Goal: Task Accomplishment & Management: Use online tool/utility

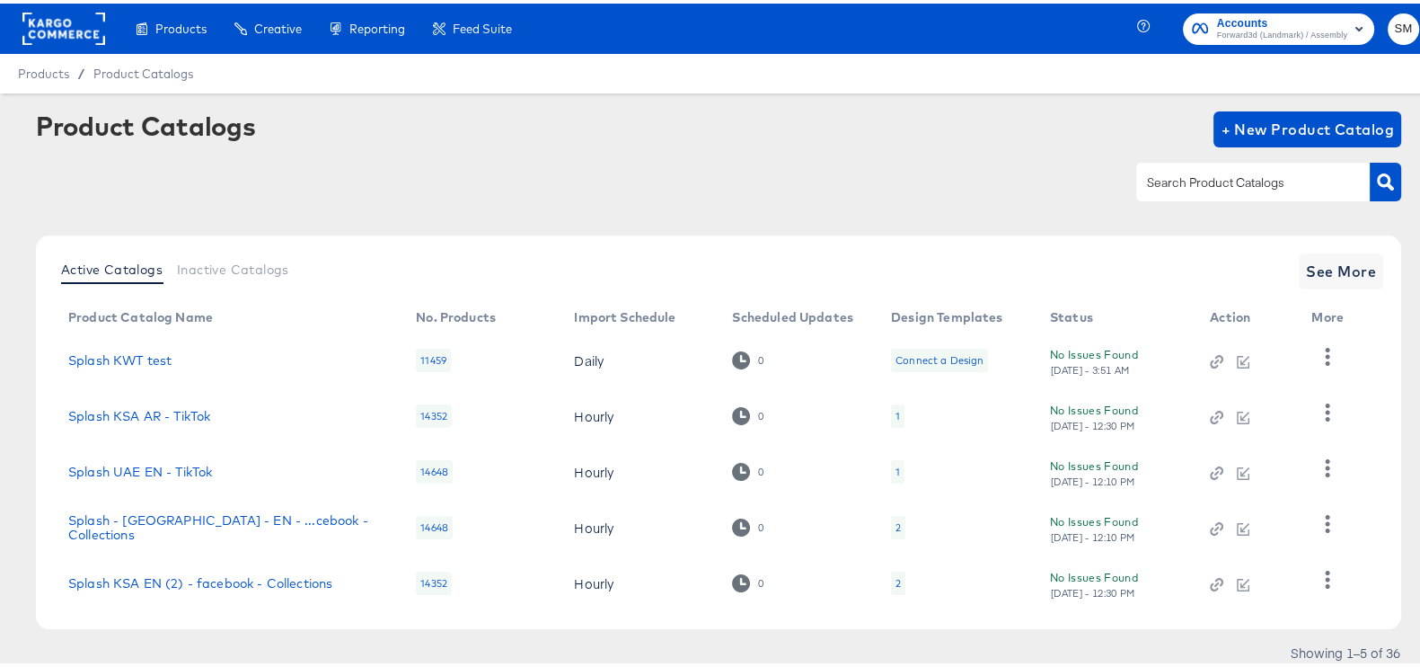
click at [1261, 35] on span "Forward3d (Landmark) / Assembly" at bounding box center [1282, 32] width 130 height 14
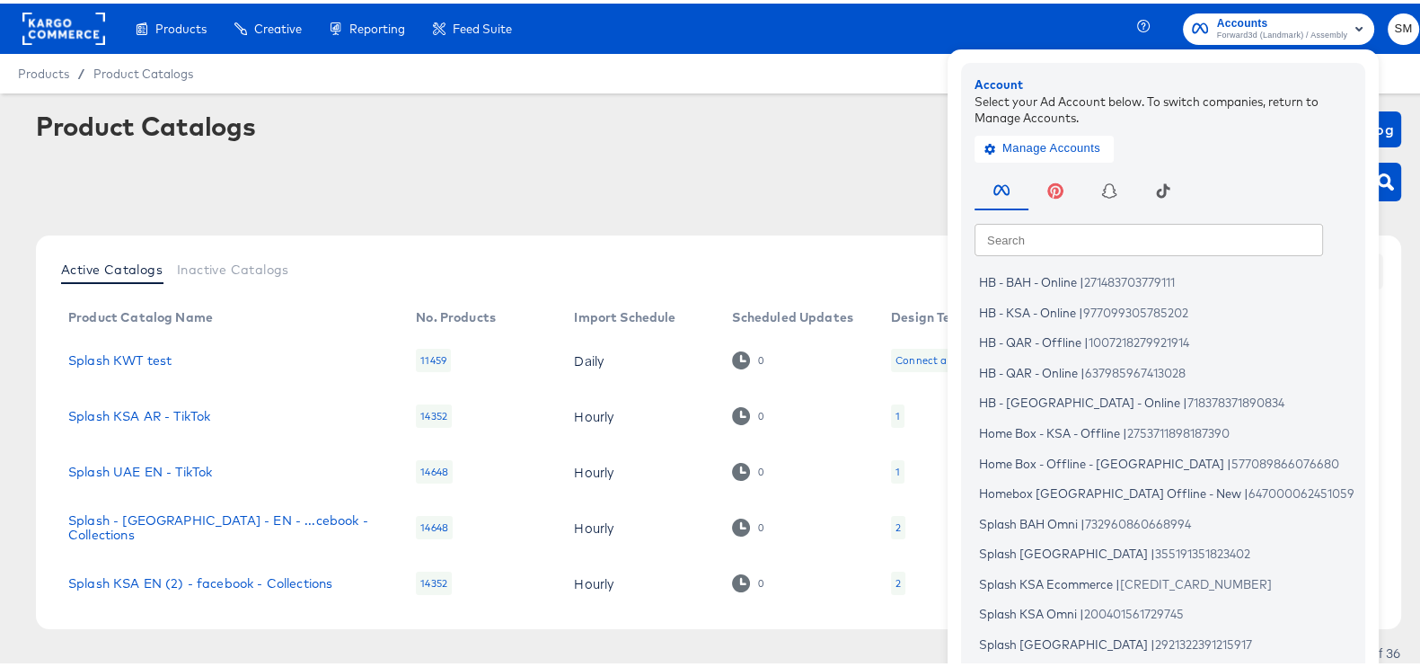
drag, startPoint x: 526, startPoint y: 119, endPoint x: 41, endPoint y: 244, distance: 501.1
click at [526, 119] on div "Product Catalogs + New Product Catalog" at bounding box center [718, 126] width 1365 height 36
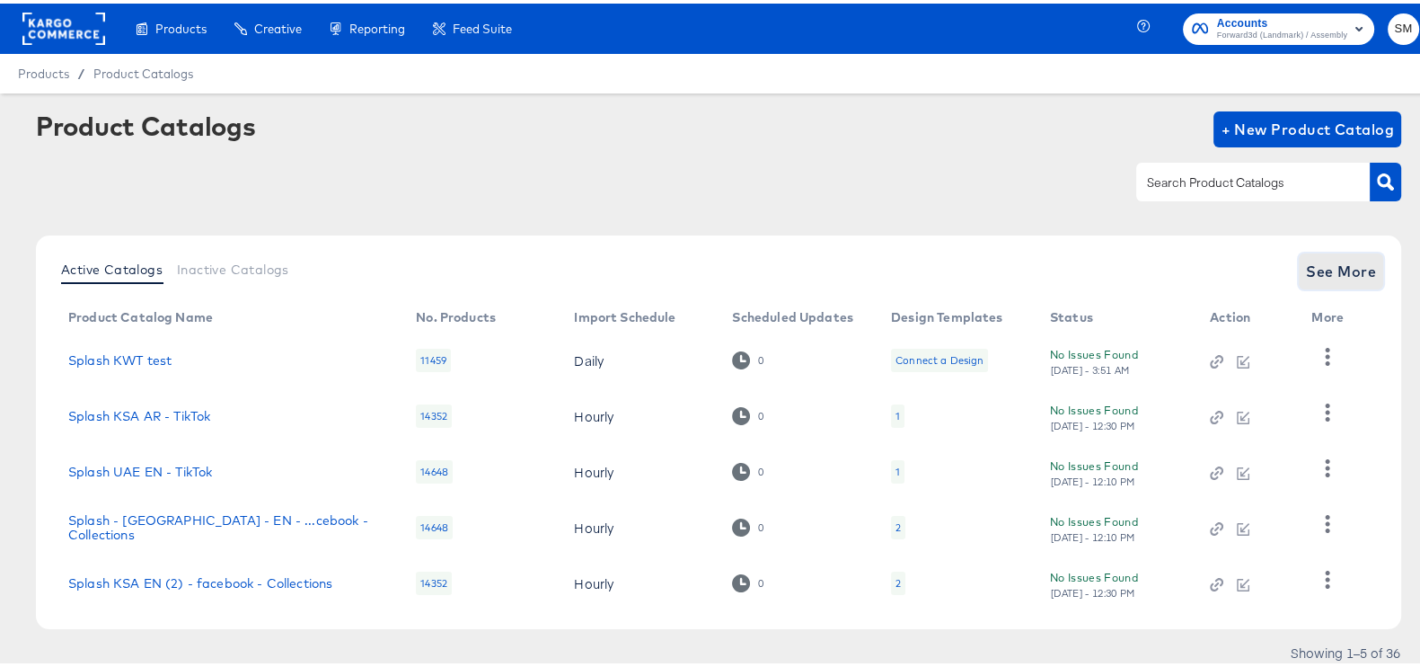
click at [1320, 259] on span "See More" at bounding box center [1341, 267] width 70 height 25
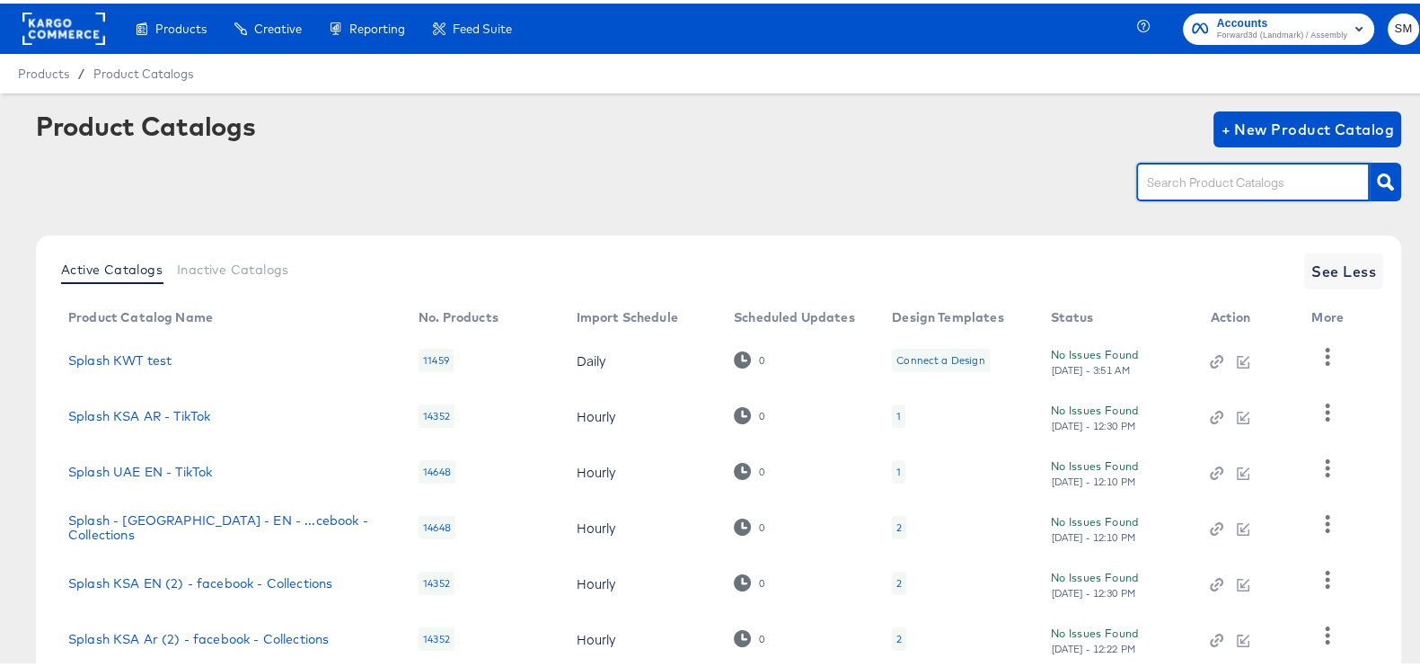
click at [1226, 189] on input "text" at bounding box center [1239, 179] width 191 height 21
type input "ksa"
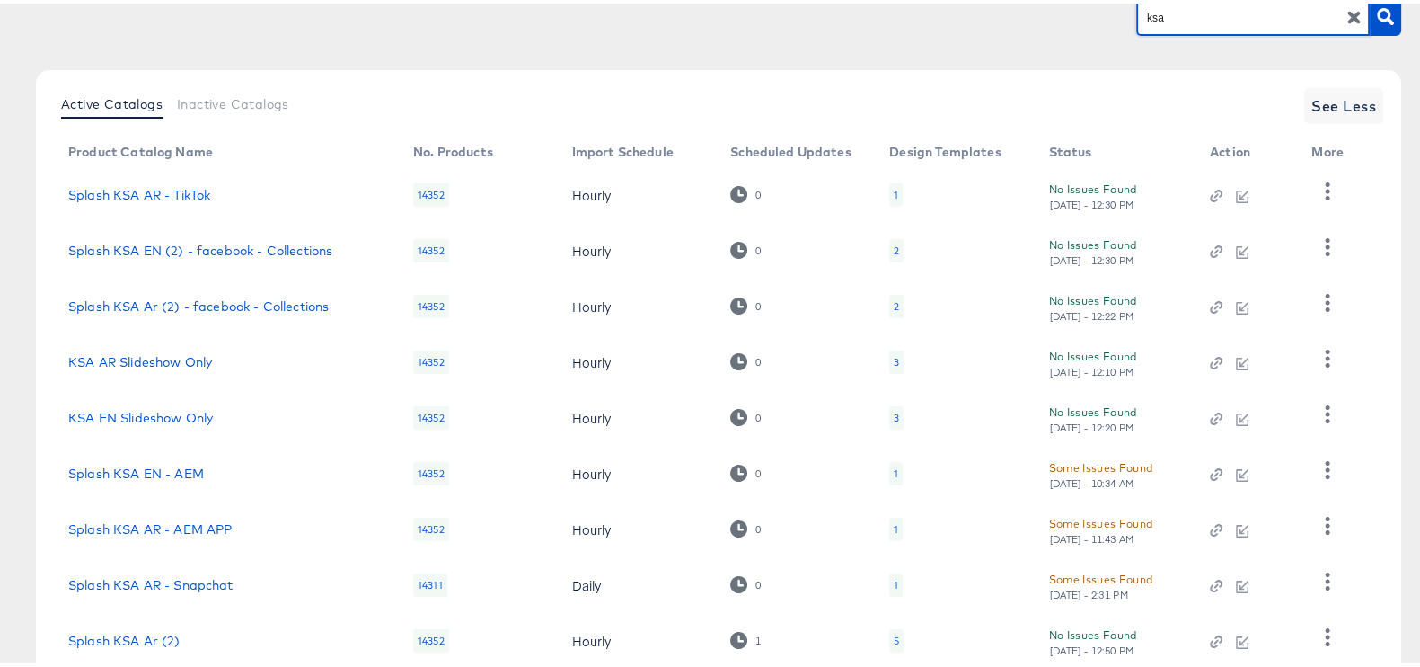
scroll to position [337, 0]
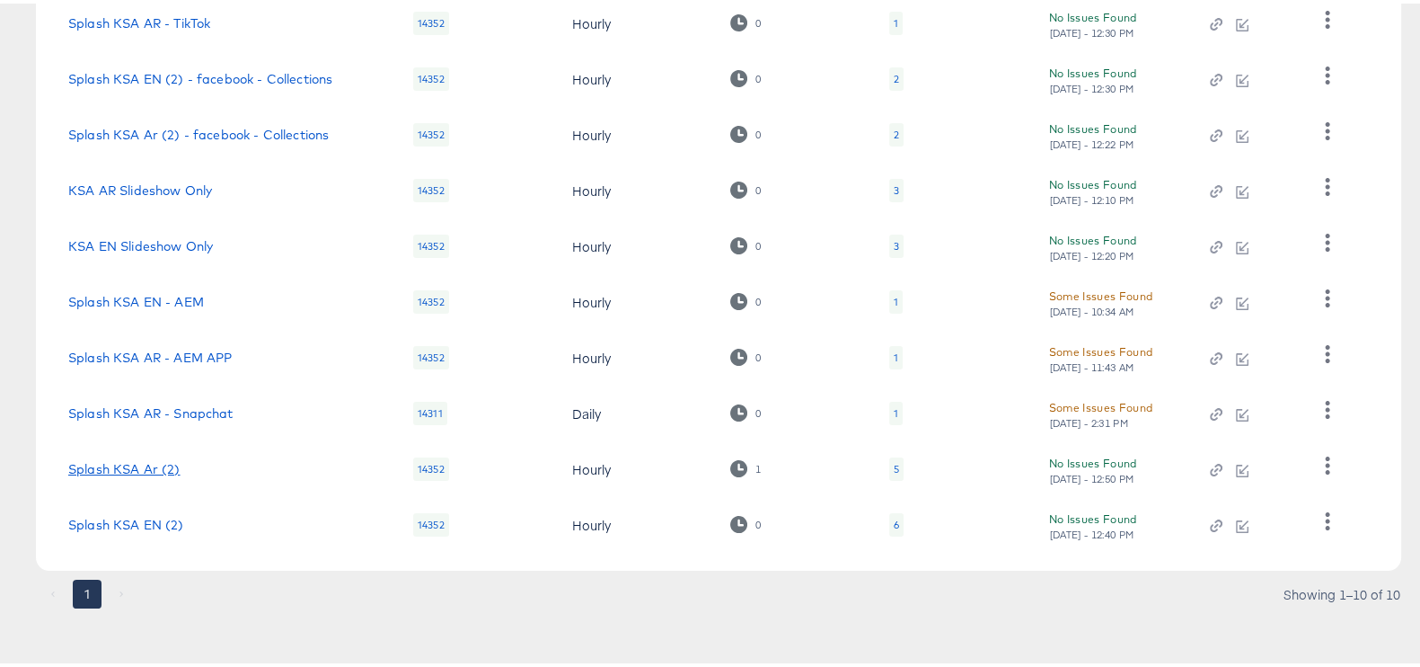
click at [100, 469] on link "Splash KSA Ar (2)" at bounding box center [124, 465] width 112 height 14
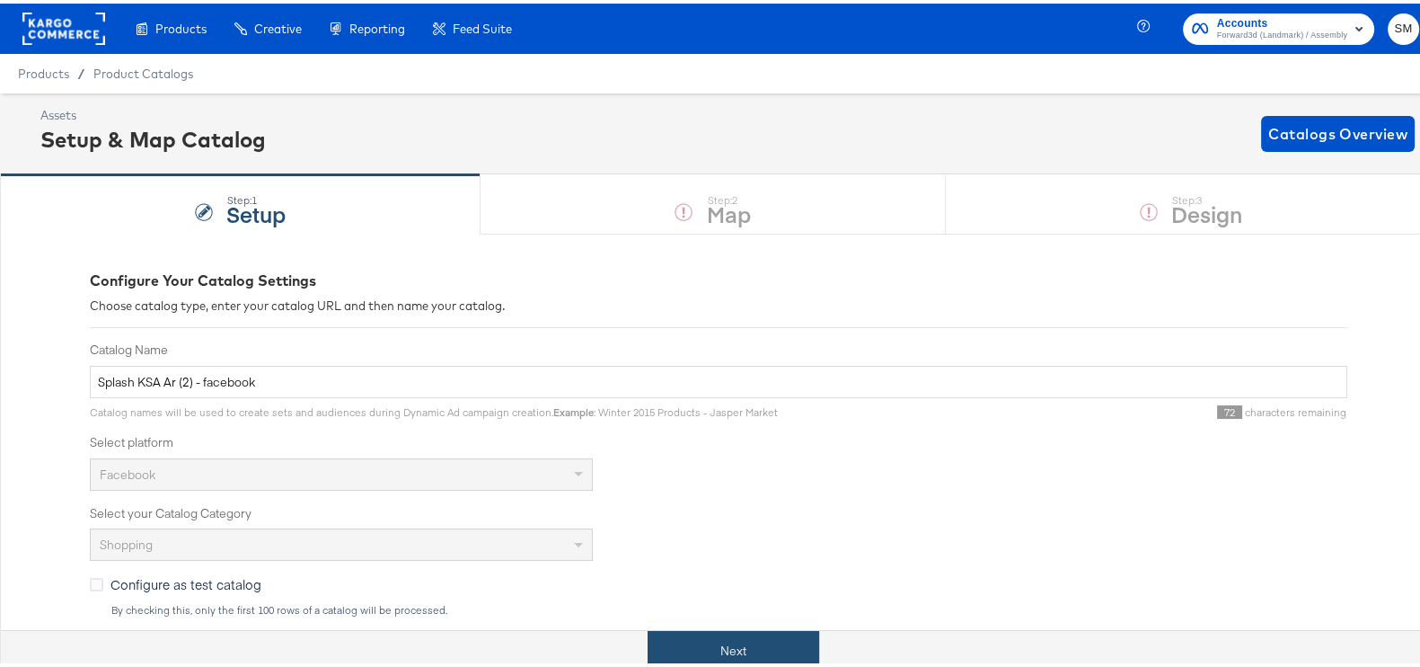
click at [785, 649] on button "Next" at bounding box center [734, 647] width 172 height 40
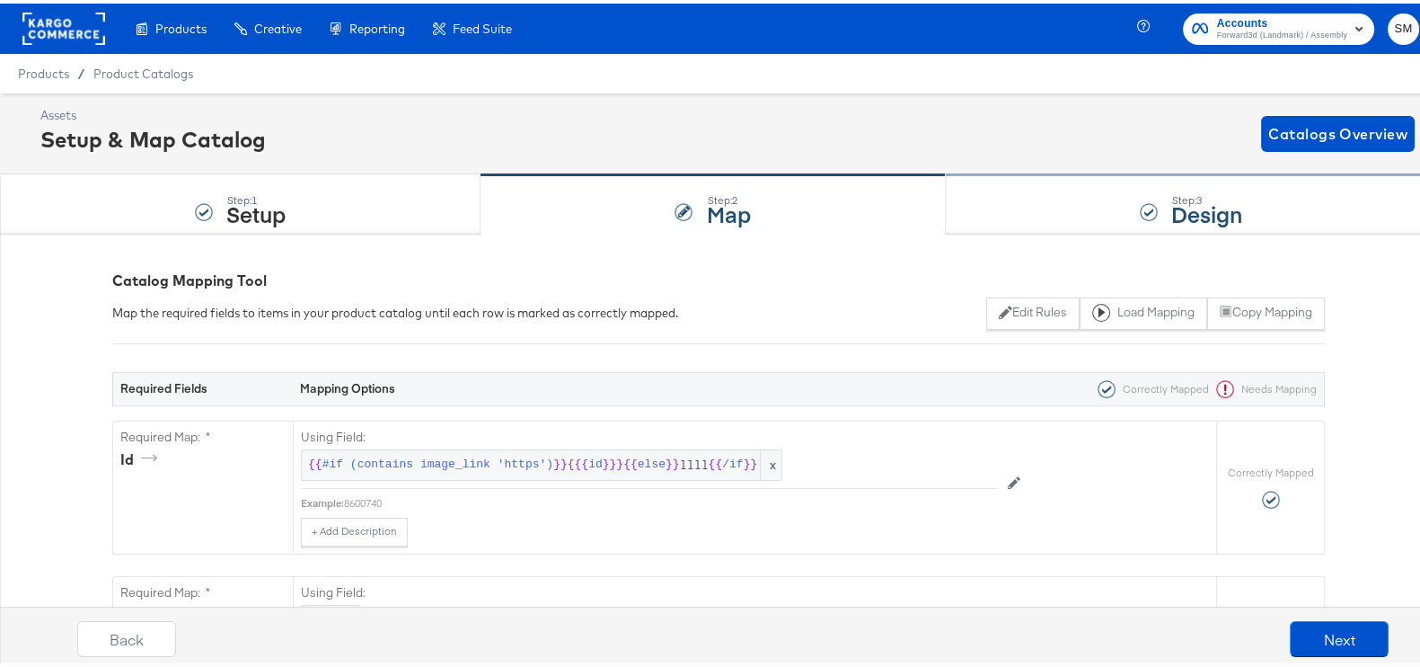
click at [1033, 198] on div "Step: 3 Design" at bounding box center [1191, 201] width 491 height 59
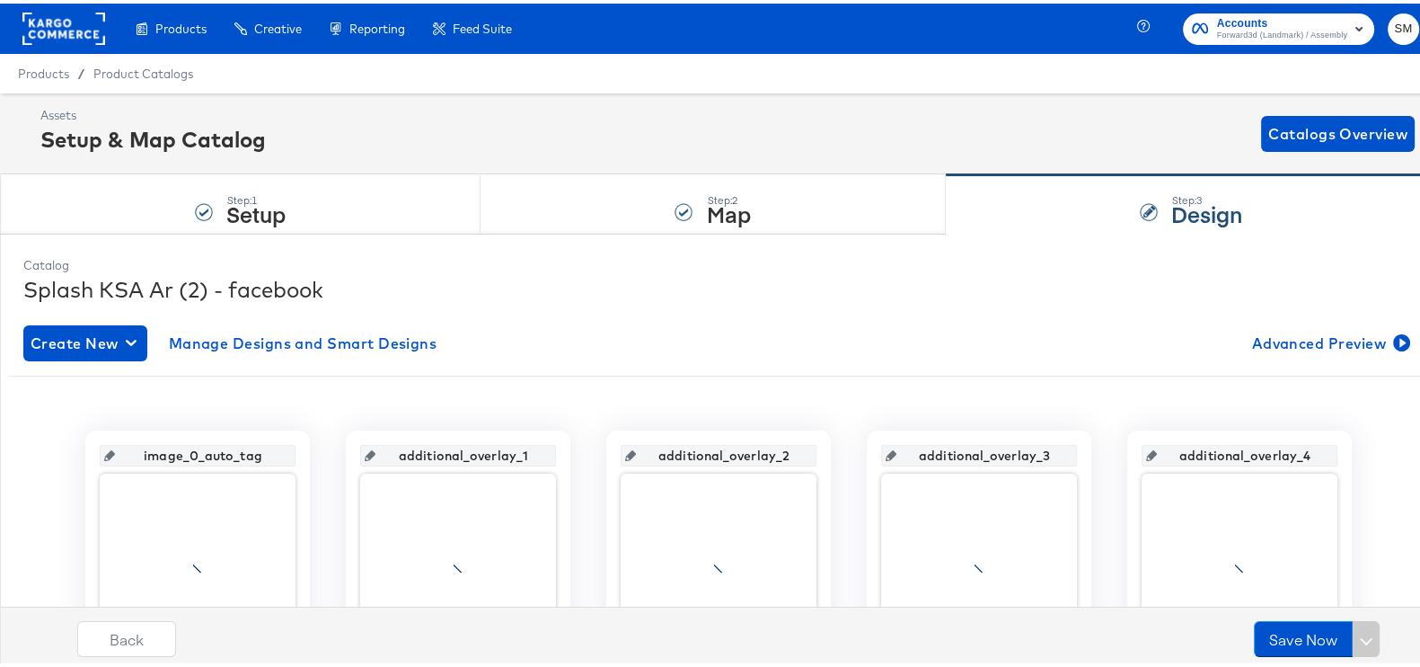
scroll to position [337, 0]
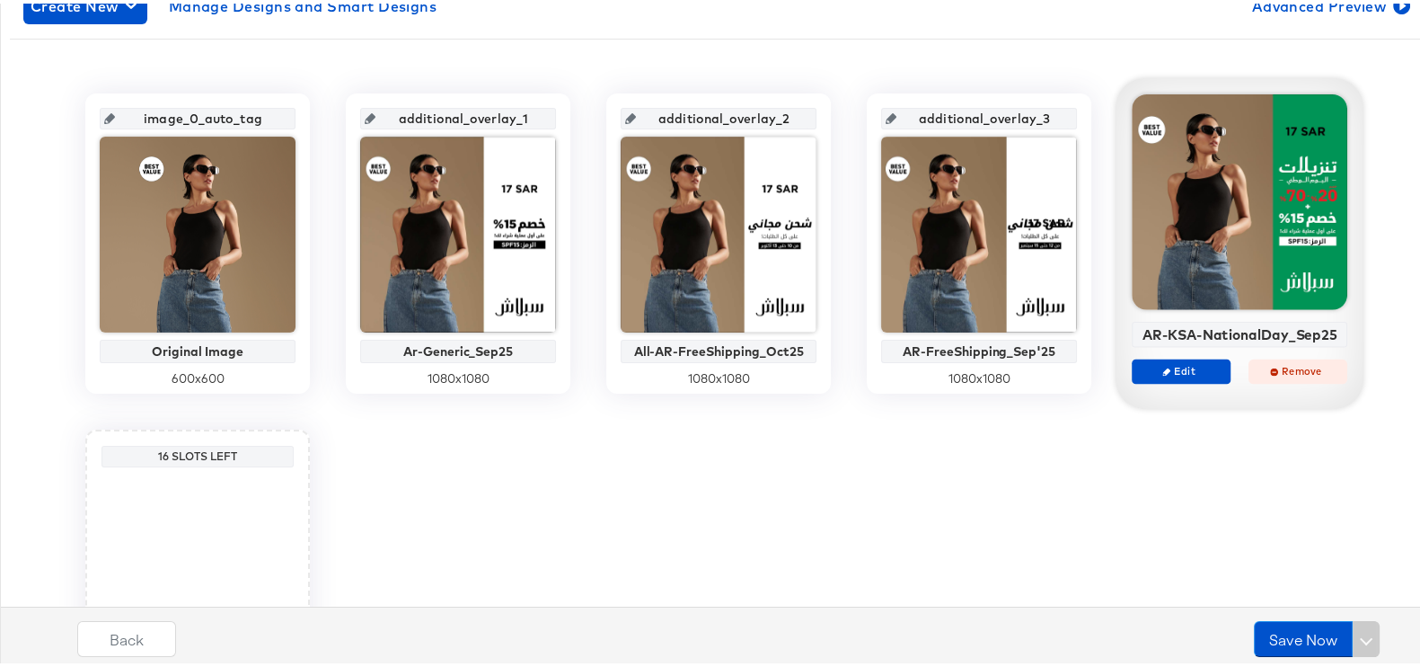
click at [1268, 360] on span "Remove" at bounding box center [1298, 366] width 83 height 13
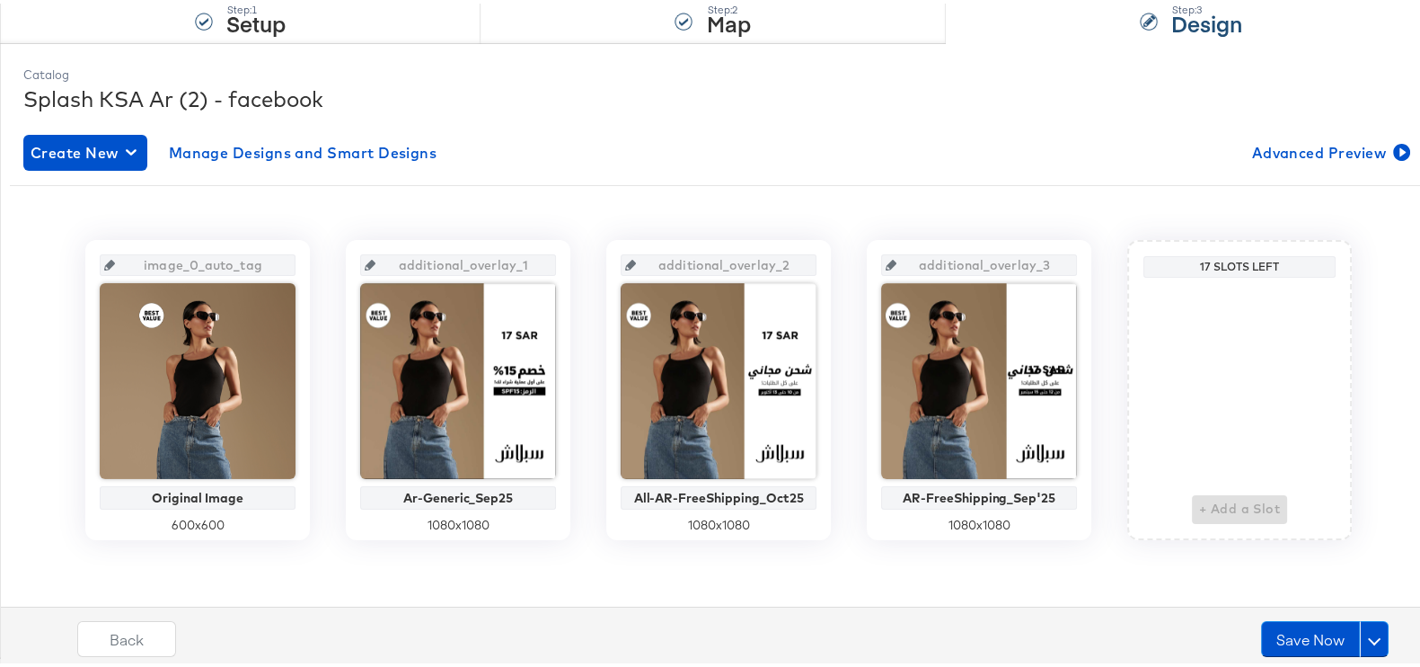
scroll to position [190, 0]
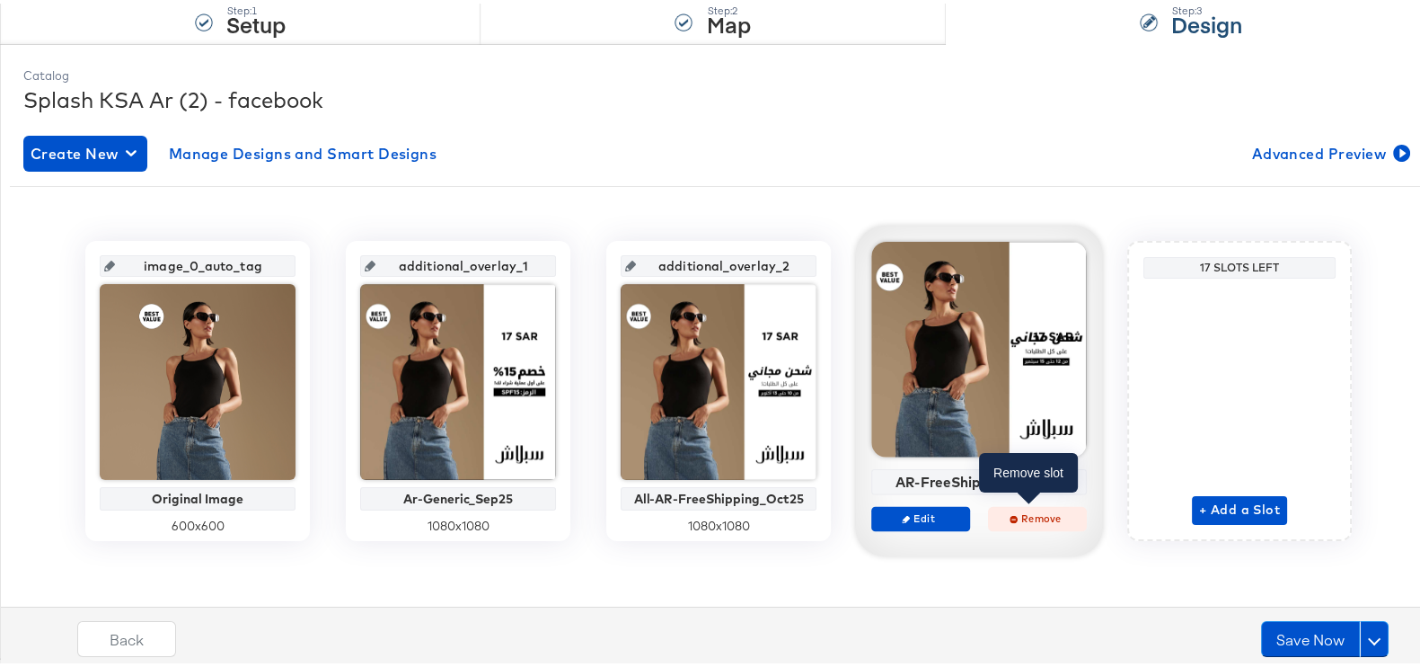
click at [1015, 520] on button "Remove" at bounding box center [1037, 514] width 99 height 25
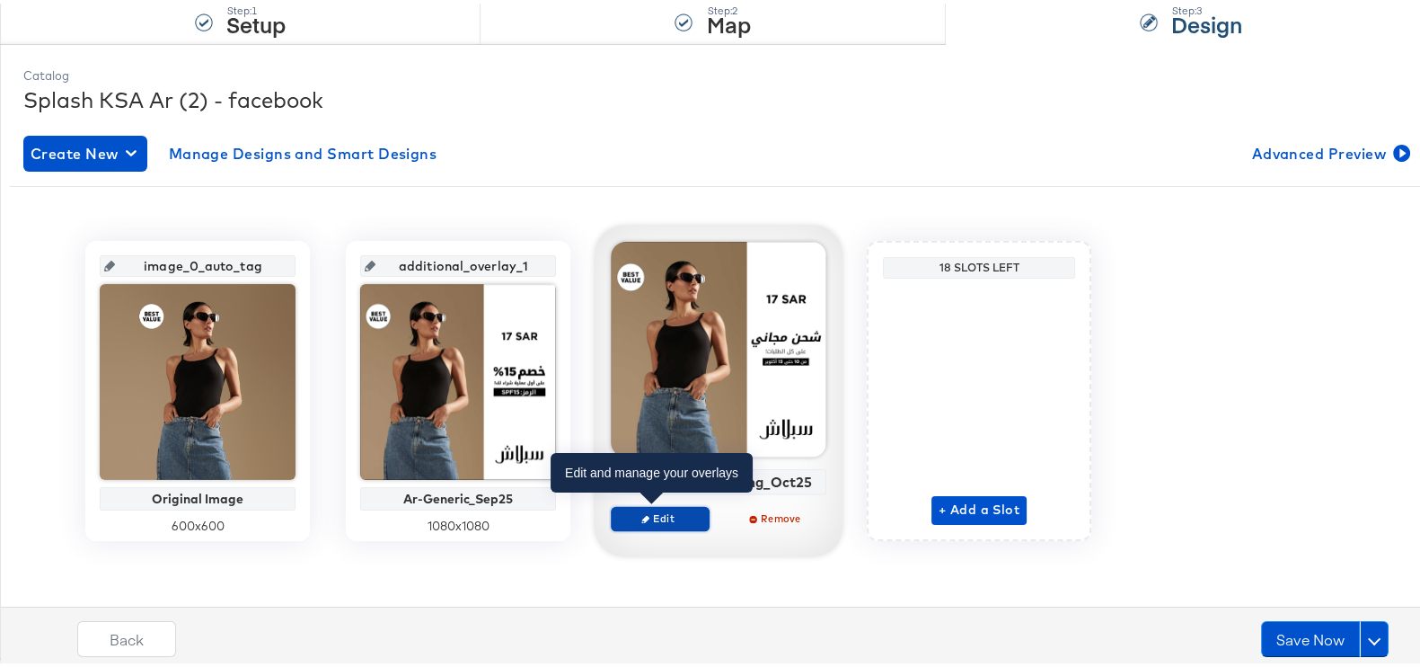
click at [680, 510] on span "Edit" at bounding box center [660, 514] width 83 height 13
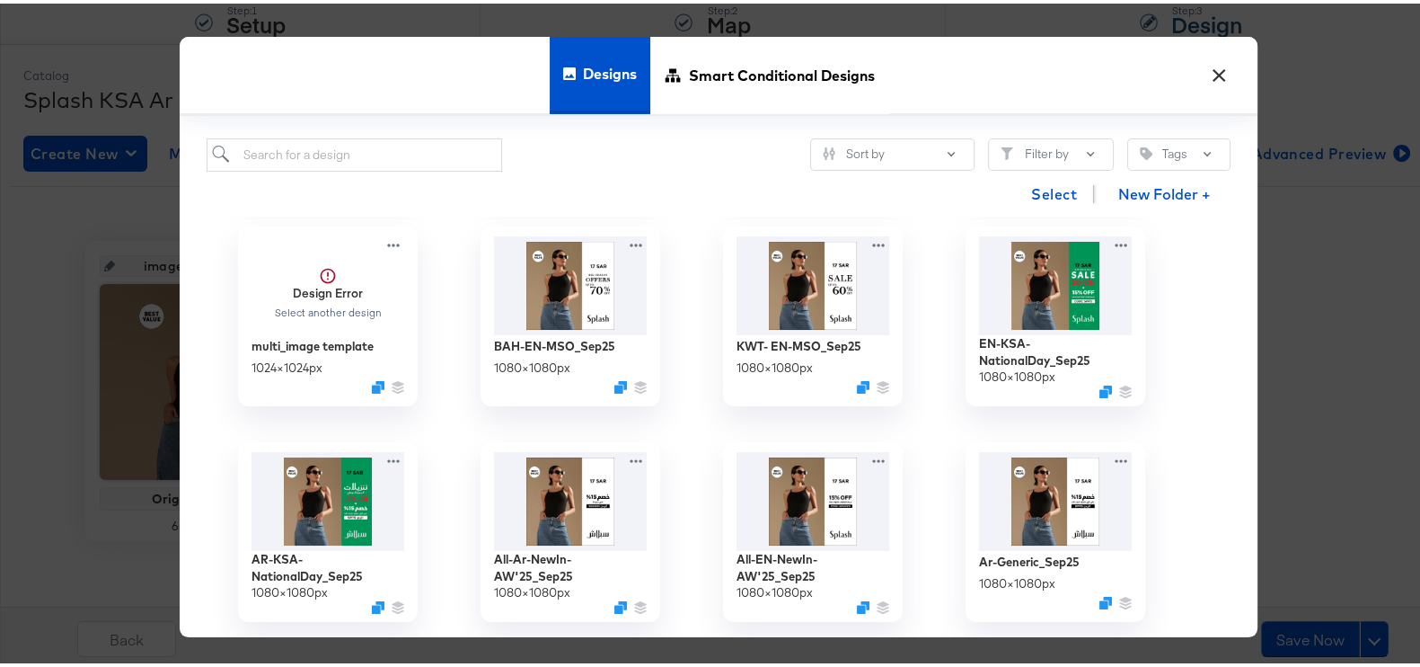
scroll to position [337, 0]
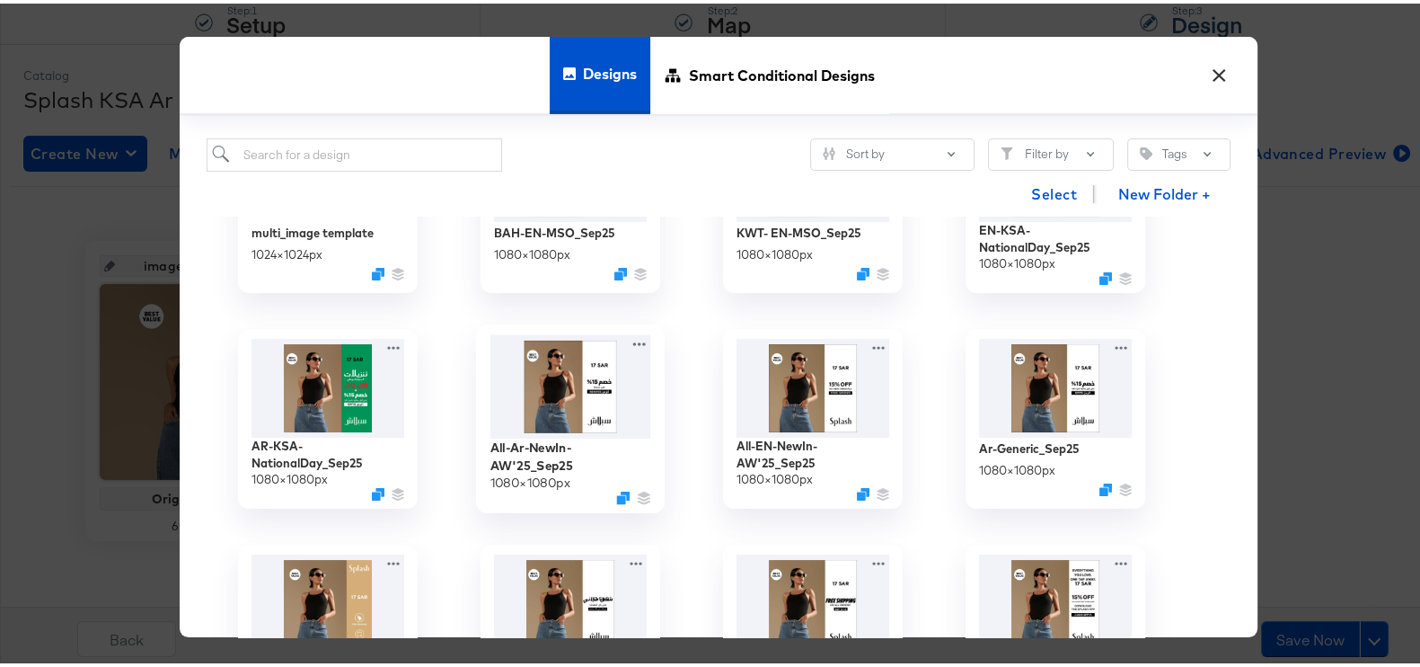
click at [561, 403] on img at bounding box center [570, 382] width 161 height 103
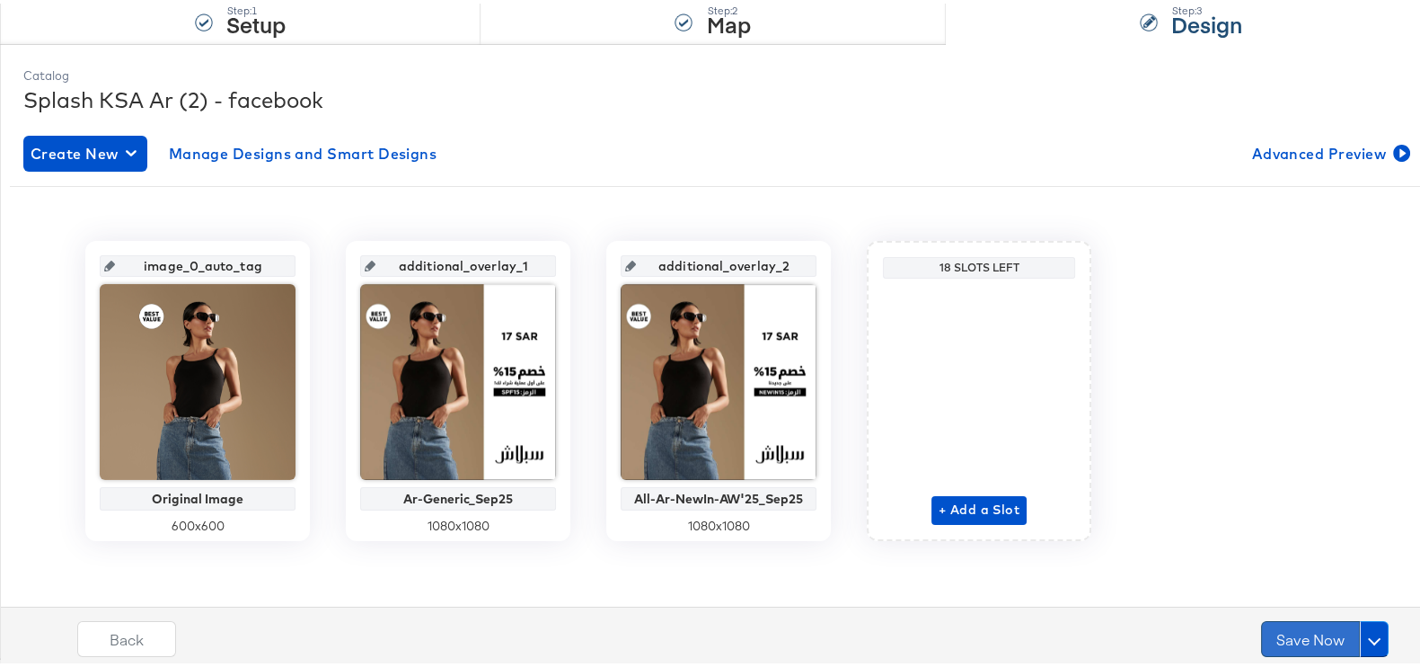
click at [1276, 626] on button "Save Now" at bounding box center [1310, 635] width 99 height 36
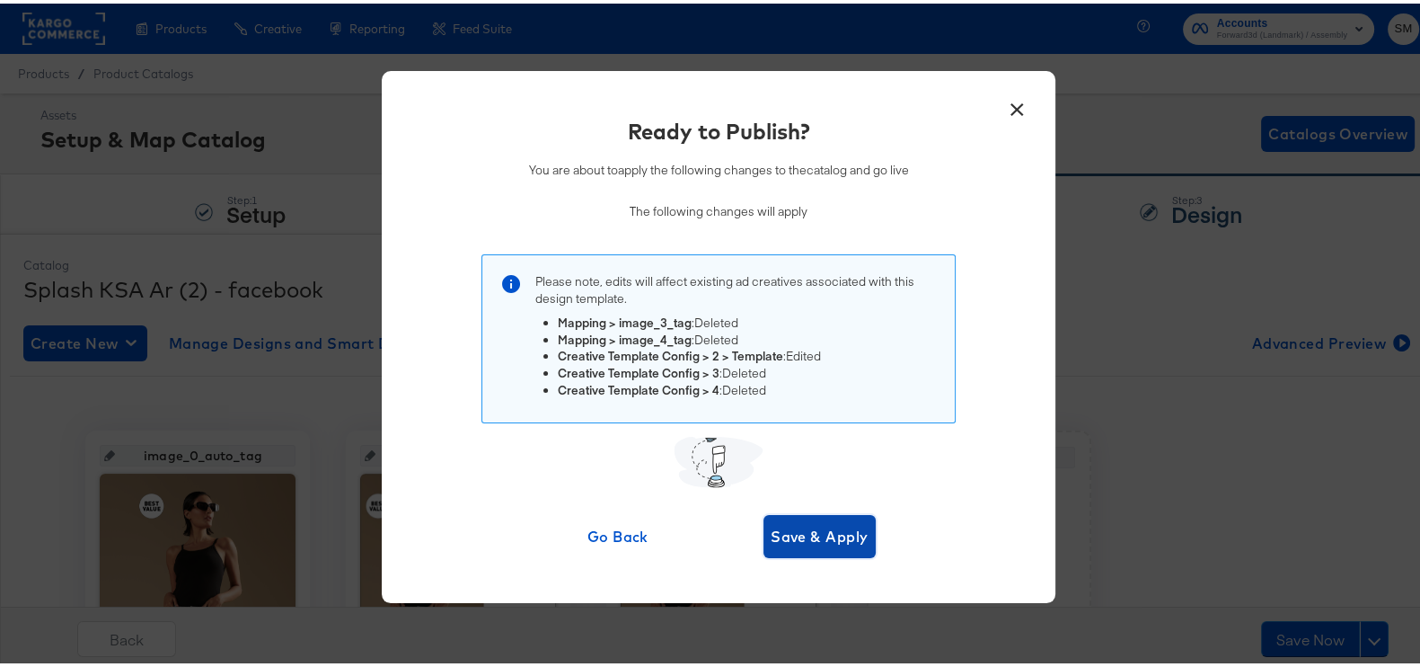
click at [812, 526] on span "Save & Apply" at bounding box center [820, 532] width 98 height 25
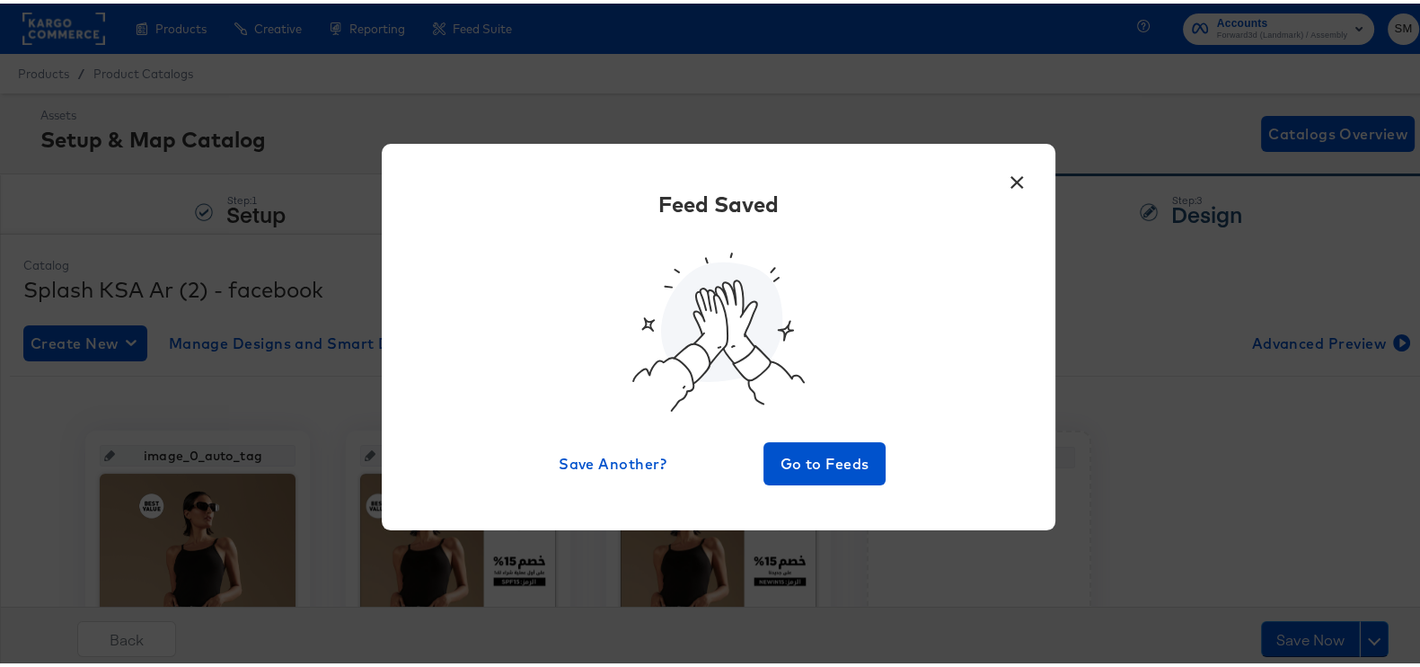
click at [1006, 190] on button "×" at bounding box center [1017, 174] width 32 height 32
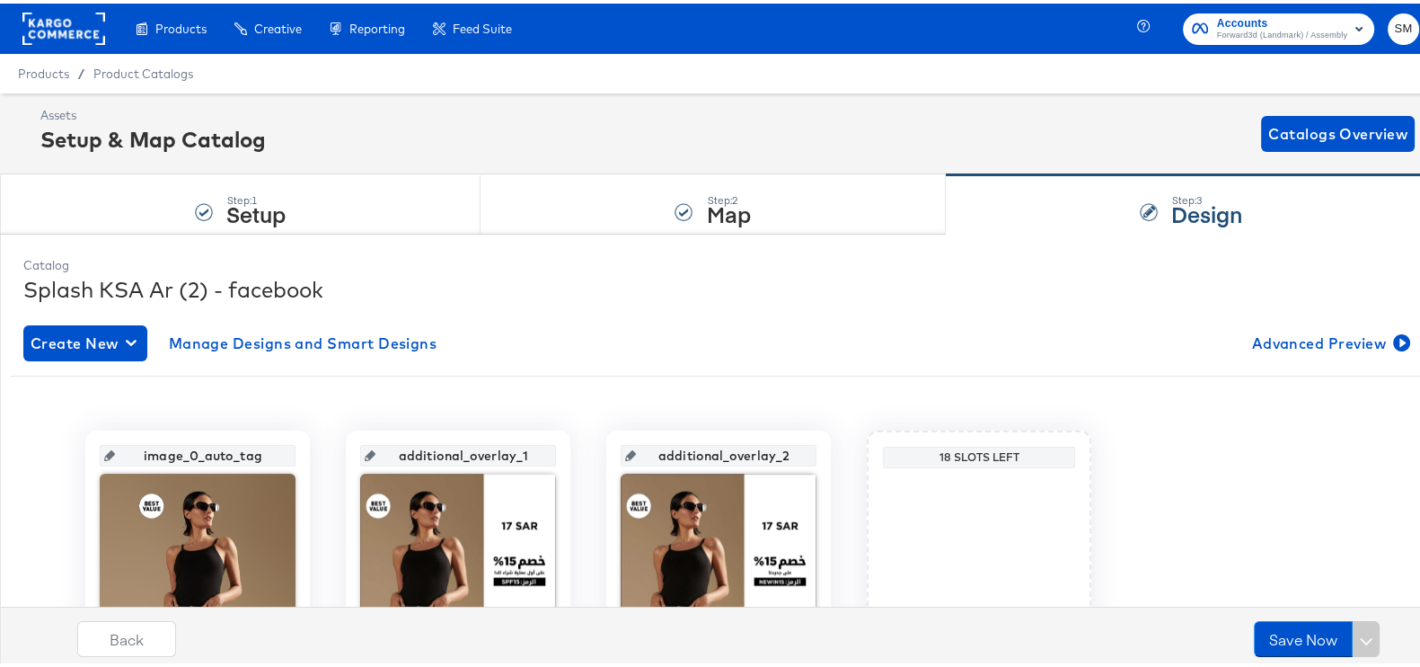
click at [1294, 25] on span "Forward3d (Landmark) / Assembly" at bounding box center [1282, 32] width 130 height 14
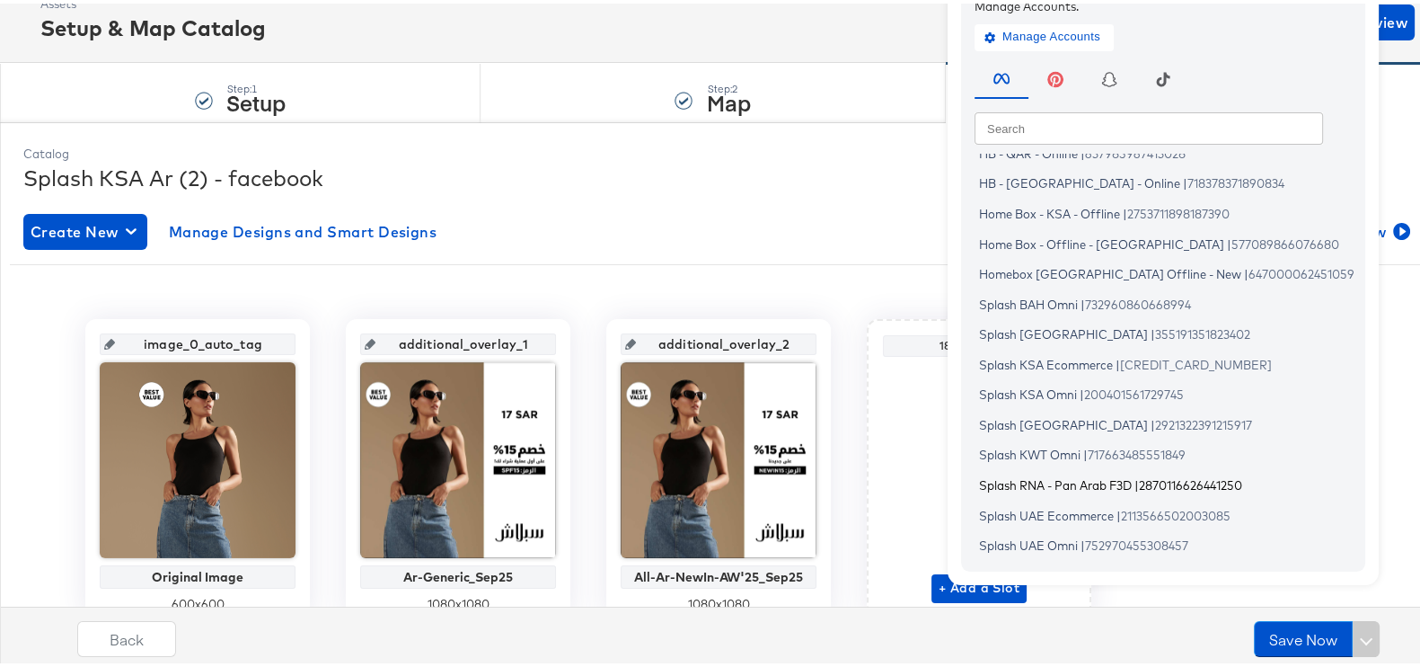
scroll to position [190, 0]
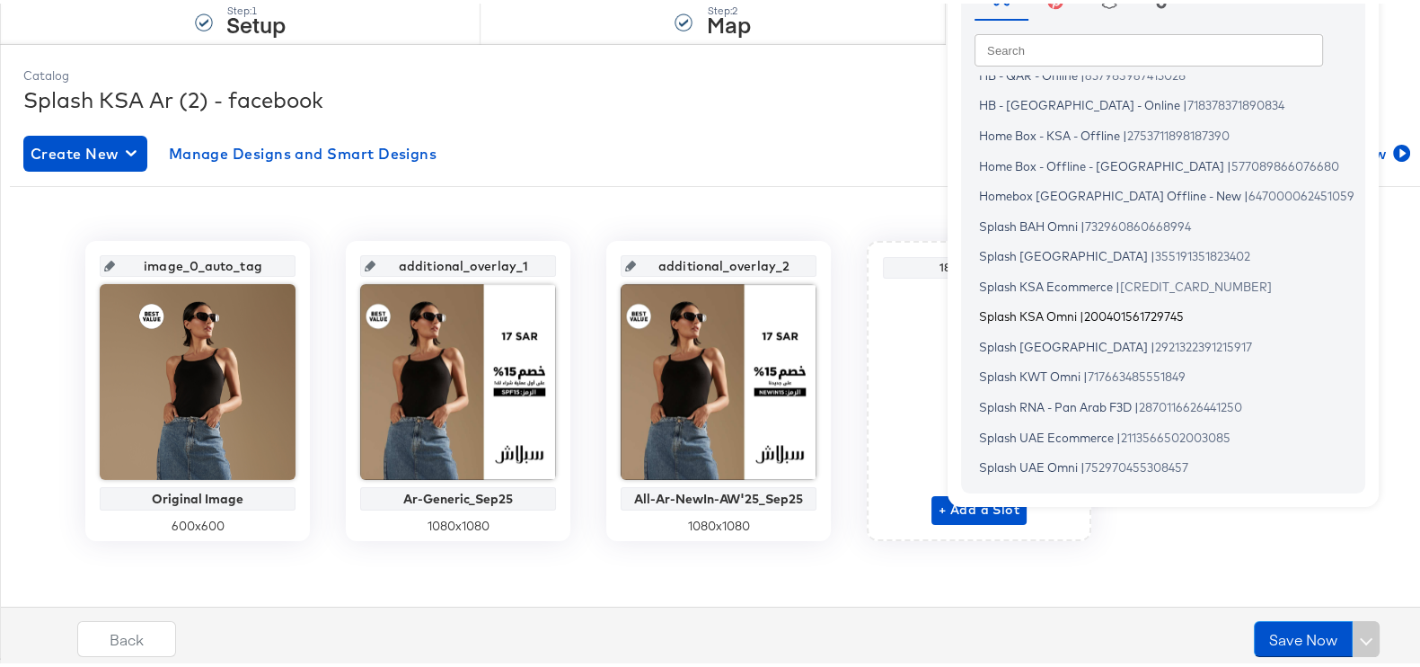
click at [1040, 303] on li "Splash KSA Omni | 200401561729745" at bounding box center [1168, 313] width 386 height 26
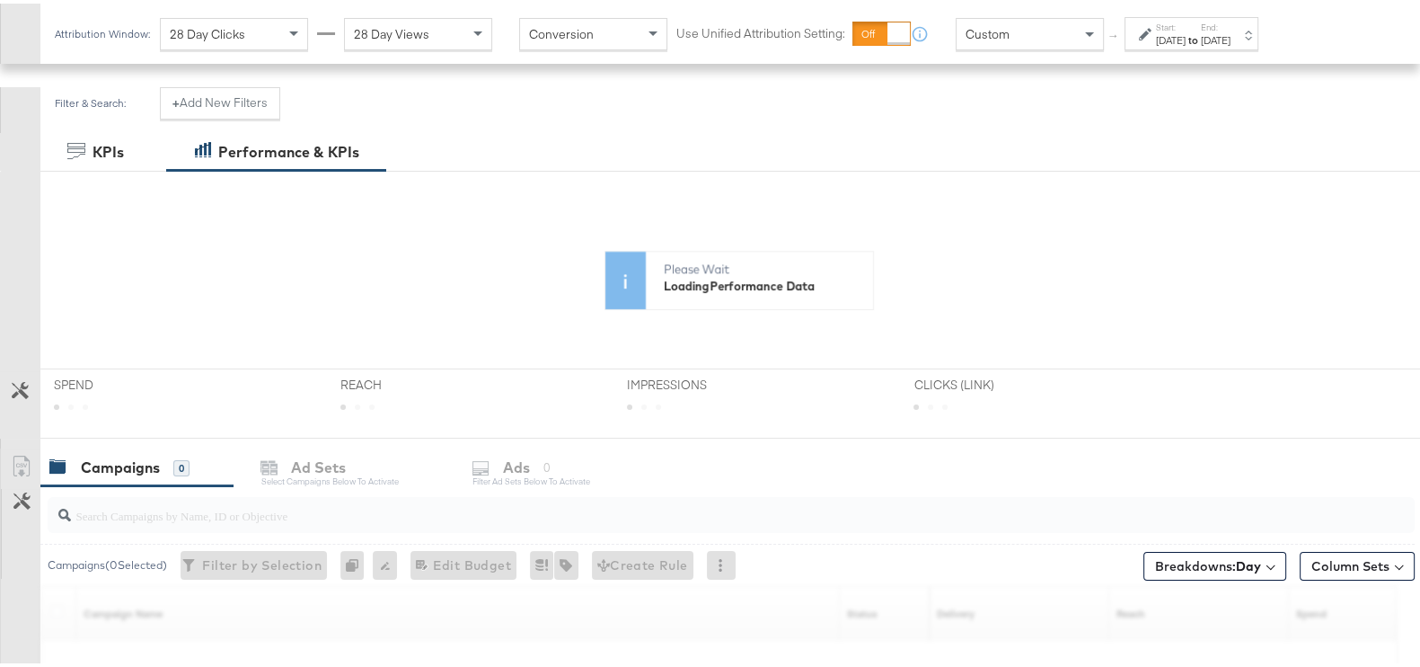
scroll to position [489, 0]
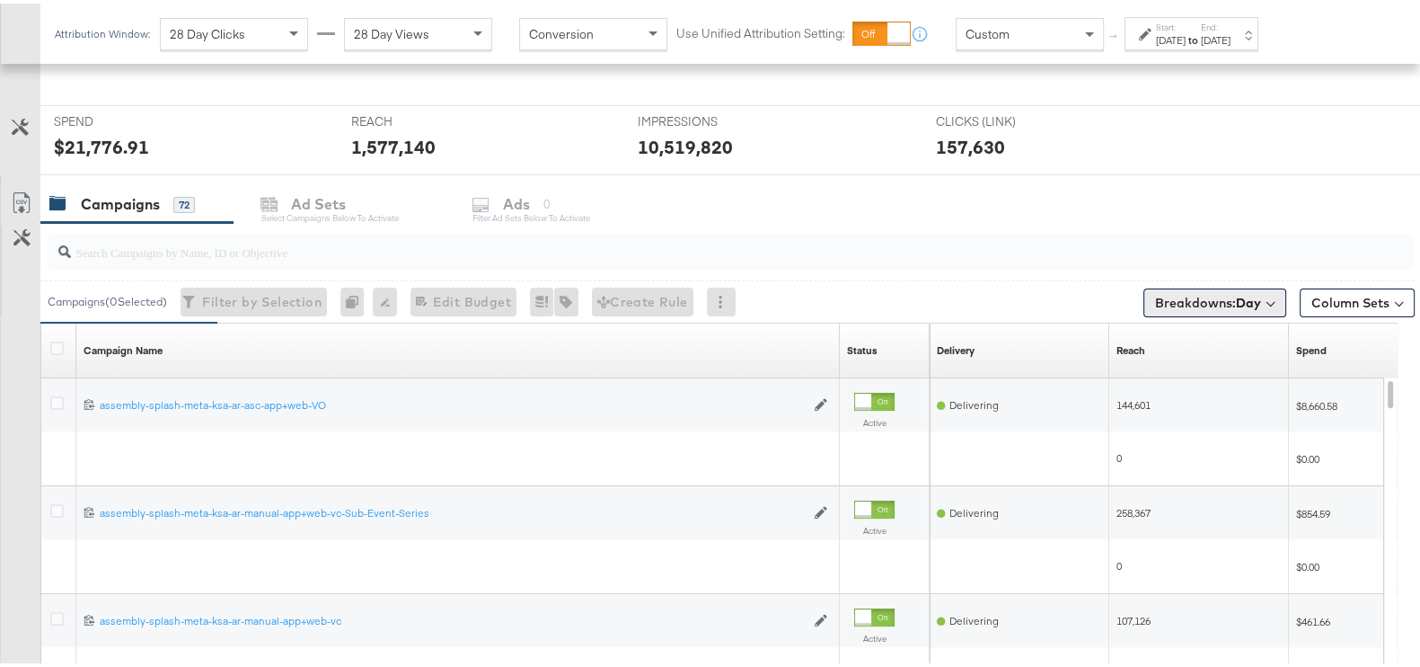
click at [1236, 303] on b "Day" at bounding box center [1248, 299] width 25 height 16
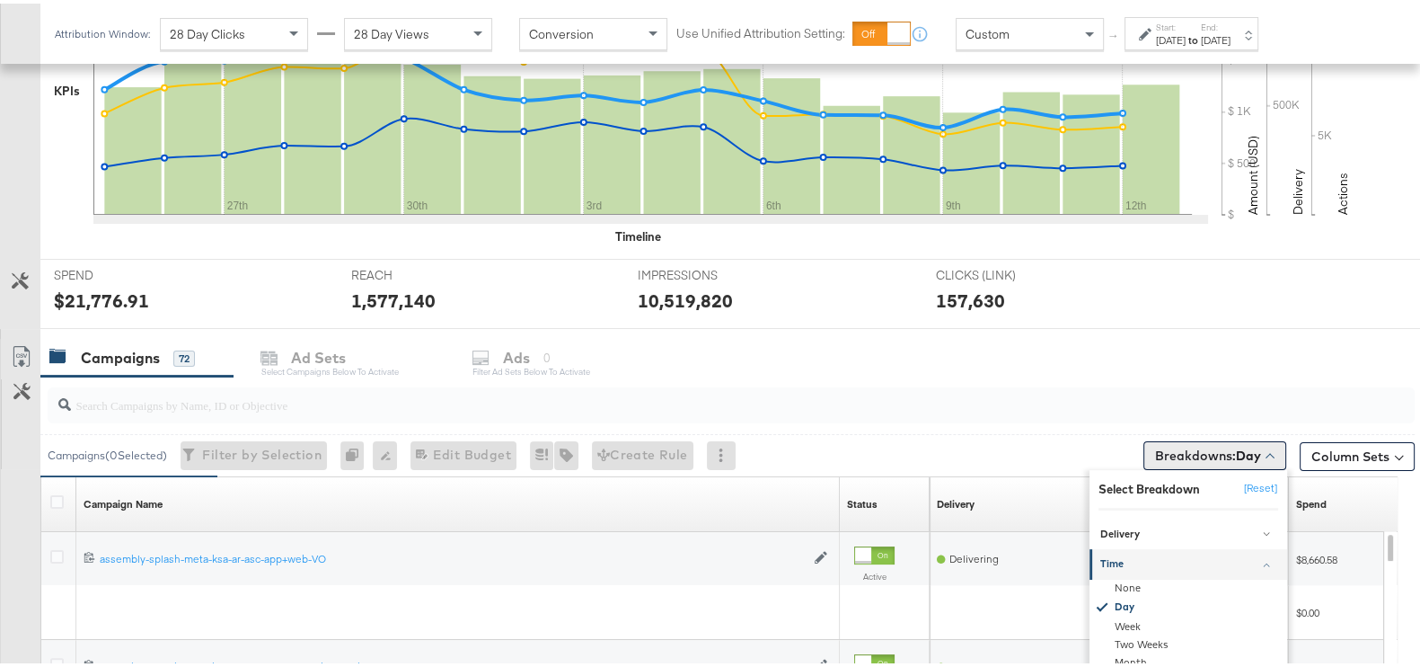
scroll to position [641, 0]
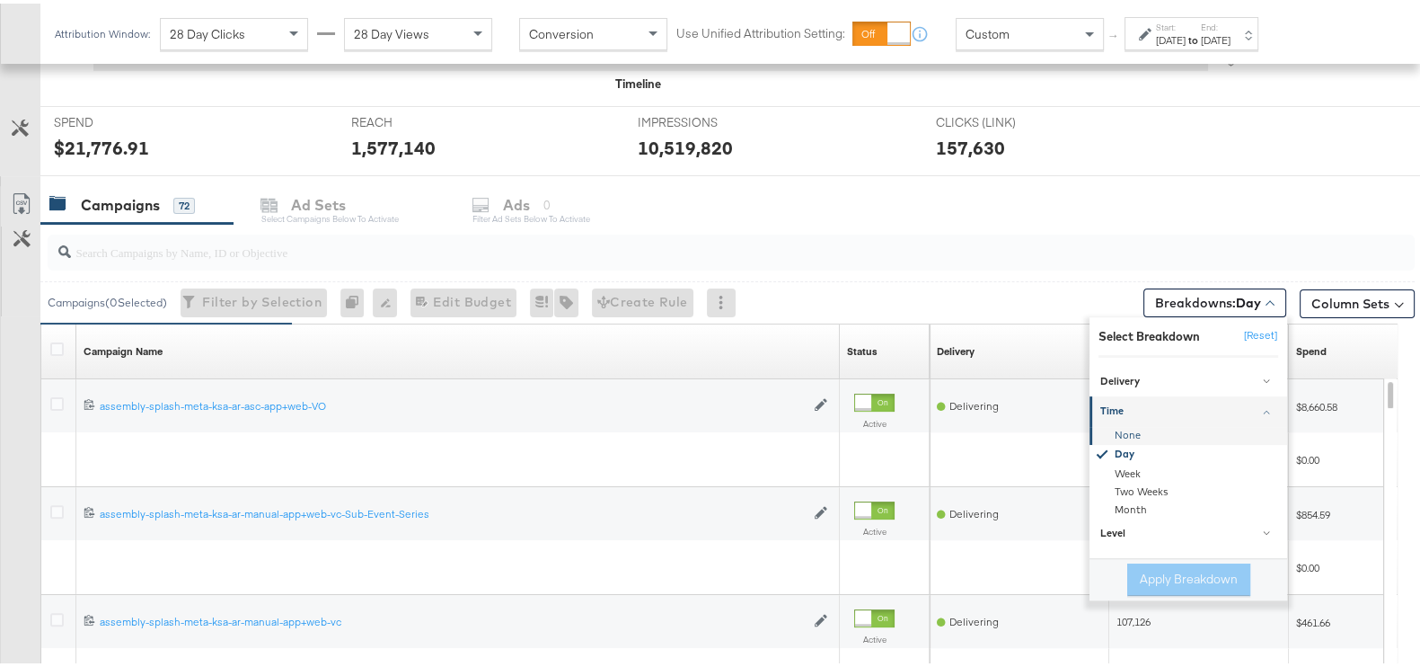
click at [1136, 429] on div "None" at bounding box center [1189, 432] width 195 height 18
click at [1154, 570] on button "Apply Breakdown" at bounding box center [1188, 576] width 123 height 32
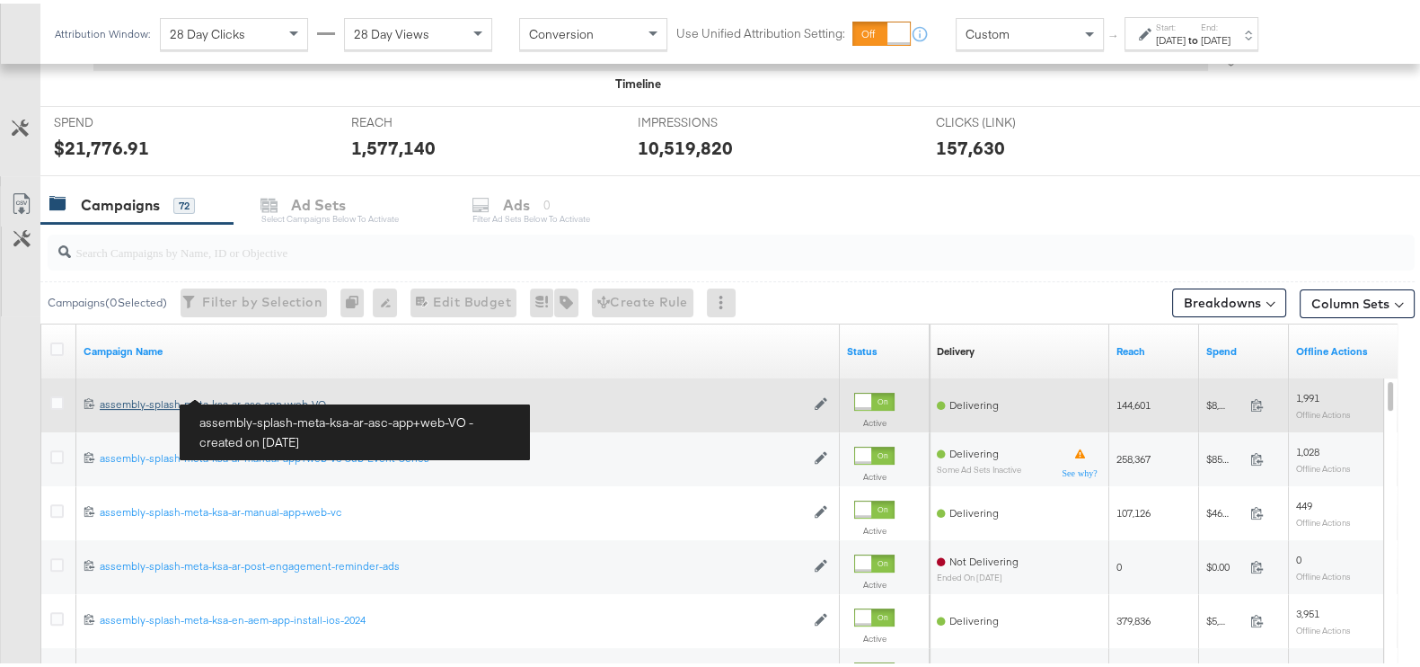
click at [247, 393] on div "assembly-splash-meta-ksa-ar-asc-app+web-VO assembly-splash-meta-ksa-ar-asc-app+…" at bounding box center [452, 400] width 705 height 14
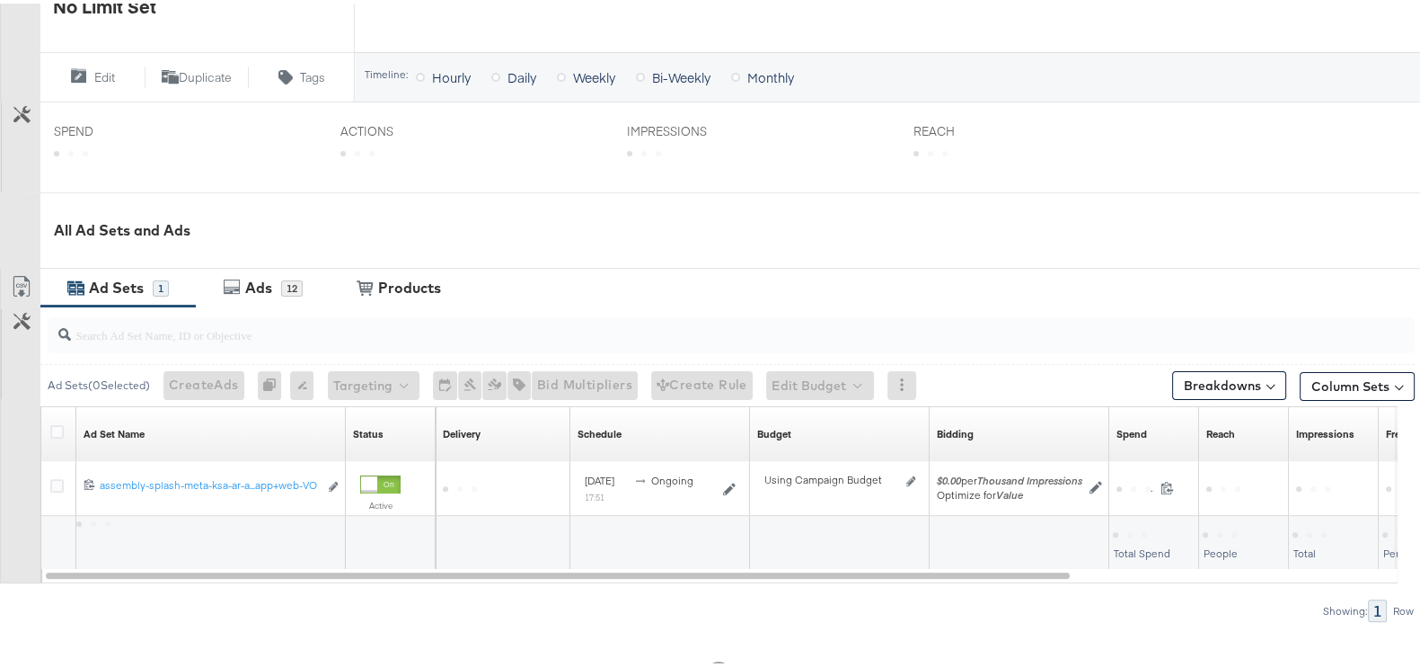
scroll to position [690, 0]
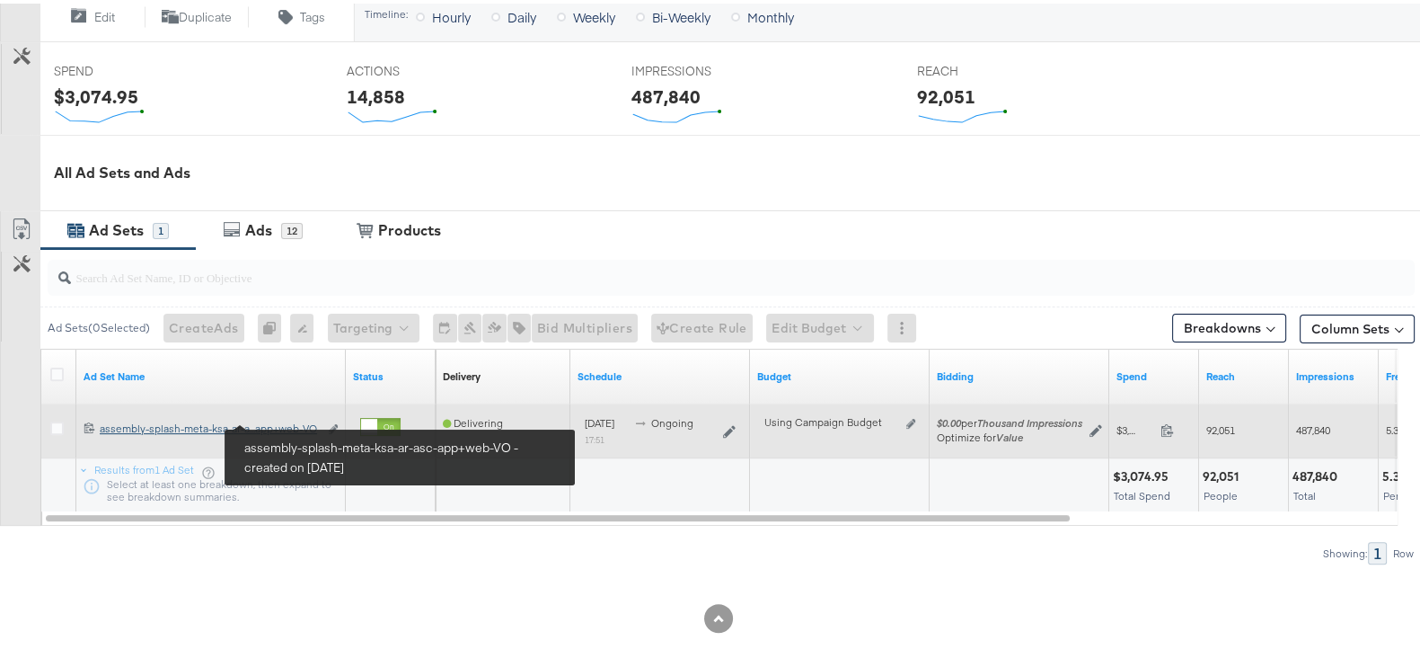
click at [292, 418] on div "assembly-splash-meta-ksa-ar-asc-app+web-VO assembly-splash-meta-ksa-ar-a...app+…" at bounding box center [209, 425] width 218 height 14
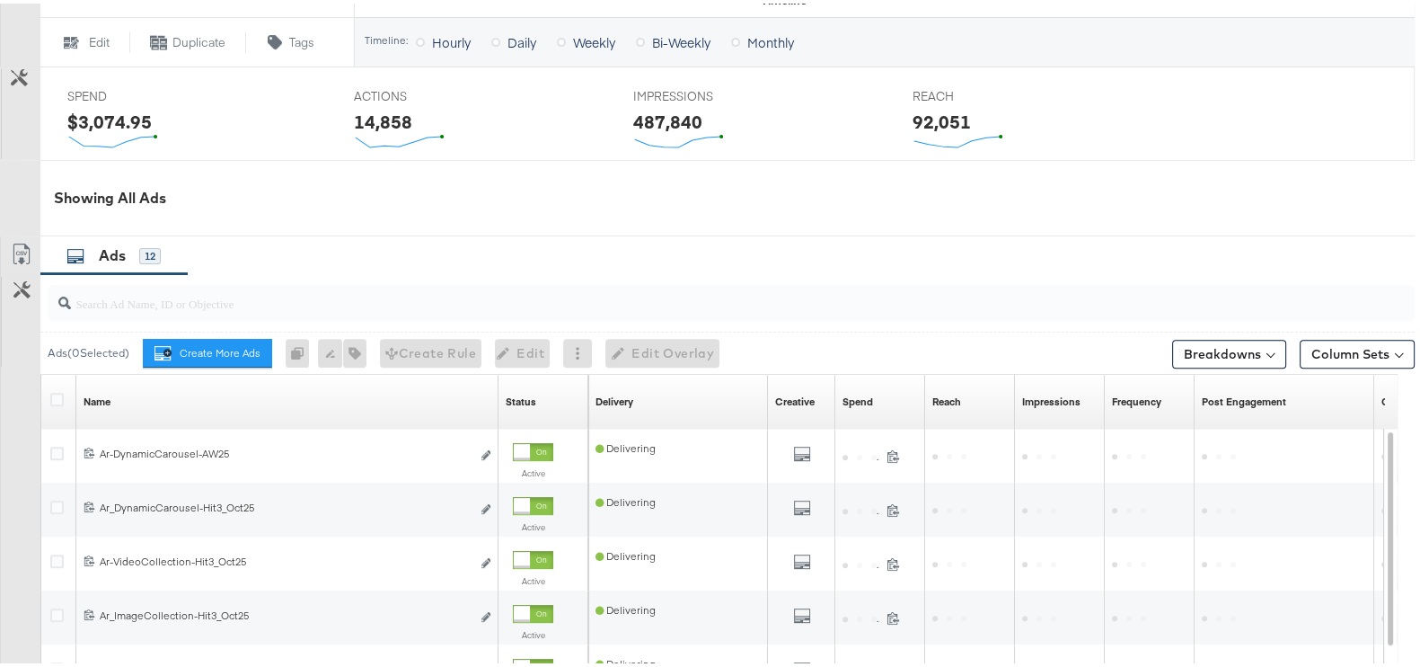
scroll to position [897, 0]
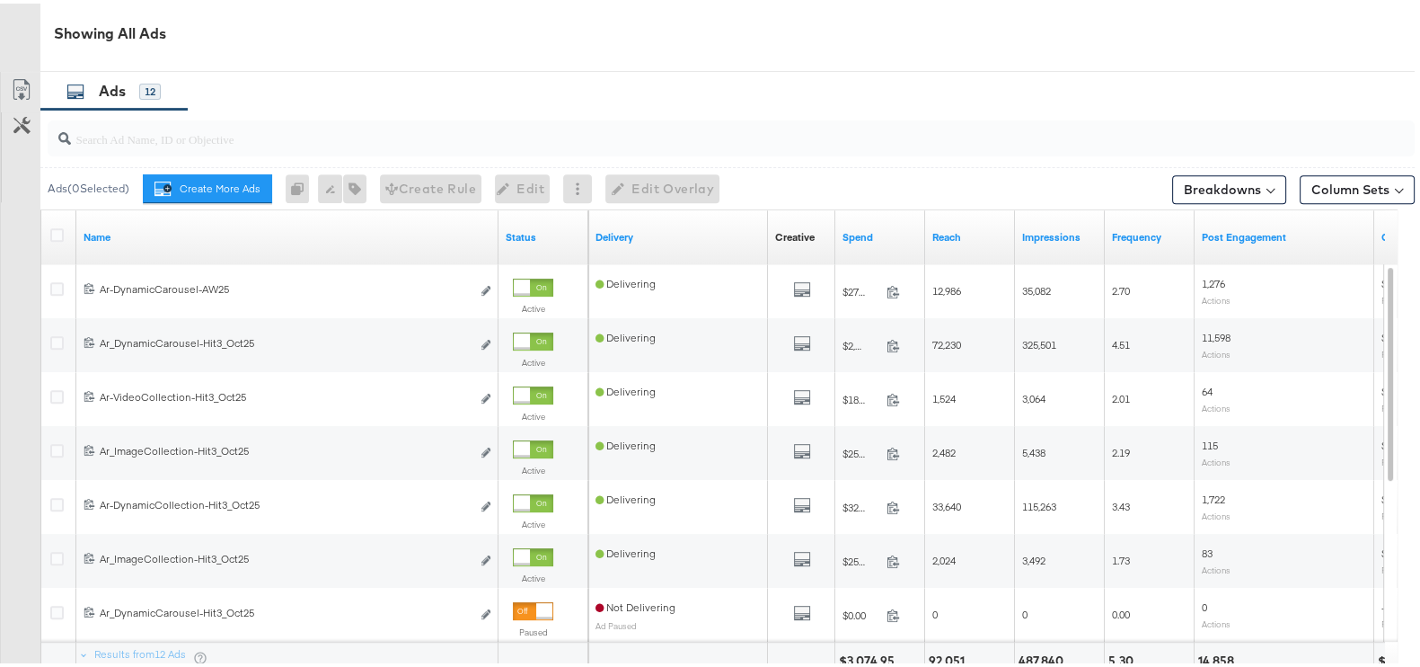
click at [193, 137] on input "search" at bounding box center [681, 127] width 1221 height 35
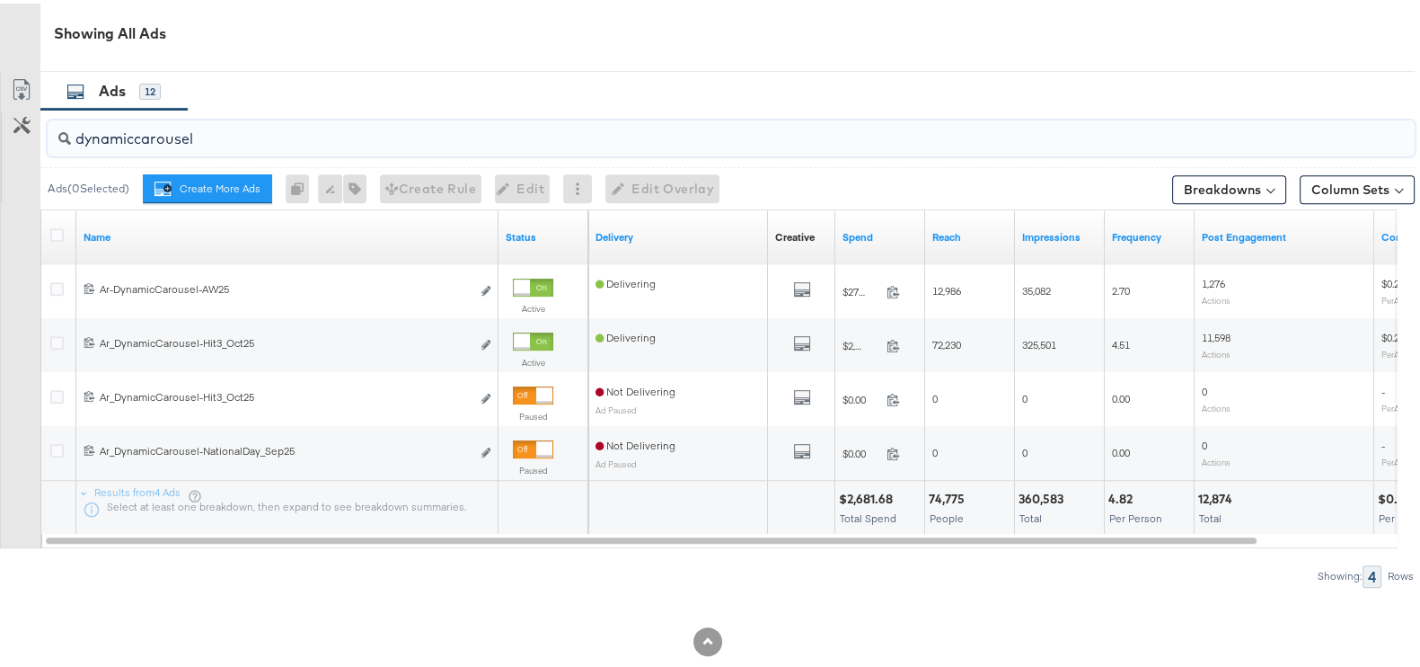
type input "dynamiccarousel"
click at [163, 137] on input "dynamiccarousel" at bounding box center [681, 127] width 1221 height 35
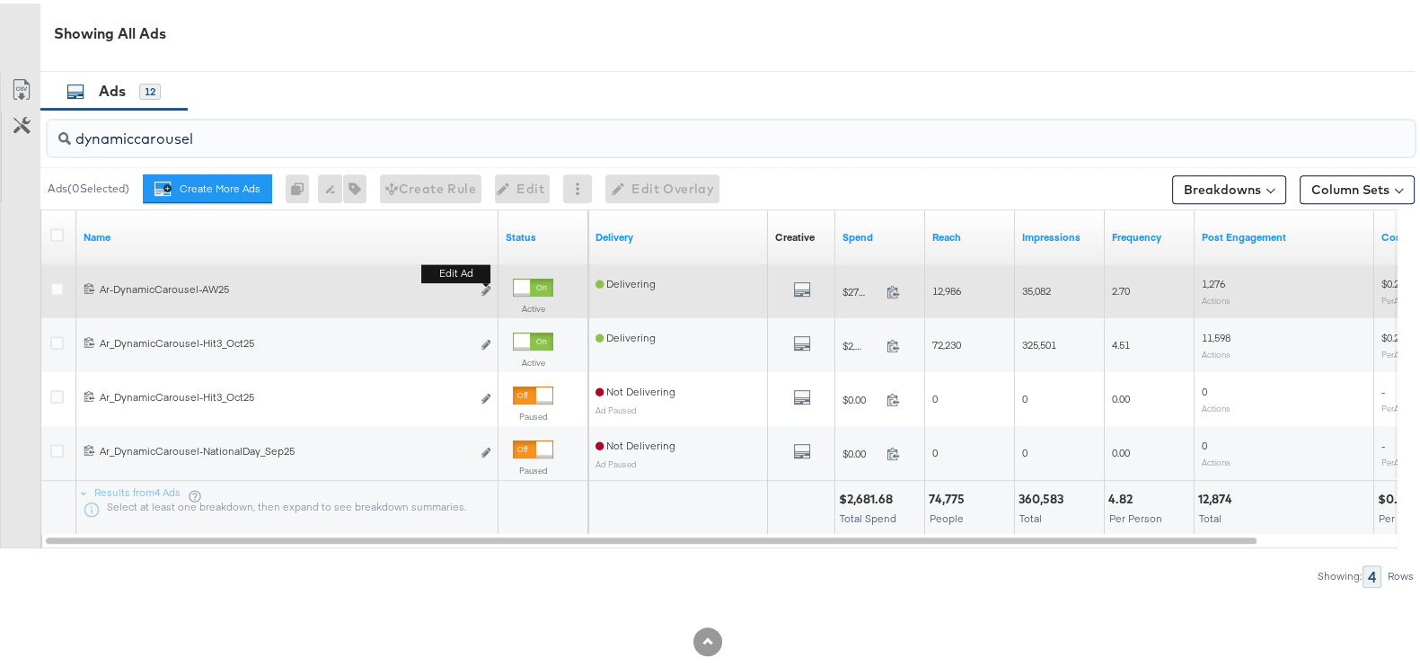
click at [485, 279] on b "Edit ad" at bounding box center [455, 270] width 69 height 19
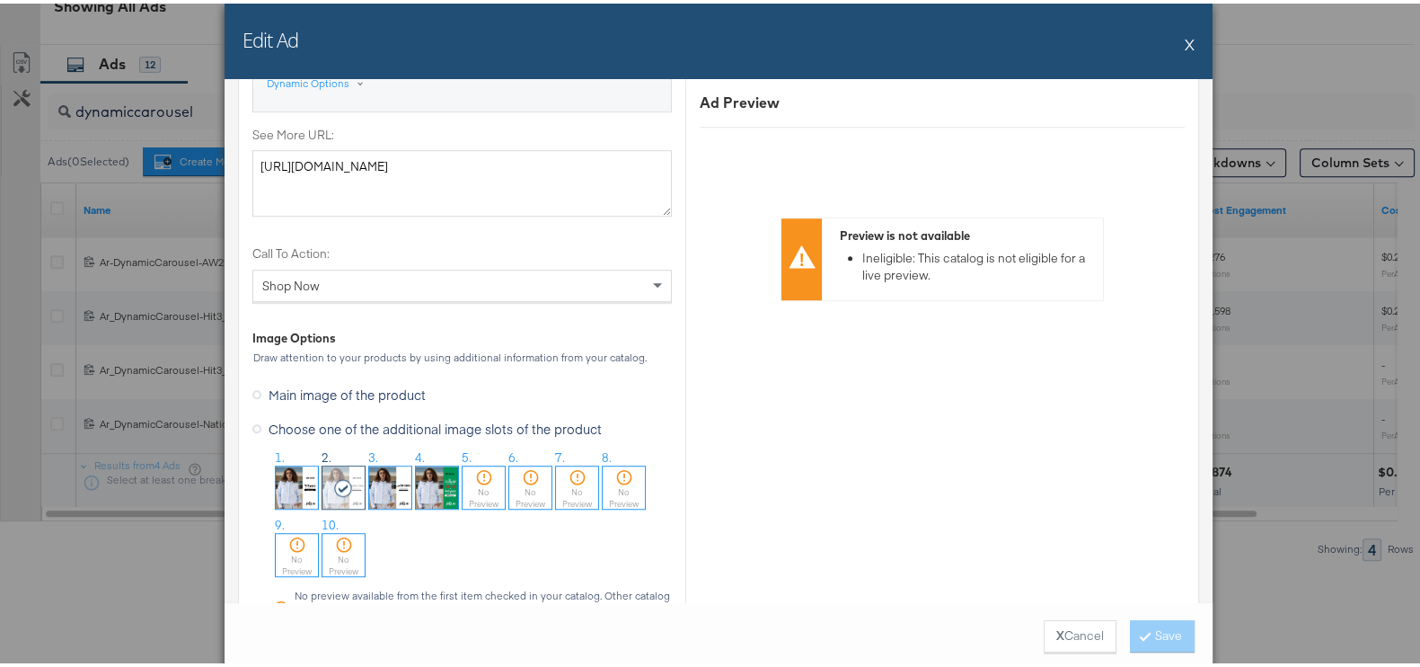
scroll to position [1796, 0]
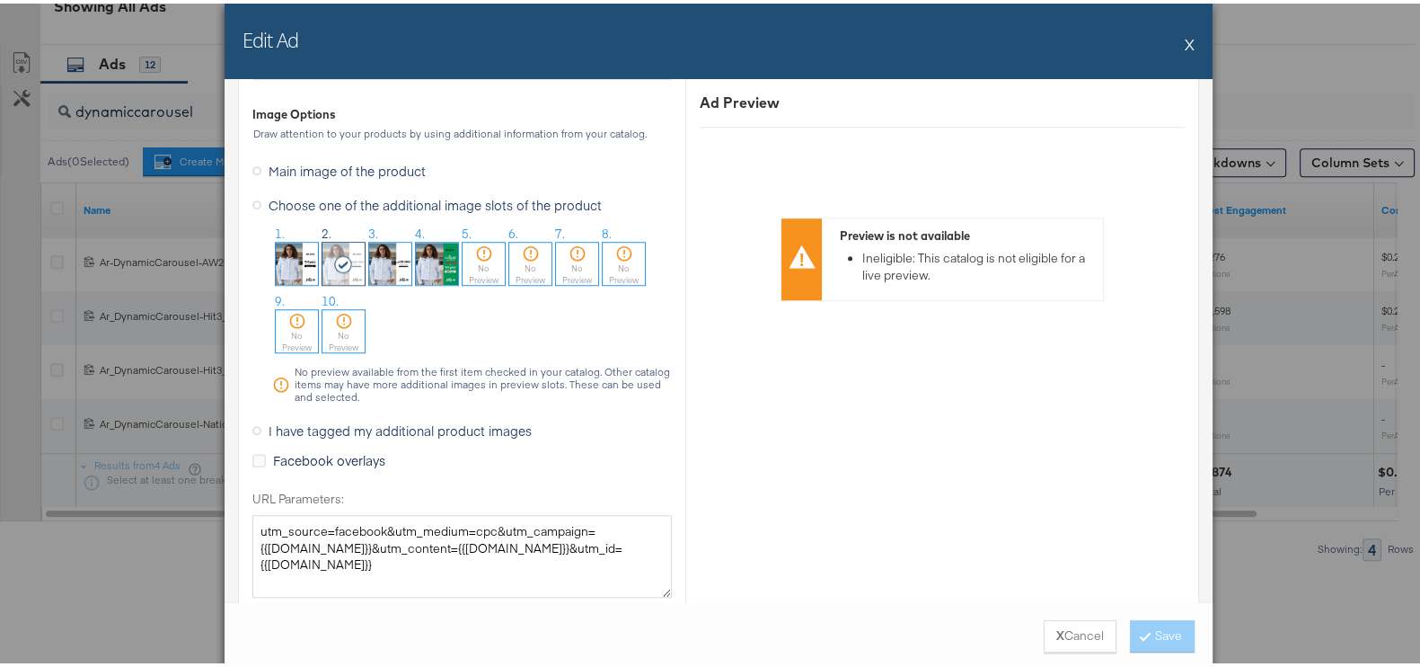
click at [1185, 51] on button "X" at bounding box center [1190, 40] width 10 height 36
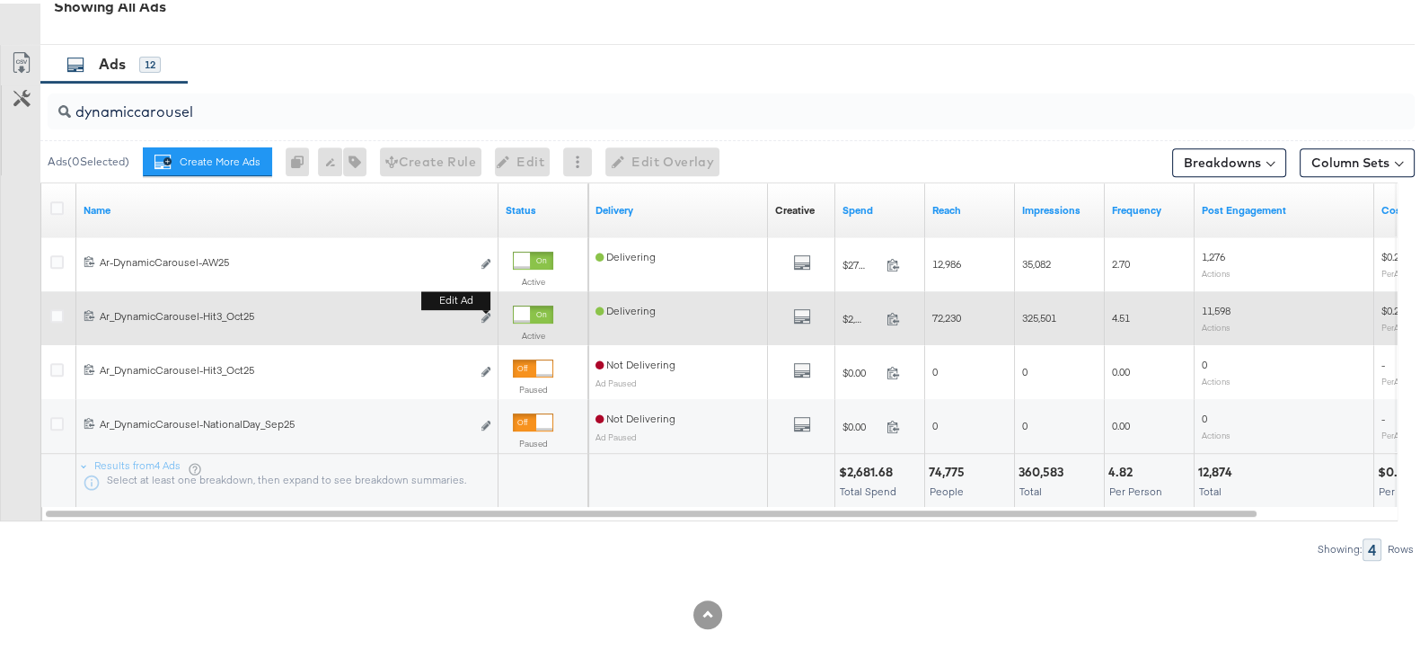
click at [485, 319] on button "Edit ad" at bounding box center [486, 314] width 11 height 19
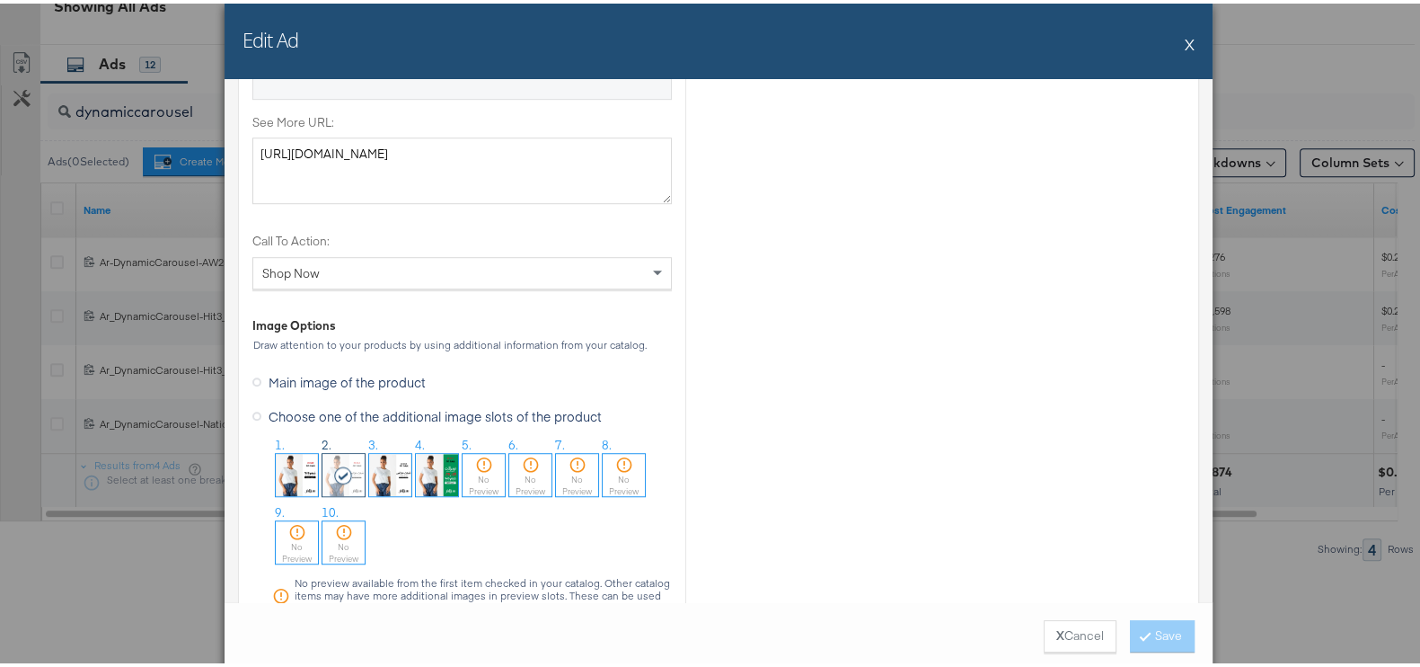
scroll to position [1683, 0]
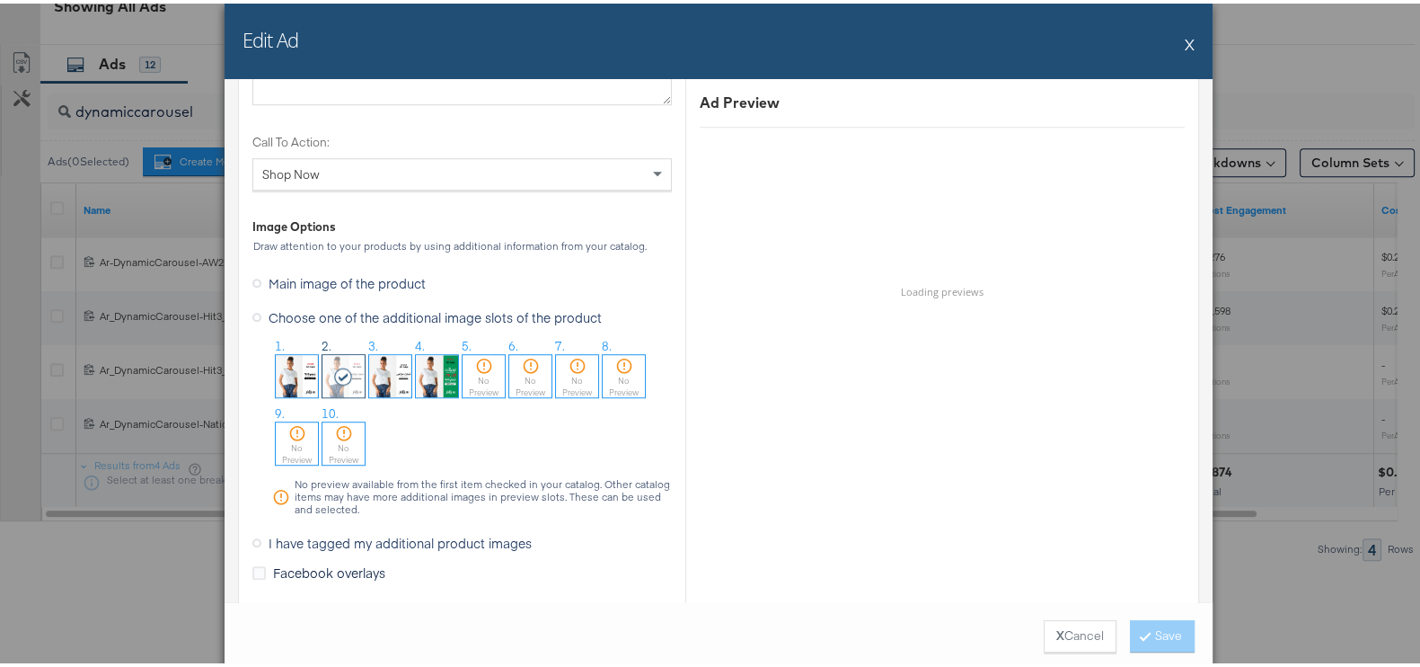
click at [1172, 38] on div "Edit Ad X" at bounding box center [719, 37] width 988 height 75
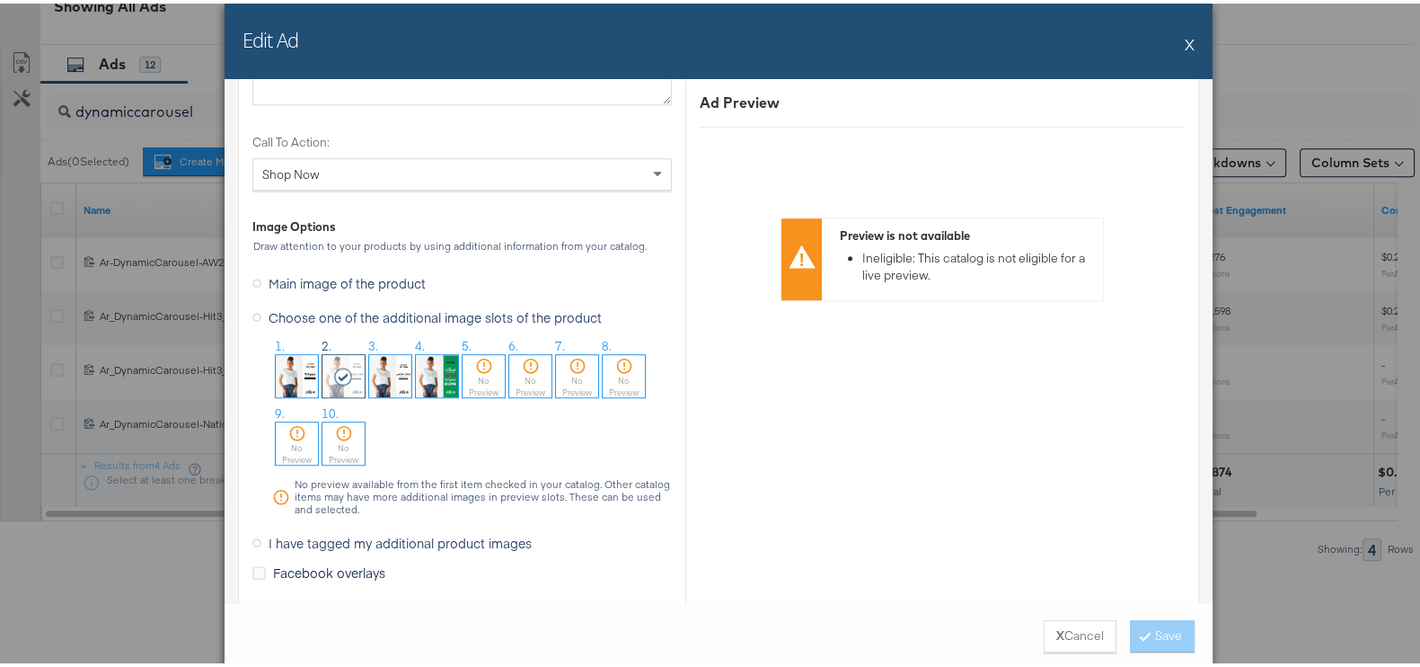
click at [1176, 47] on div "Edit Ad X" at bounding box center [719, 37] width 988 height 75
click at [1185, 41] on button "X" at bounding box center [1190, 40] width 10 height 36
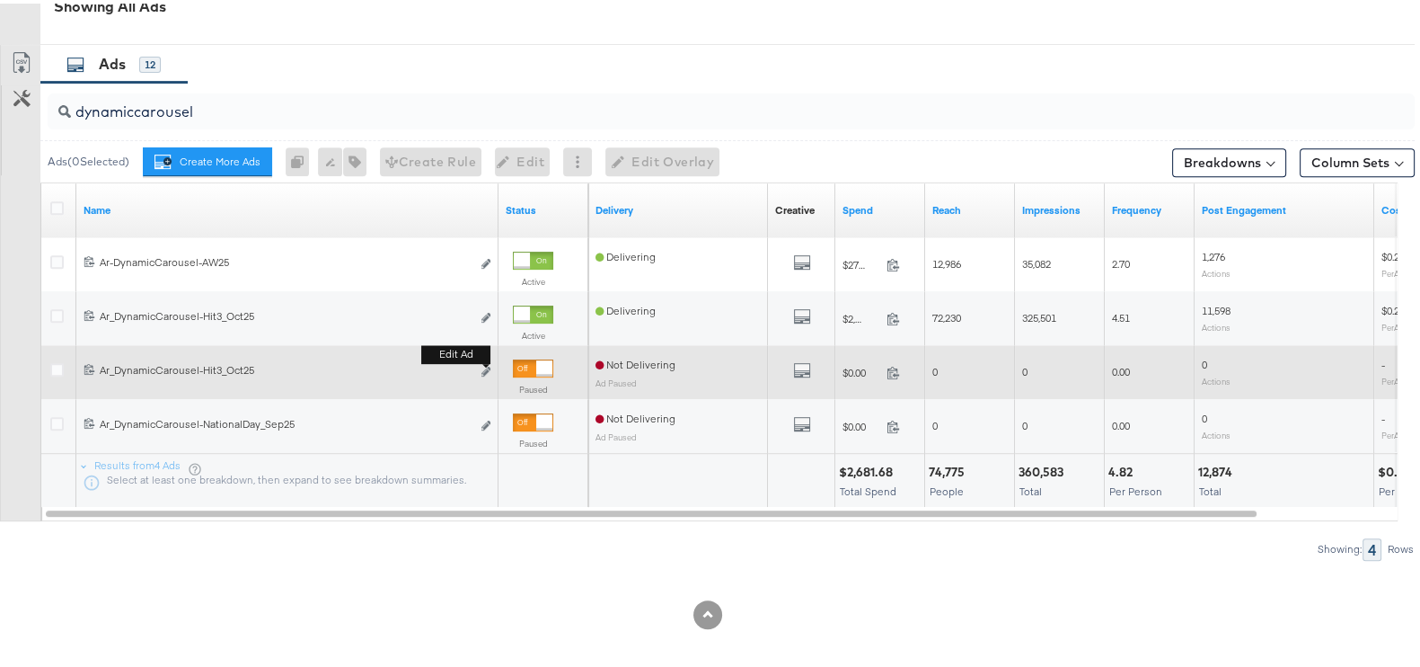
click at [487, 360] on b "Edit ad" at bounding box center [455, 350] width 69 height 19
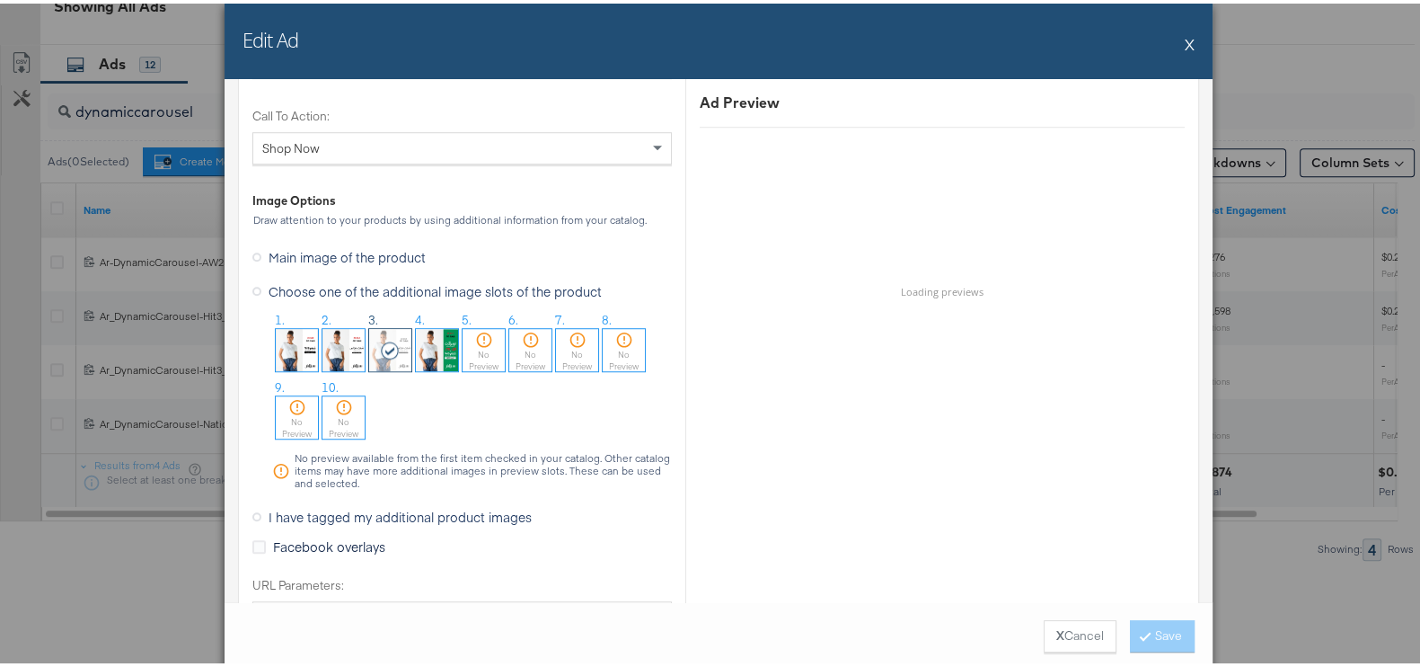
scroll to position [1796, 0]
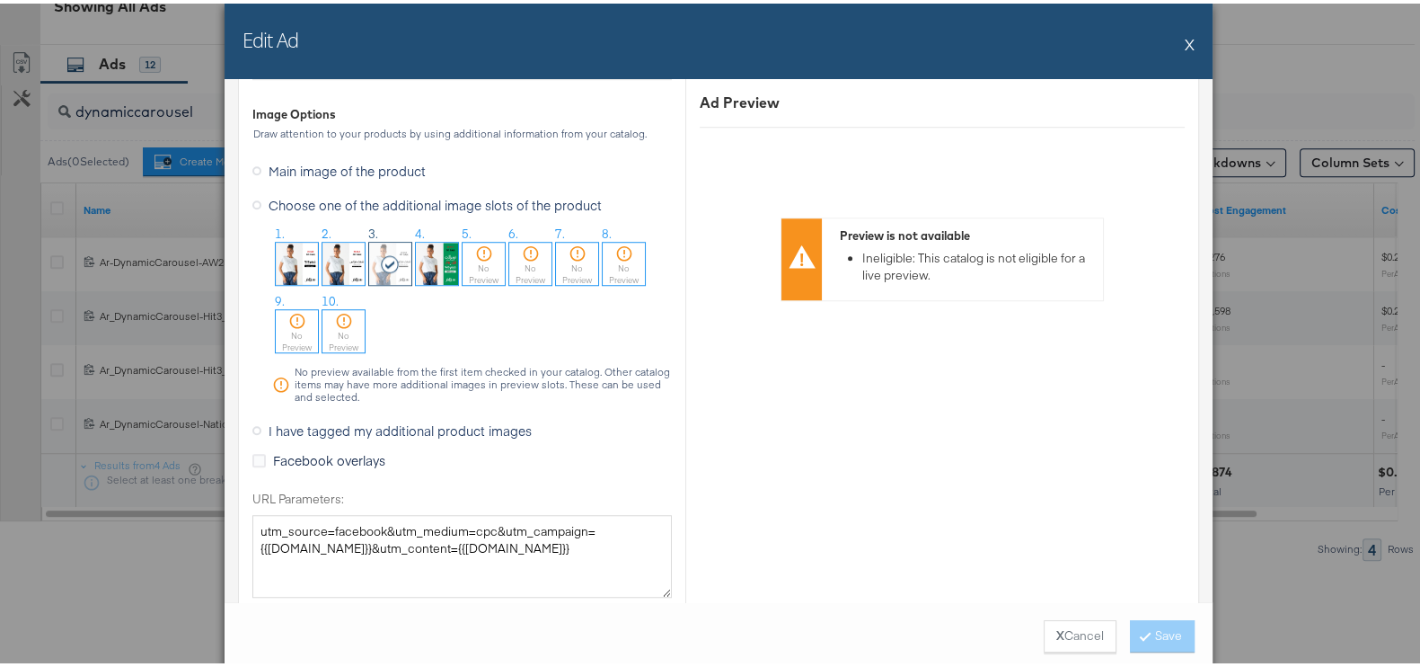
click at [342, 247] on img at bounding box center [343, 260] width 42 height 42
click at [1143, 628] on button "Save" at bounding box center [1162, 632] width 65 height 32
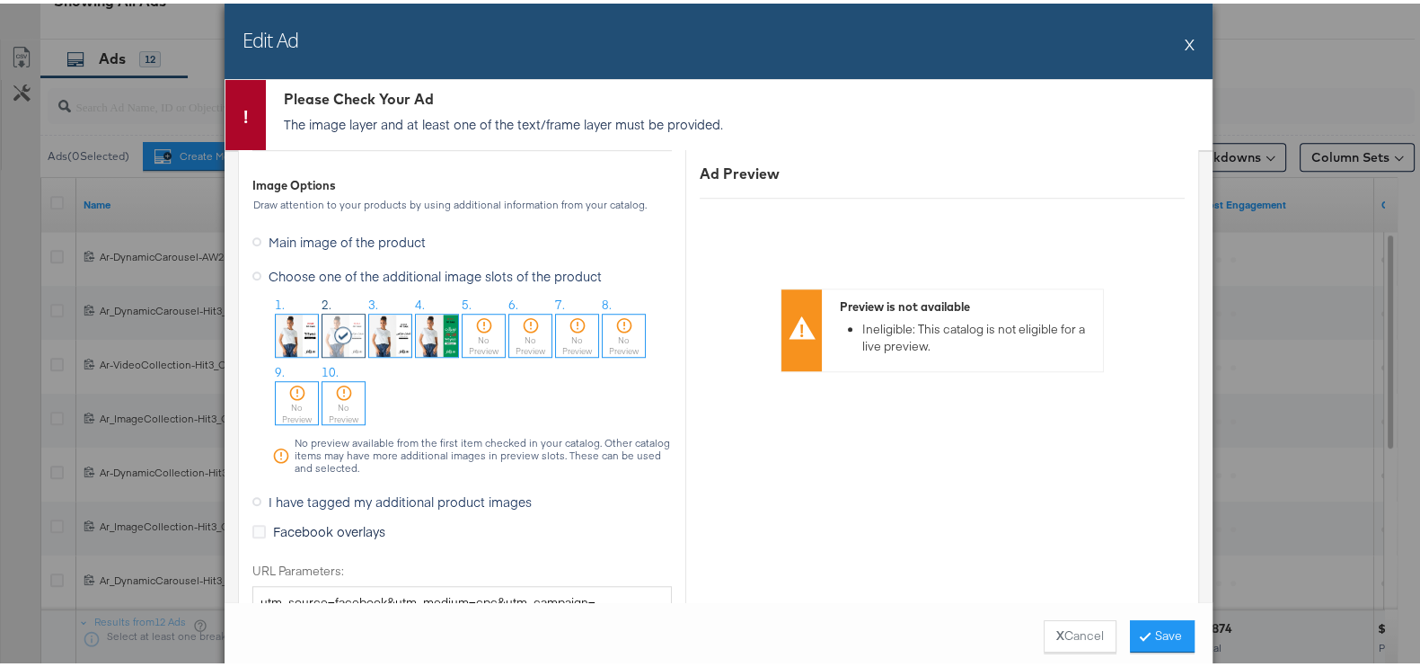
click at [1185, 42] on button "X" at bounding box center [1190, 40] width 10 height 36
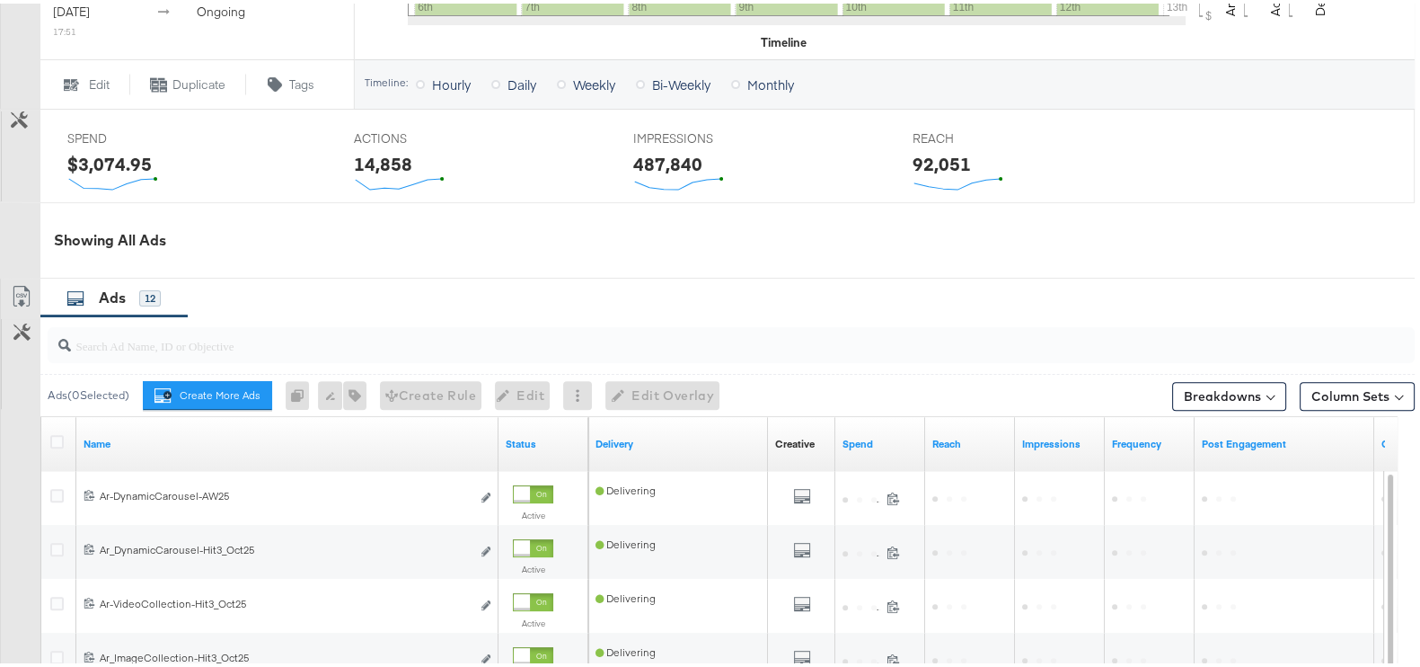
scroll to position [930, 0]
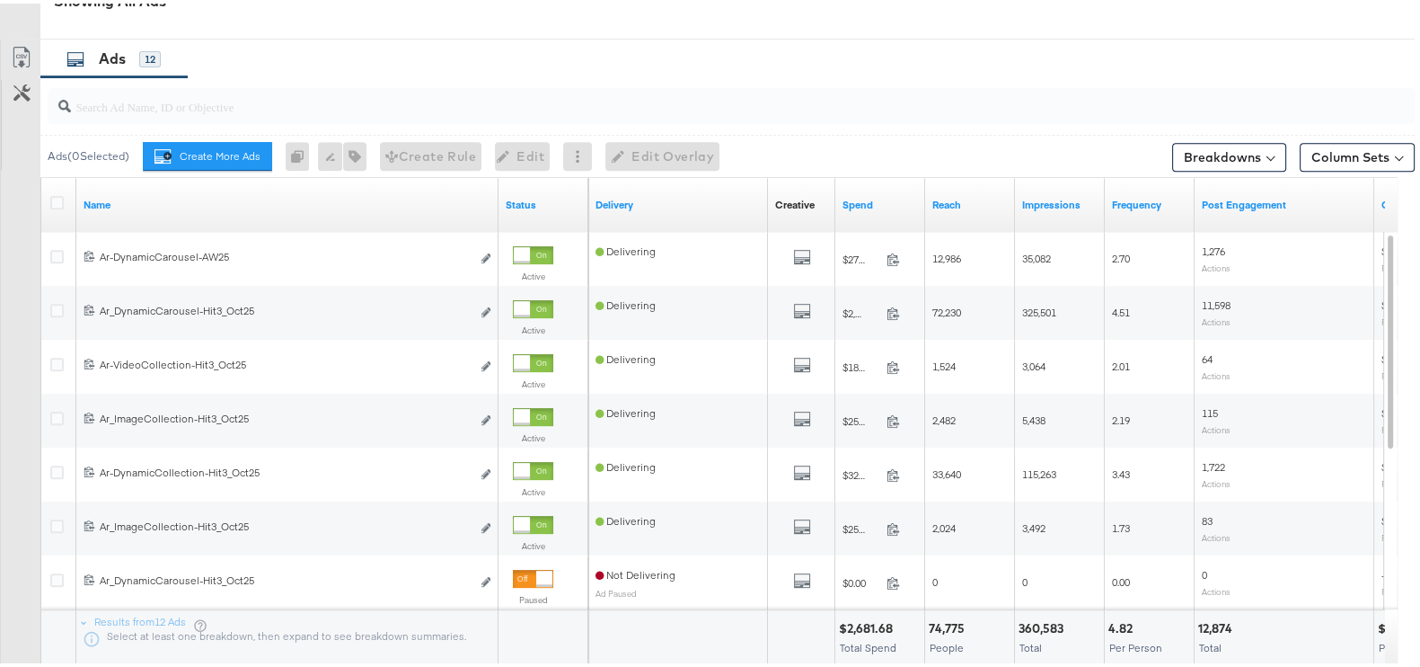
click at [181, 101] on input "search" at bounding box center [681, 95] width 1221 height 35
paste input "dynamiccarousel"
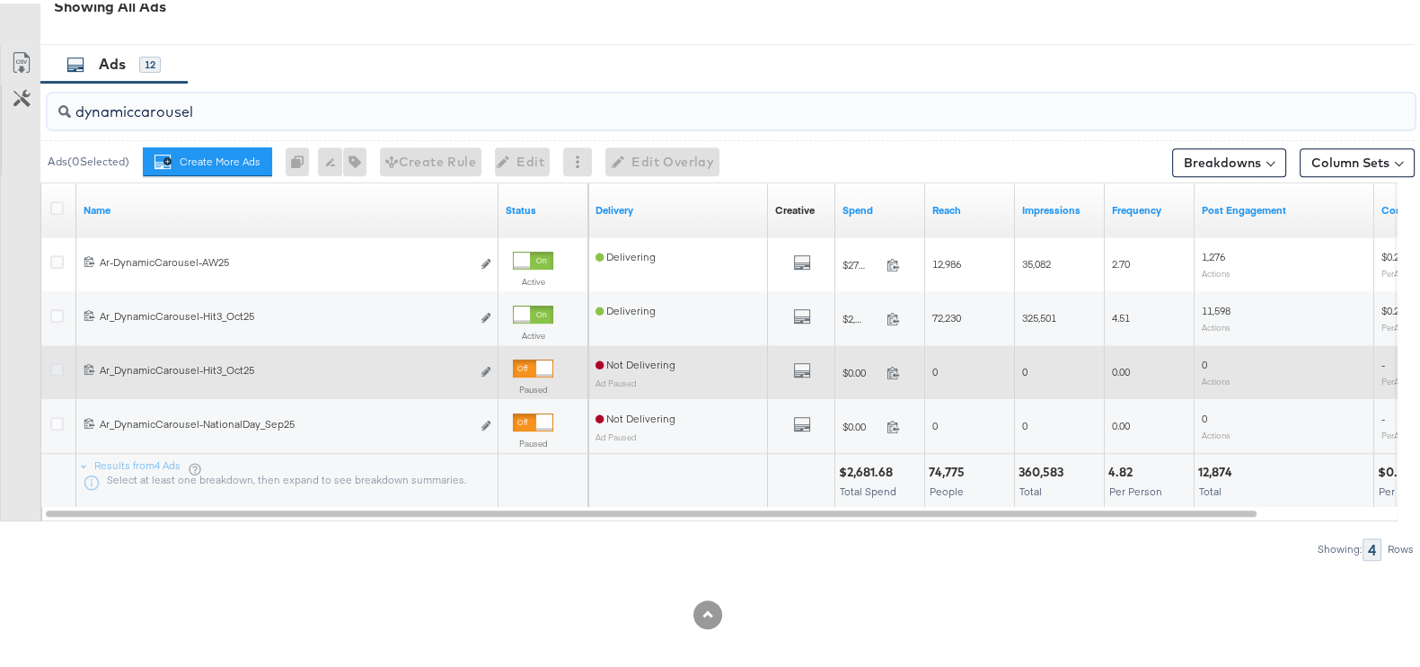
type input "dynamiccarousel"
click at [57, 361] on icon at bounding box center [56, 365] width 13 height 13
click at [0, 0] on input "checkbox" at bounding box center [0, 0] width 0 height 0
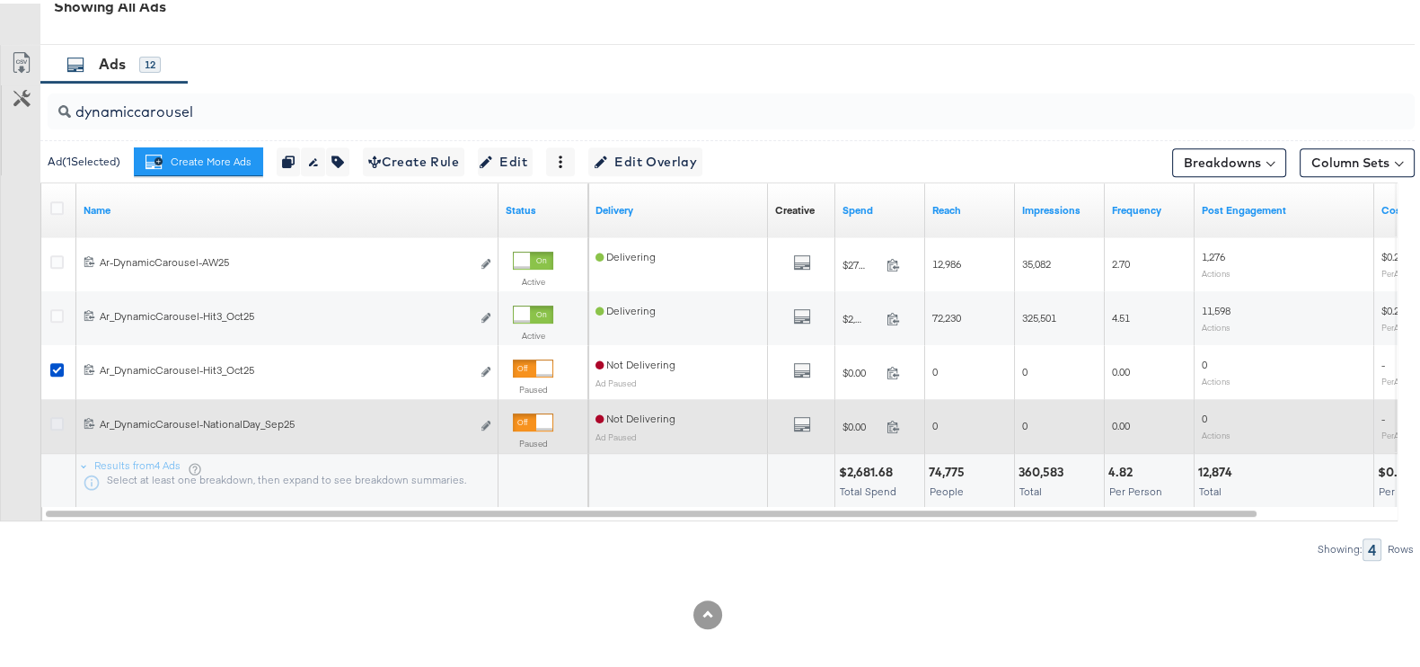
click at [54, 426] on icon at bounding box center [56, 419] width 13 height 13
click at [0, 0] on input "checkbox" at bounding box center [0, 0] width 0 height 0
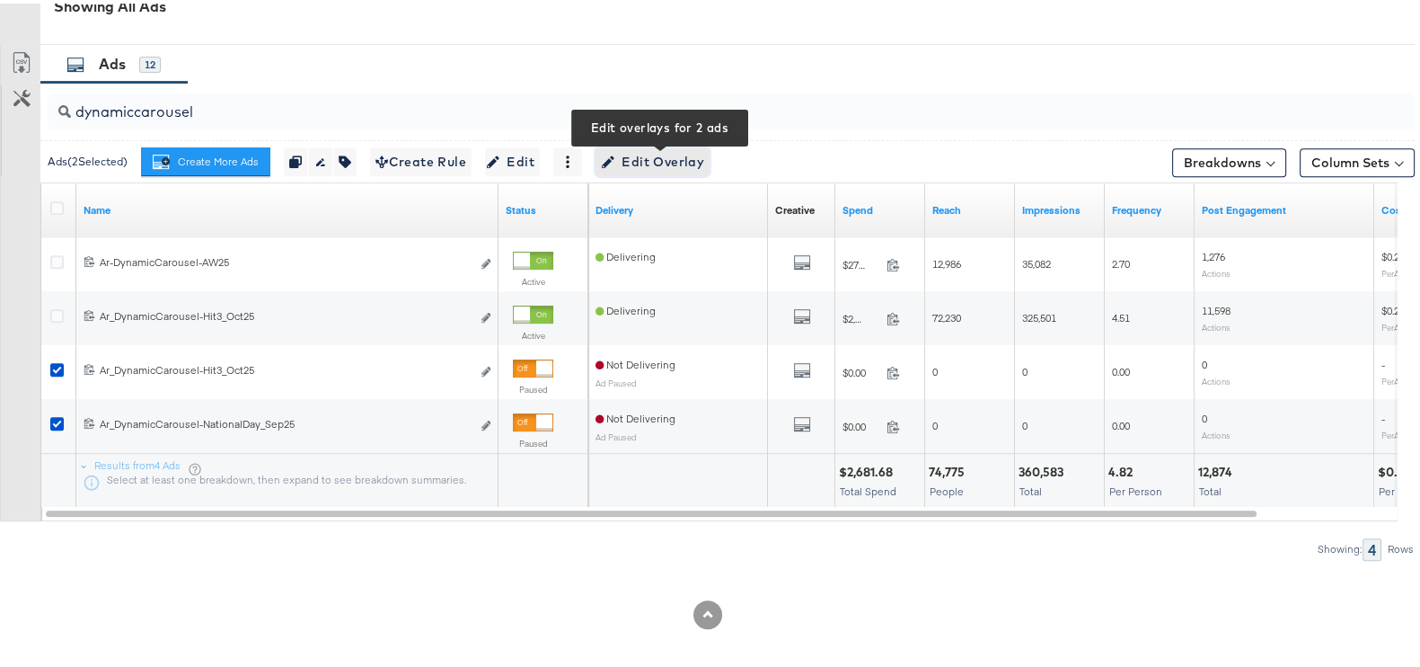
click at [639, 146] on button "Edit Overlay Edit overlays for 2 ads" at bounding box center [653, 158] width 114 height 29
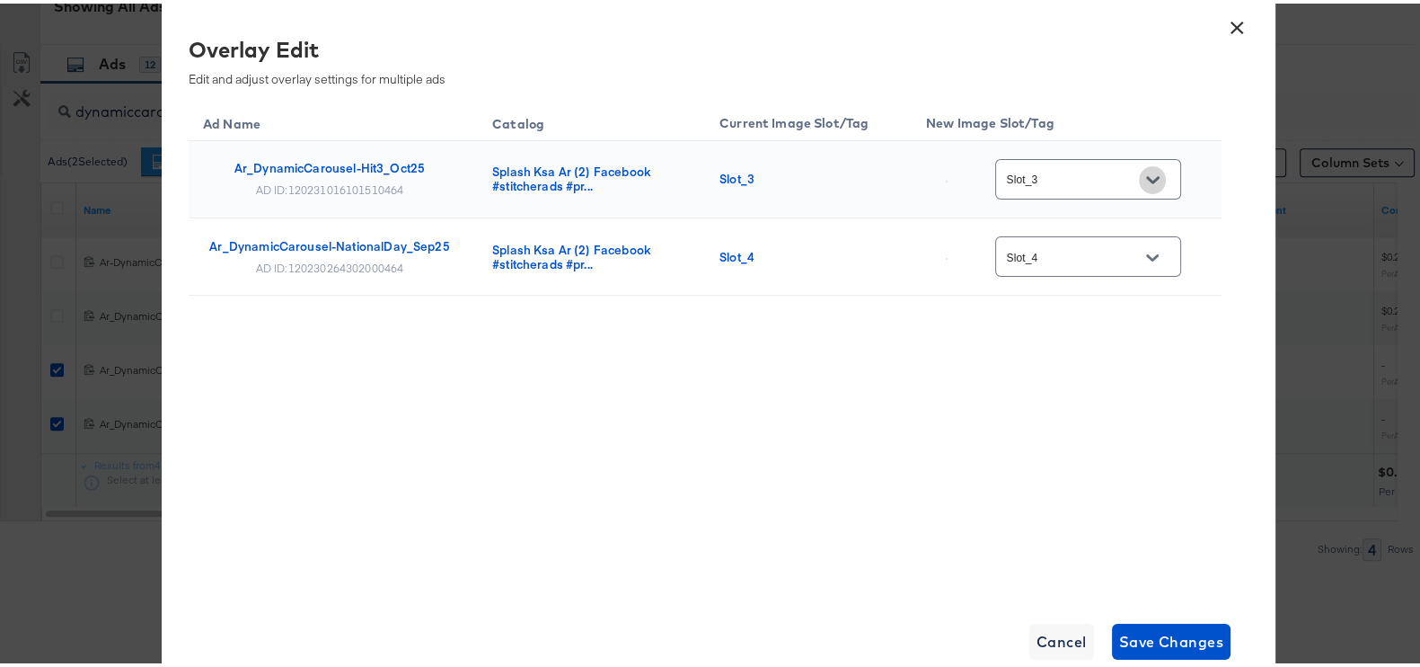
click at [1162, 172] on button "Open" at bounding box center [1152, 176] width 27 height 27
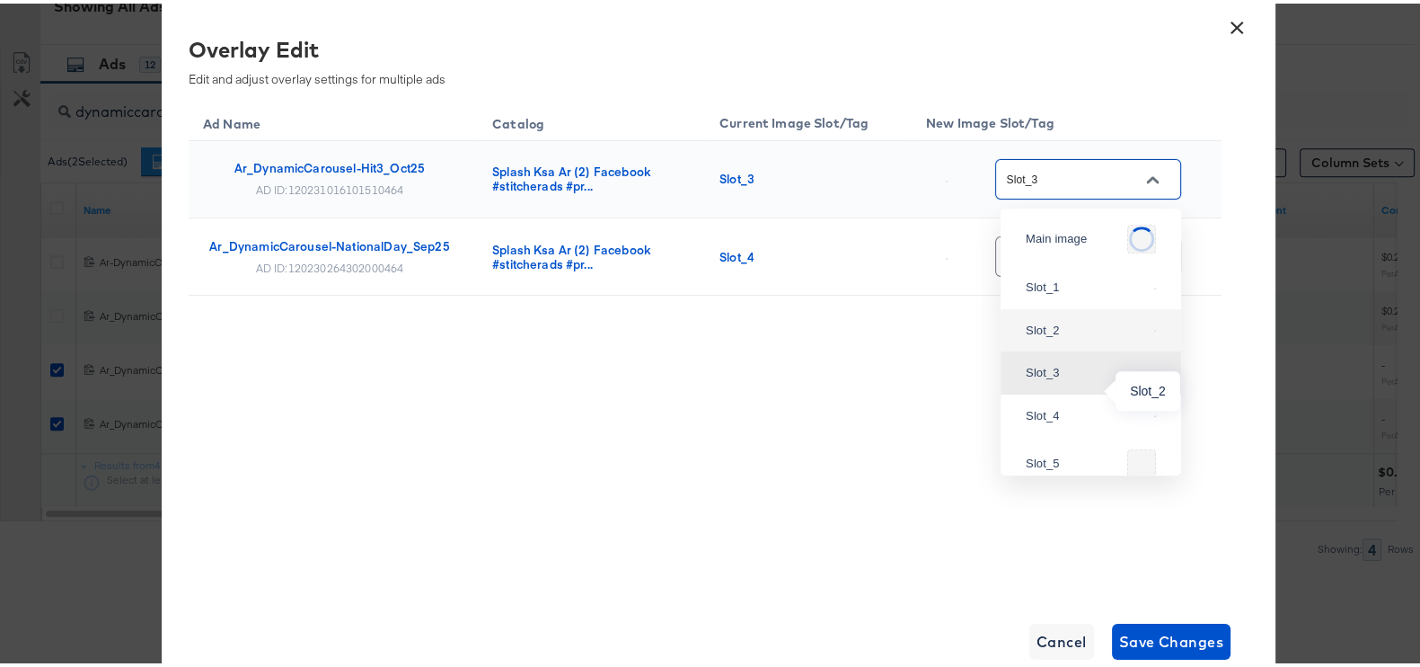
click at [1056, 336] on div "Slot_2" at bounding box center [1086, 327] width 121 height 18
type input "Slot_2"
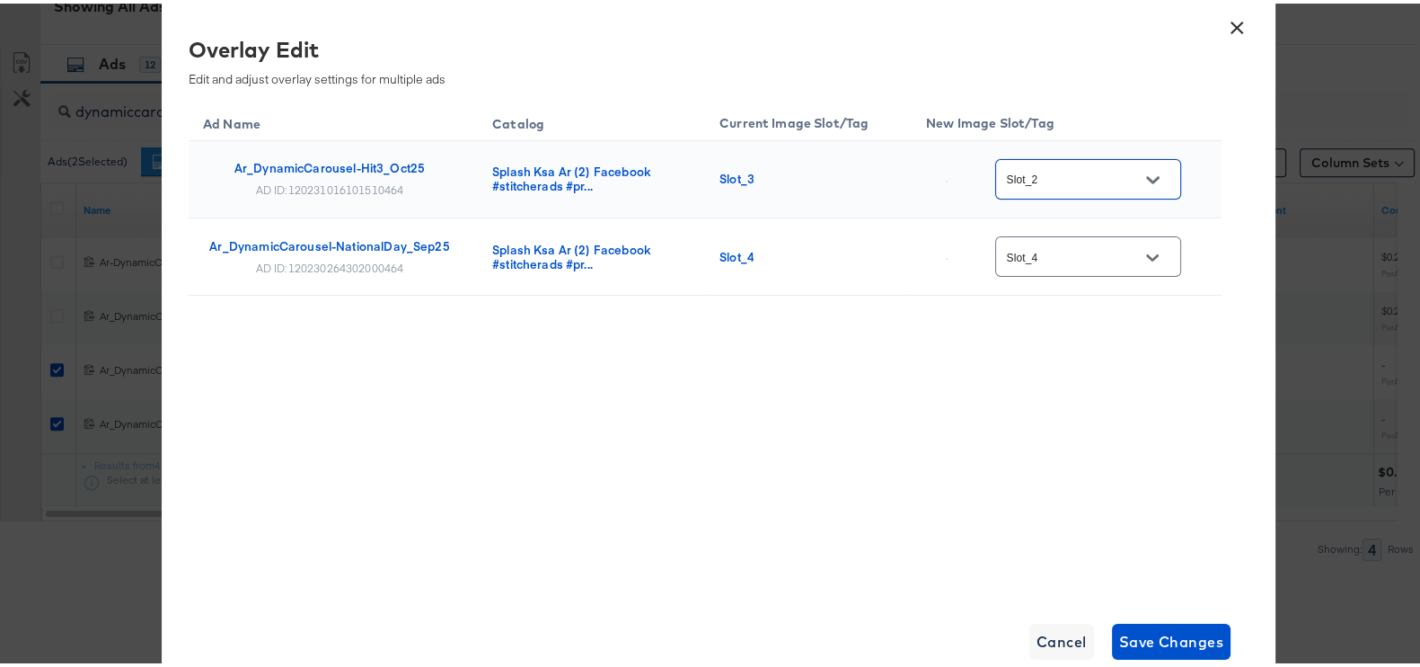
click at [1164, 249] on button "Open" at bounding box center [1152, 254] width 27 height 27
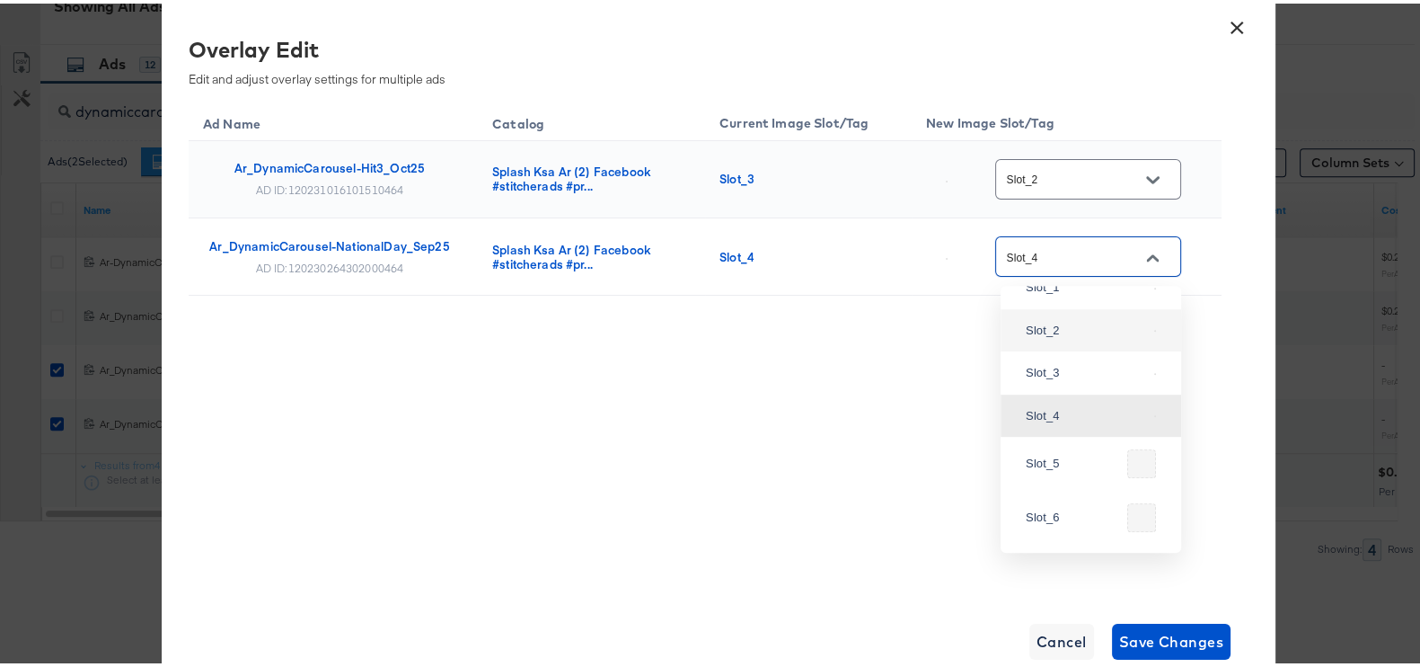
click at [1049, 349] on li "Slot_2" at bounding box center [1091, 326] width 181 height 43
type input "Slot_2"
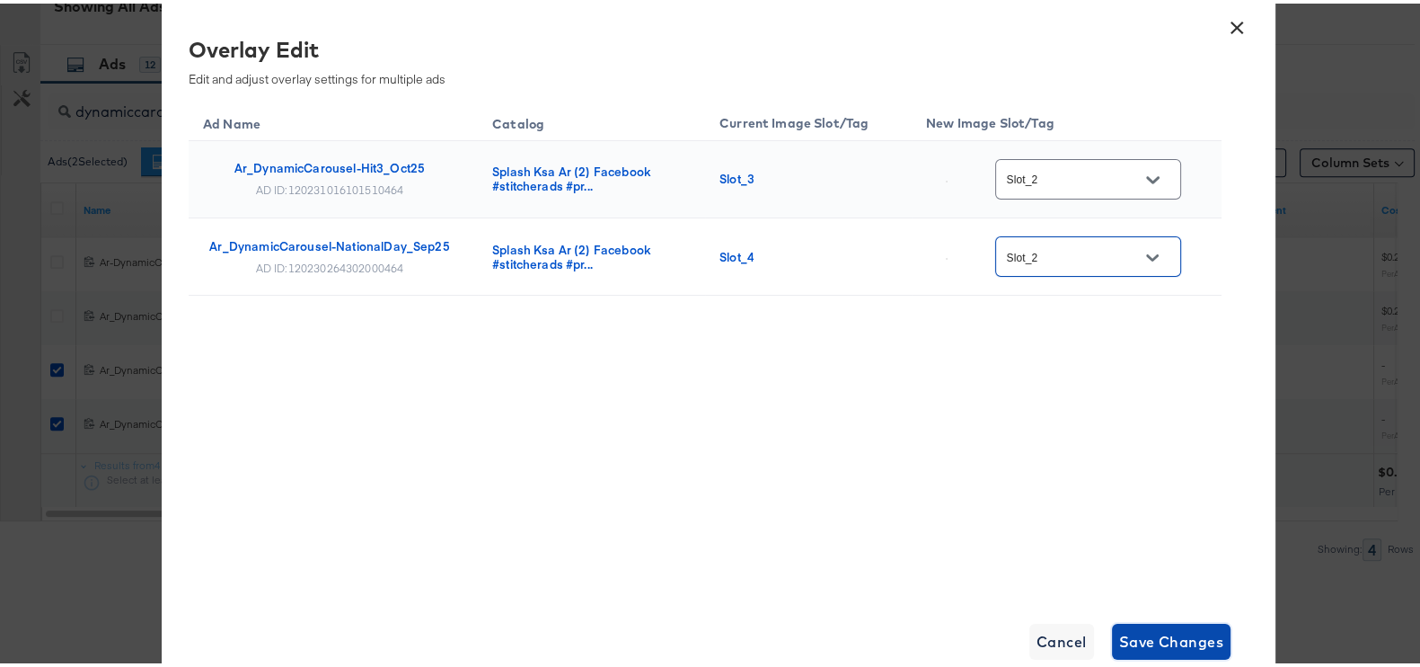
click at [1135, 637] on span "Save Changes" at bounding box center [1171, 637] width 105 height 25
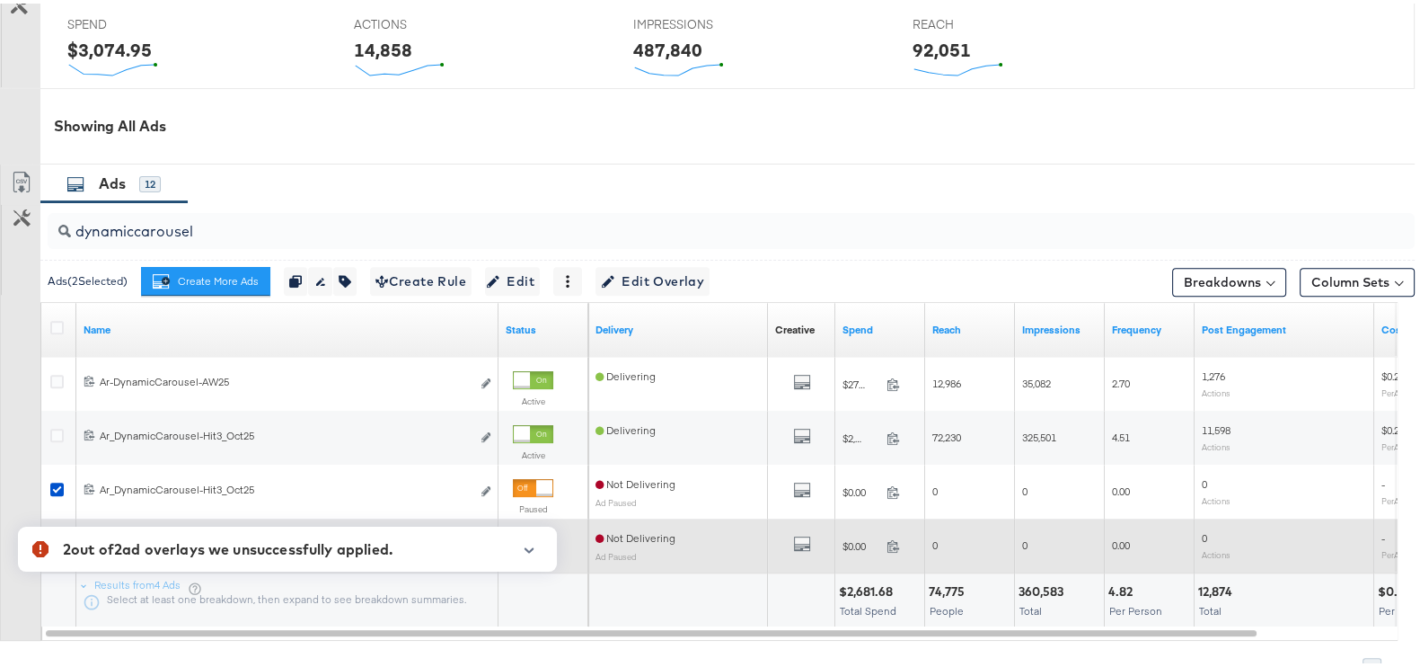
scroll to position [930, 0]
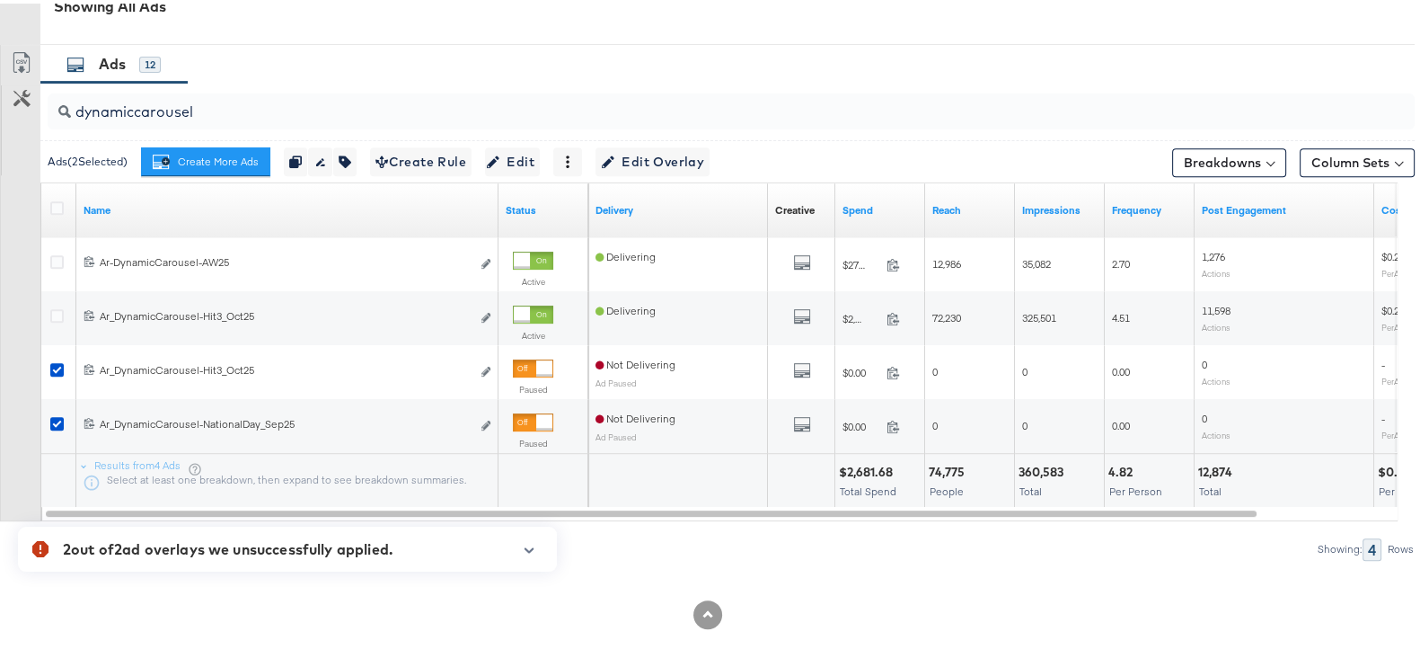
click at [629, 619] on div at bounding box center [707, 610] width 1415 height 29
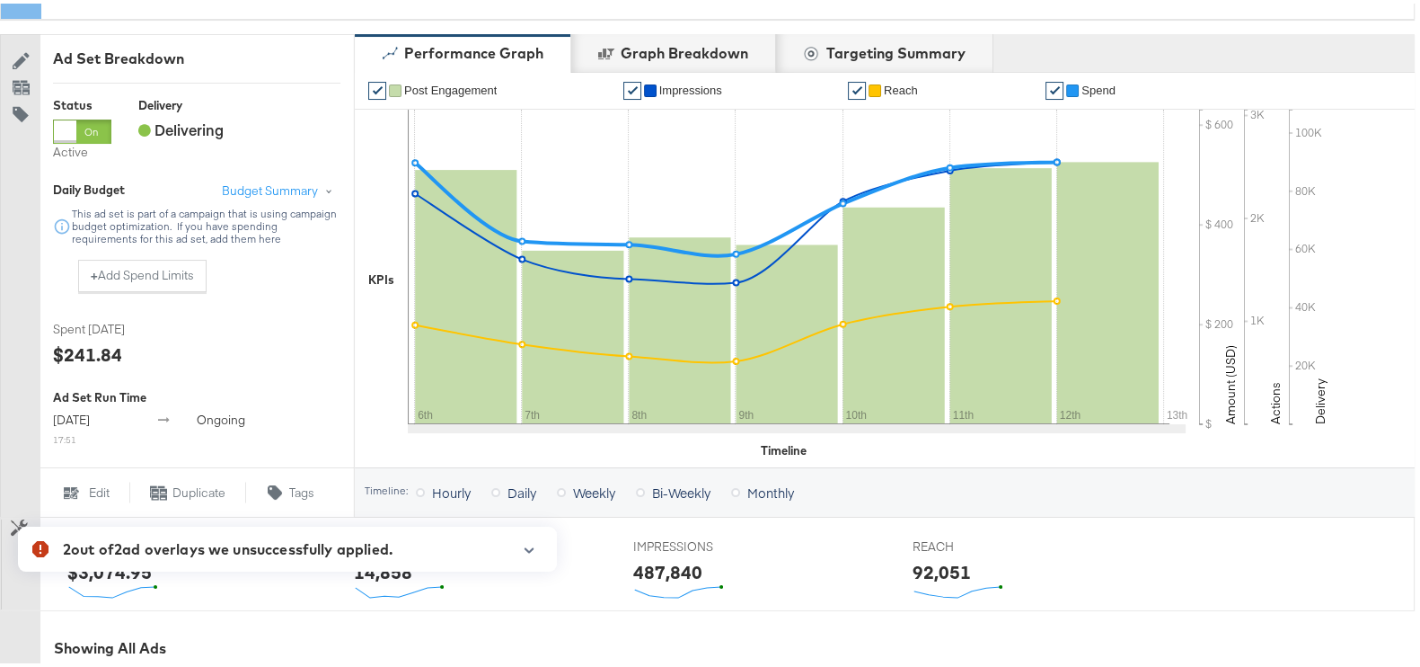
scroll to position [0, 0]
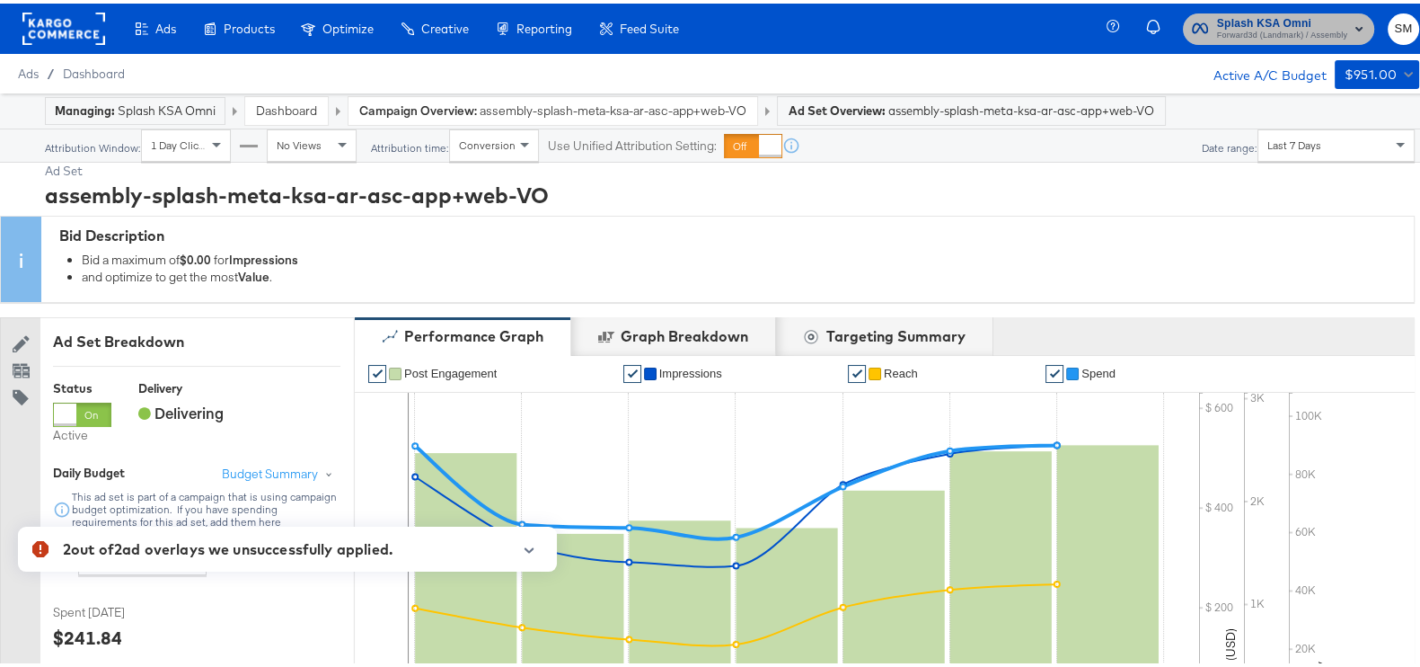
click at [1348, 40] on div "button" at bounding box center [1359, 27] width 22 height 26
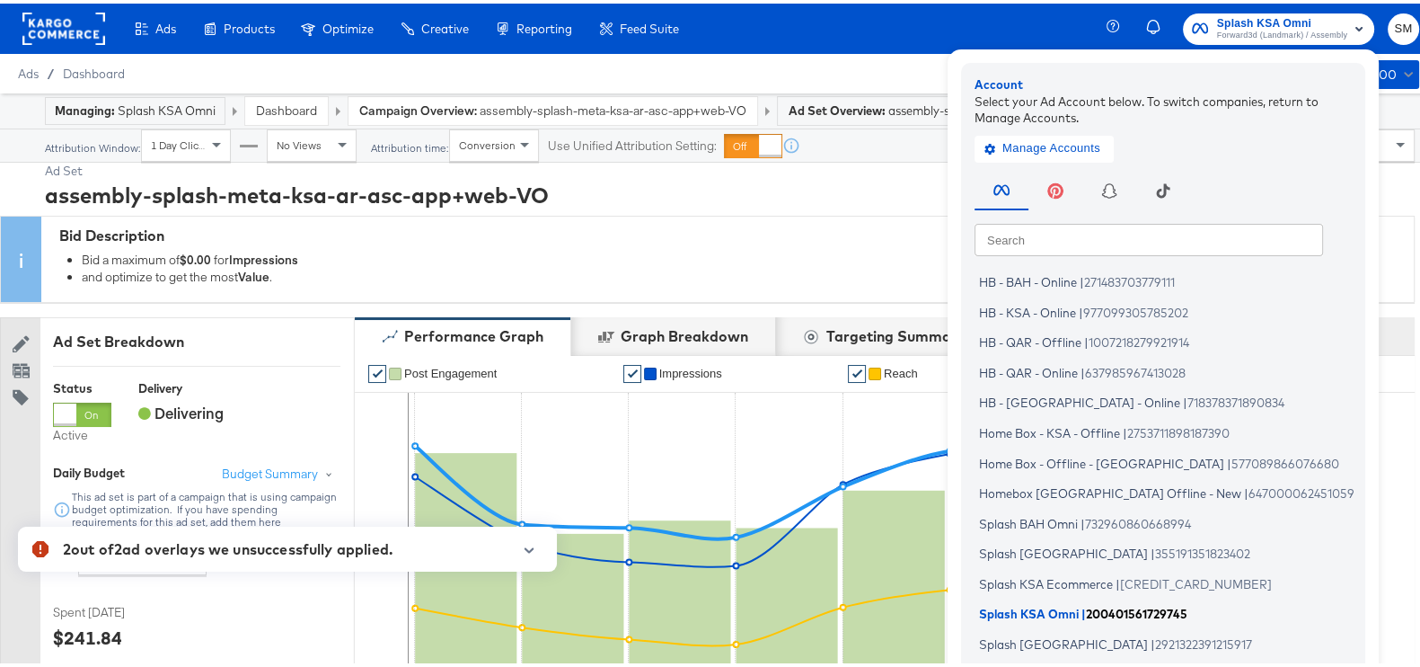
click at [987, 605] on span "Splash KSA Omni" at bounding box center [1029, 610] width 100 height 14
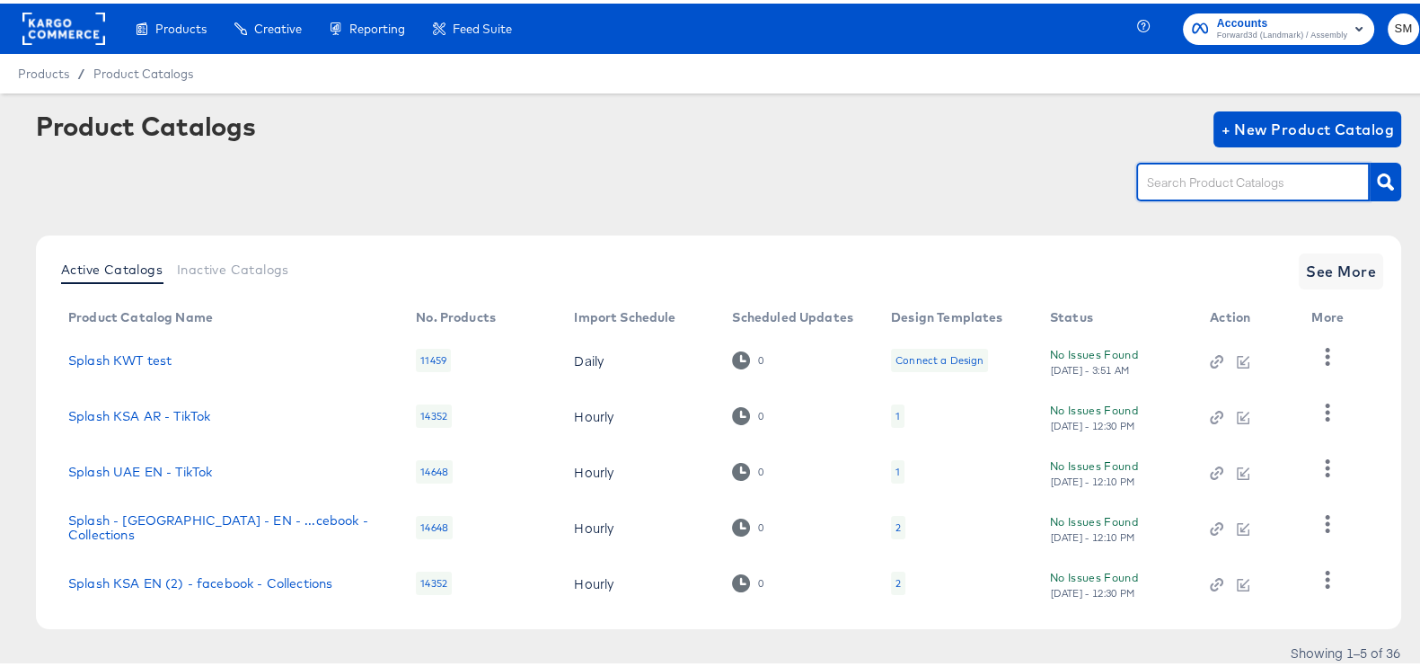
click at [1259, 174] on input "text" at bounding box center [1239, 179] width 191 height 21
type input "ksa"
click at [1377, 180] on button "button" at bounding box center [1385, 178] width 31 height 39
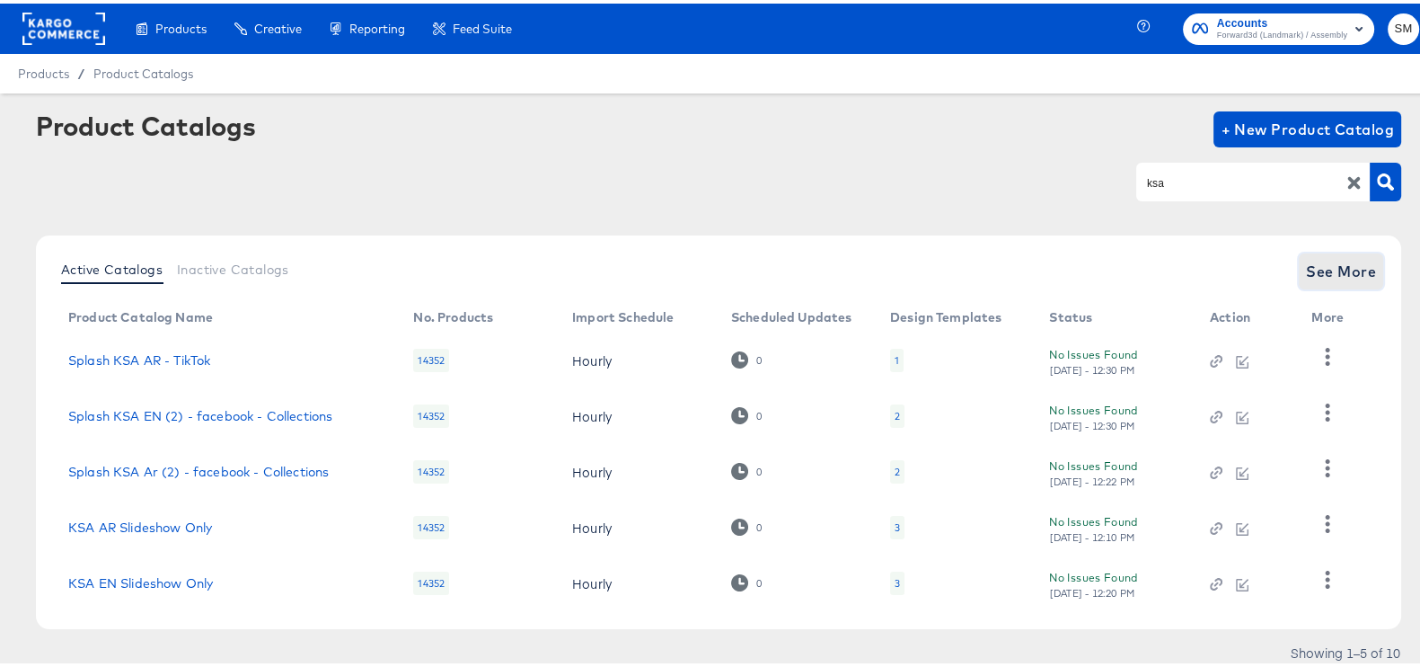
click at [1333, 264] on span "See More" at bounding box center [1341, 267] width 70 height 25
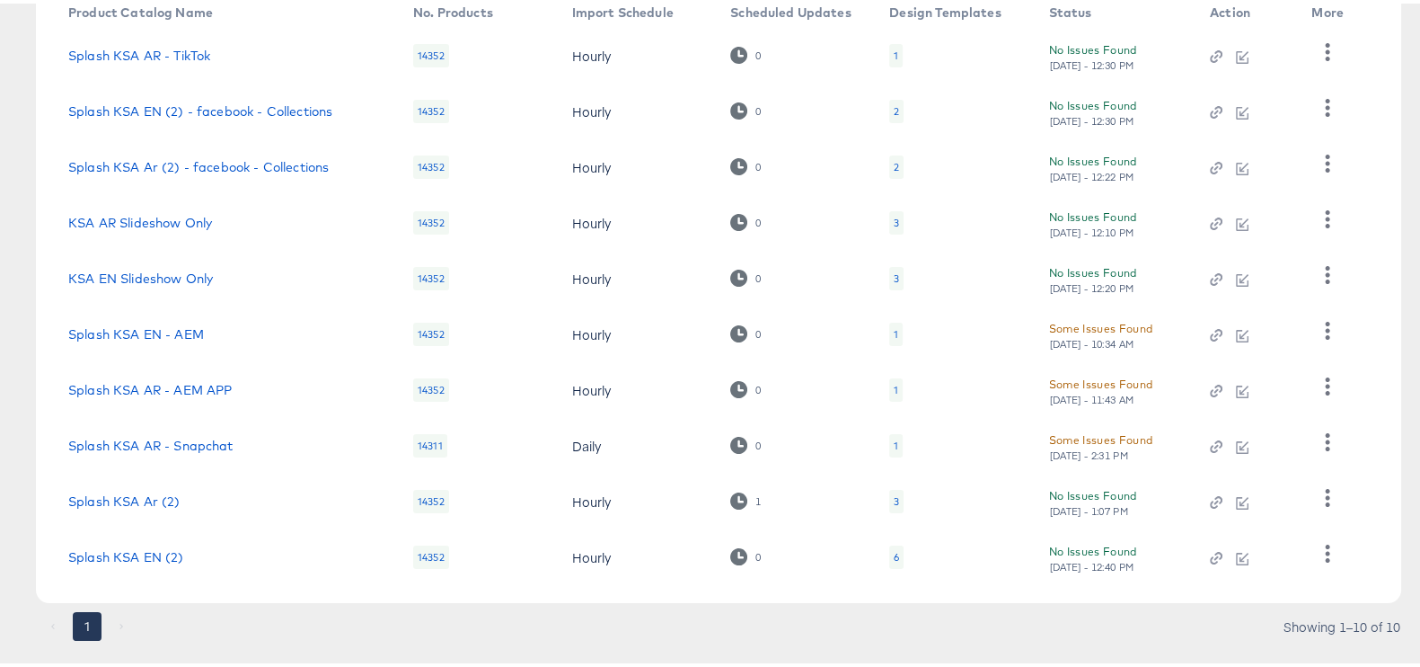
scroll to position [337, 0]
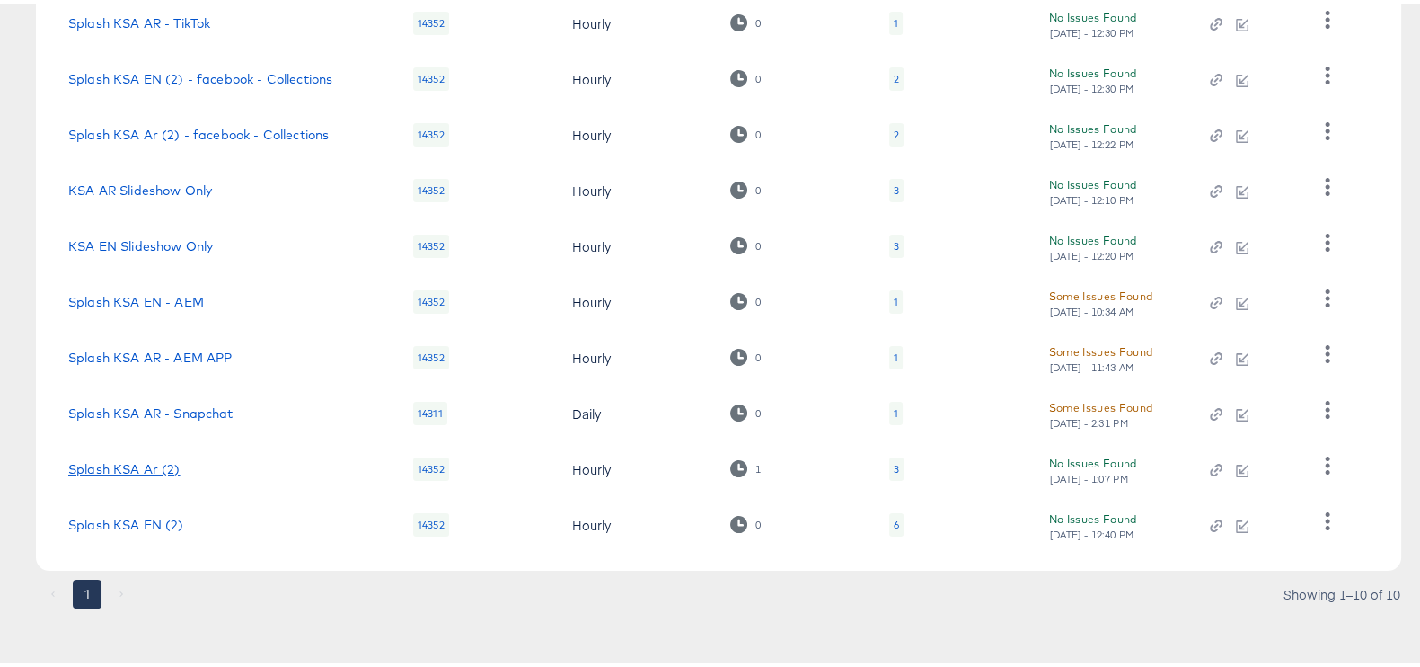
click at [127, 461] on link "Splash KSA Ar (2)" at bounding box center [124, 465] width 112 height 14
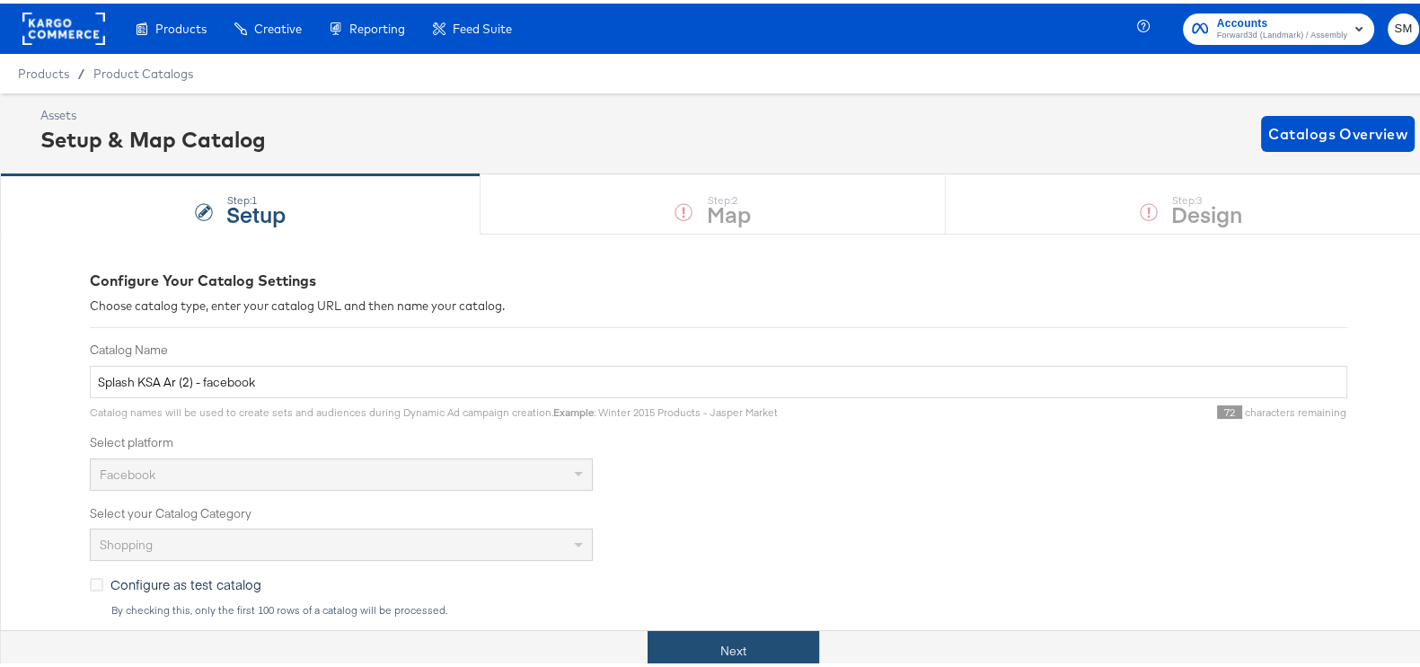
click at [685, 656] on button "Next" at bounding box center [734, 647] width 172 height 40
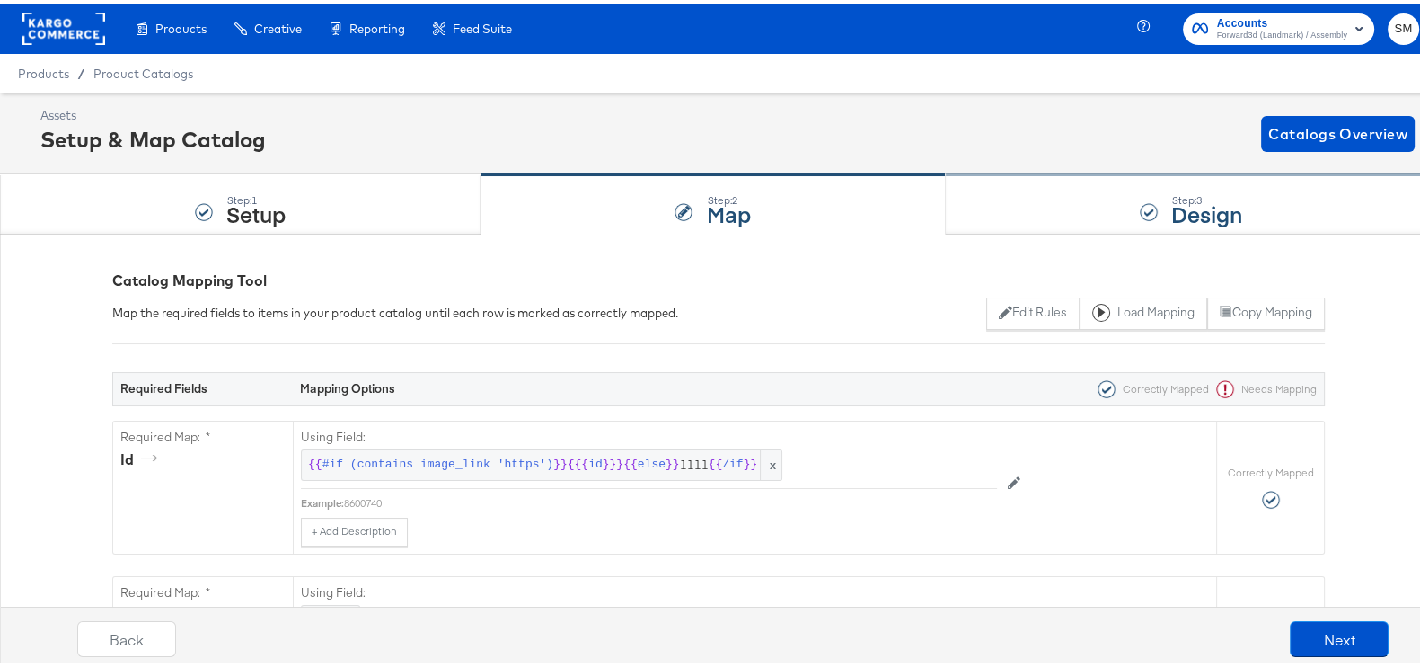
click at [1098, 206] on div "Step: 3 Design" at bounding box center [1191, 201] width 491 height 59
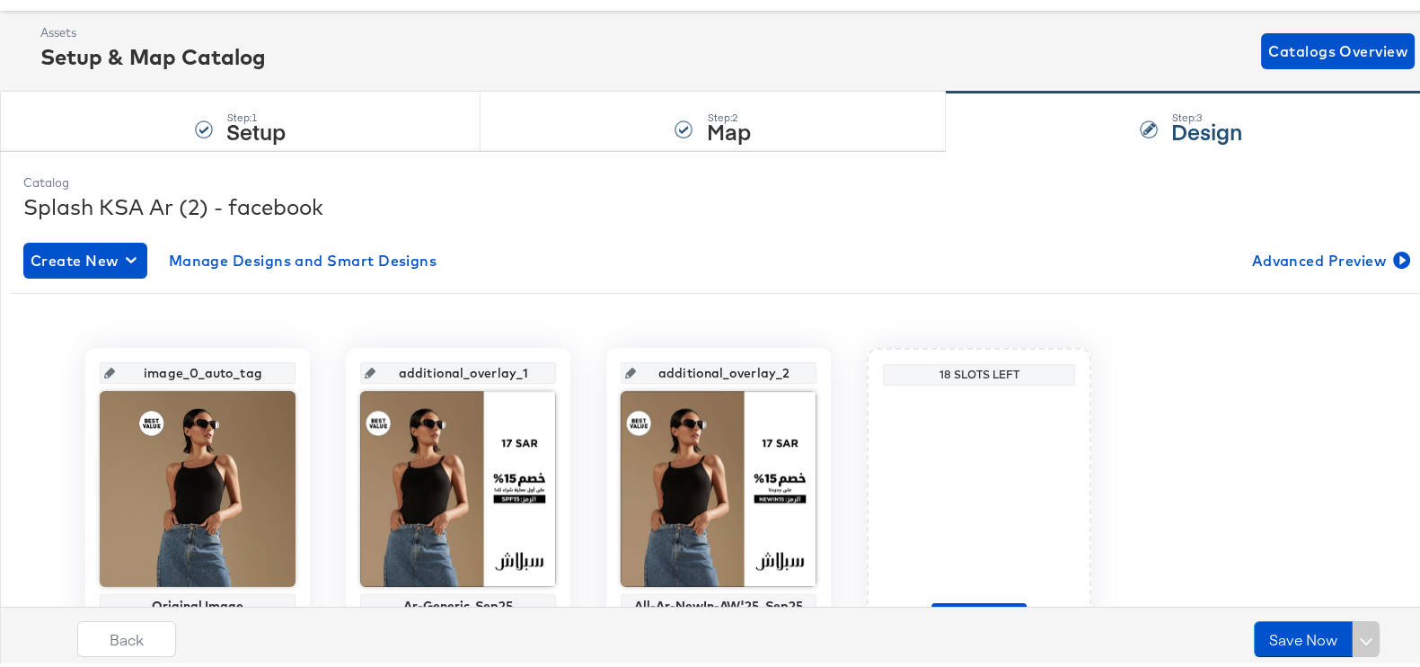
scroll to position [190, 0]
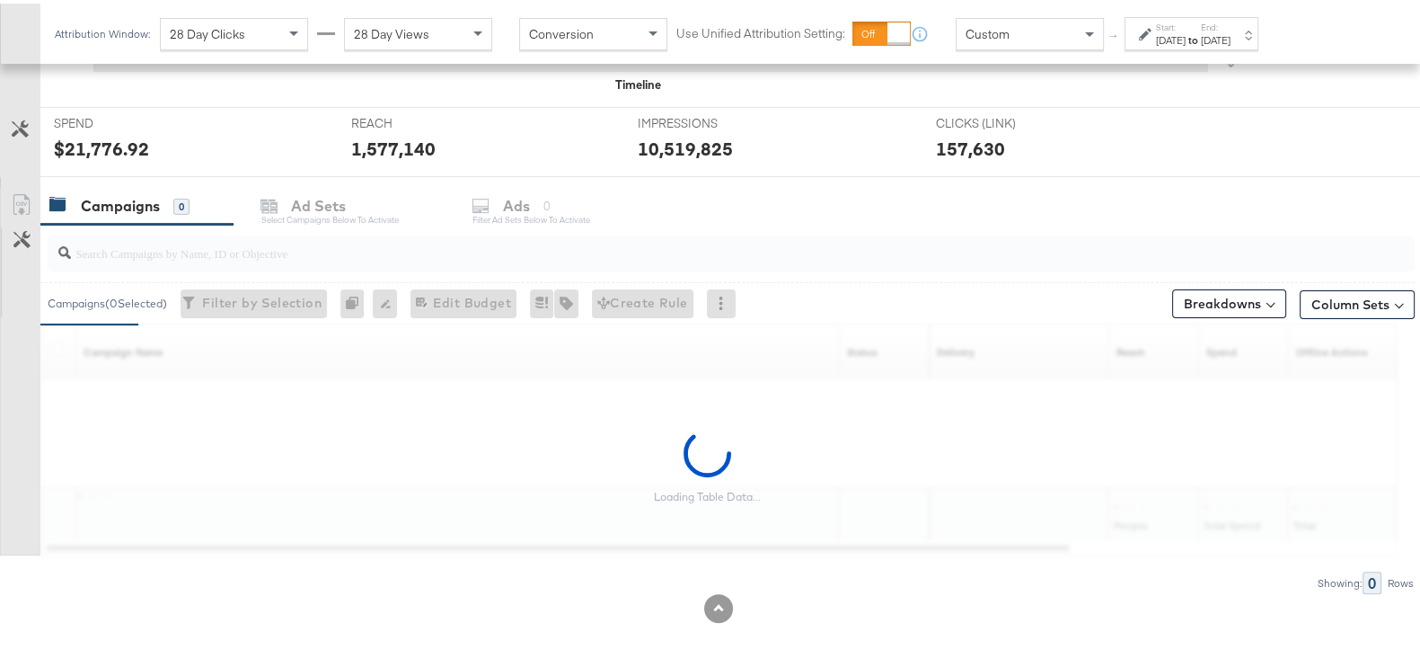
scroll to position [641, 0]
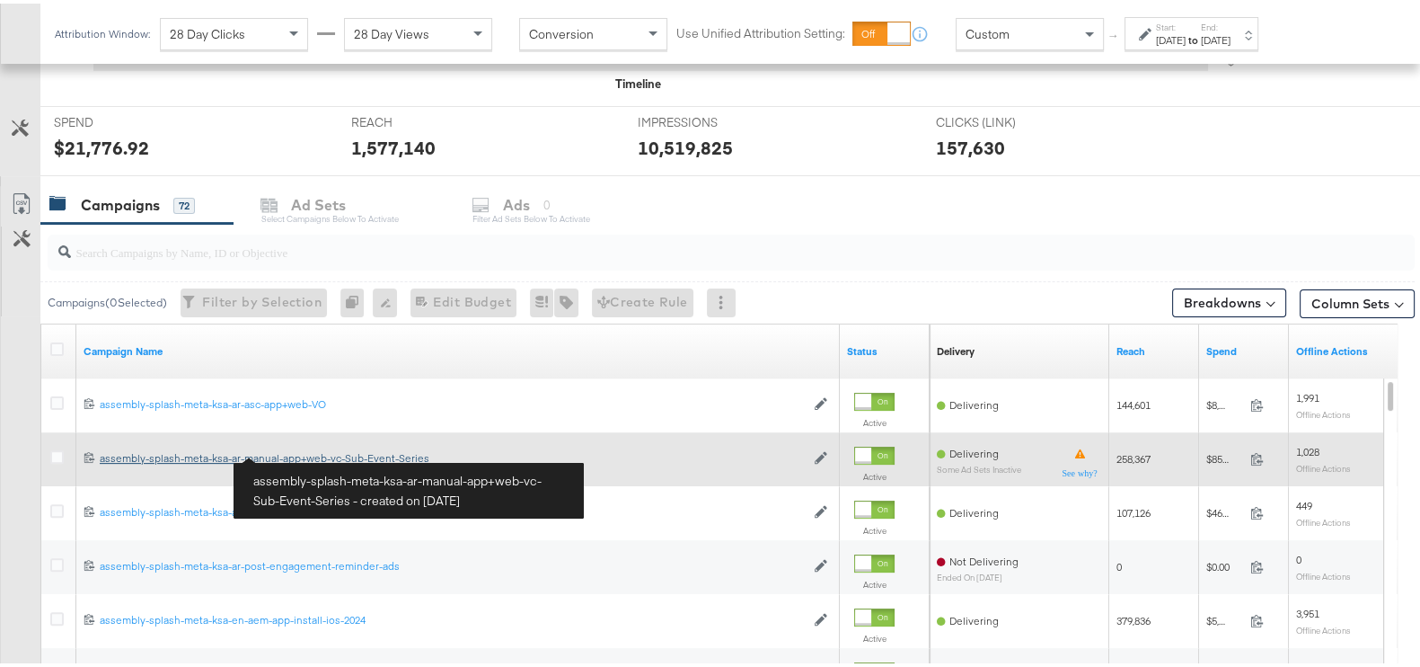
click at [301, 451] on div "assembly-splash-meta-ksa-ar-manual-app+web-vc-Sub-Event-Series assembly-splash-…" at bounding box center [452, 454] width 705 height 14
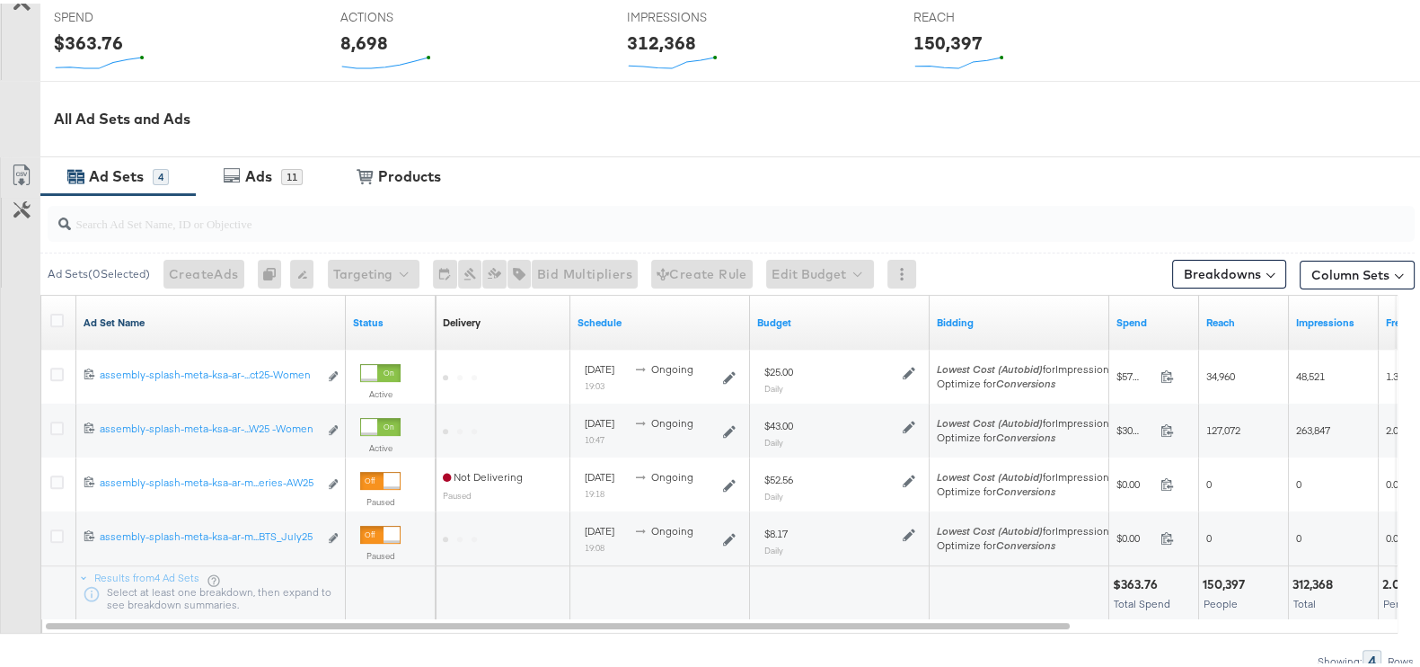
scroll to position [745, 0]
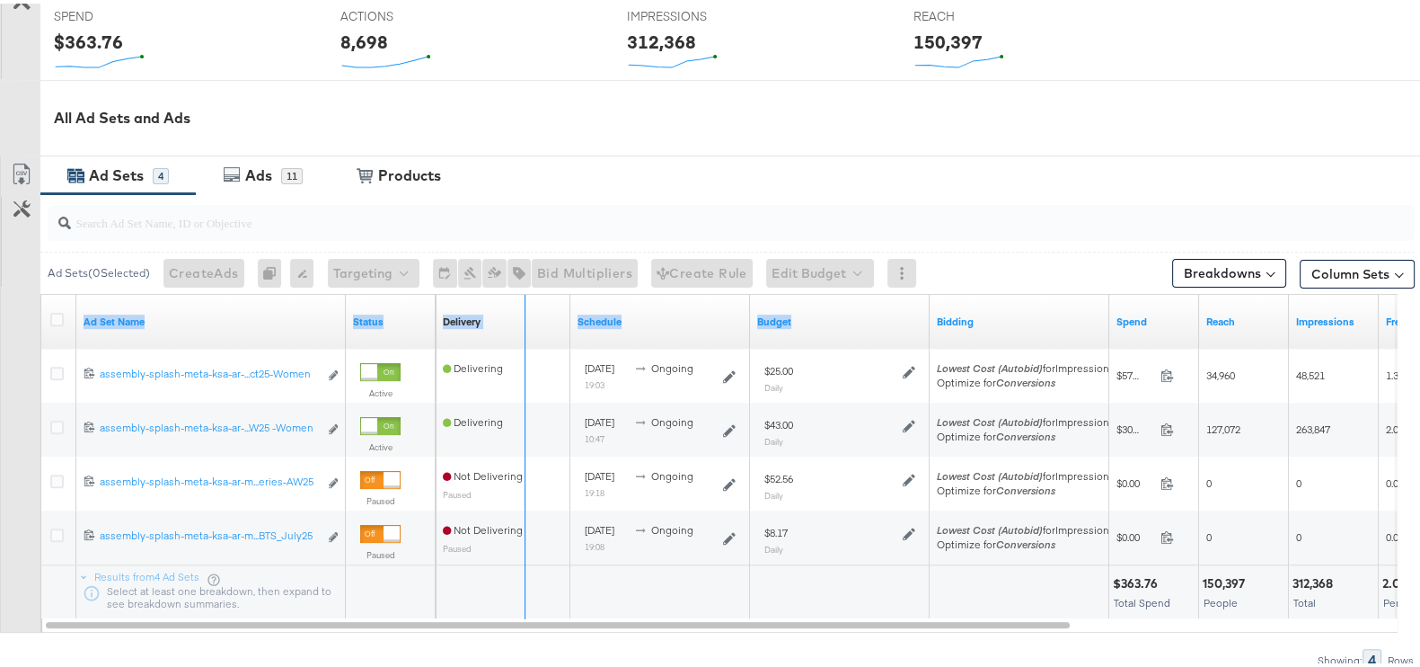
drag, startPoint x: 343, startPoint y: 298, endPoint x: 993, endPoint y: 303, distance: 649.5
click at [41, 291] on div "Ad Set Name Status Delivery Sorting Unavailable Schedule Budget Bidding Spend R…" at bounding box center [41, 291] width 0 height 0
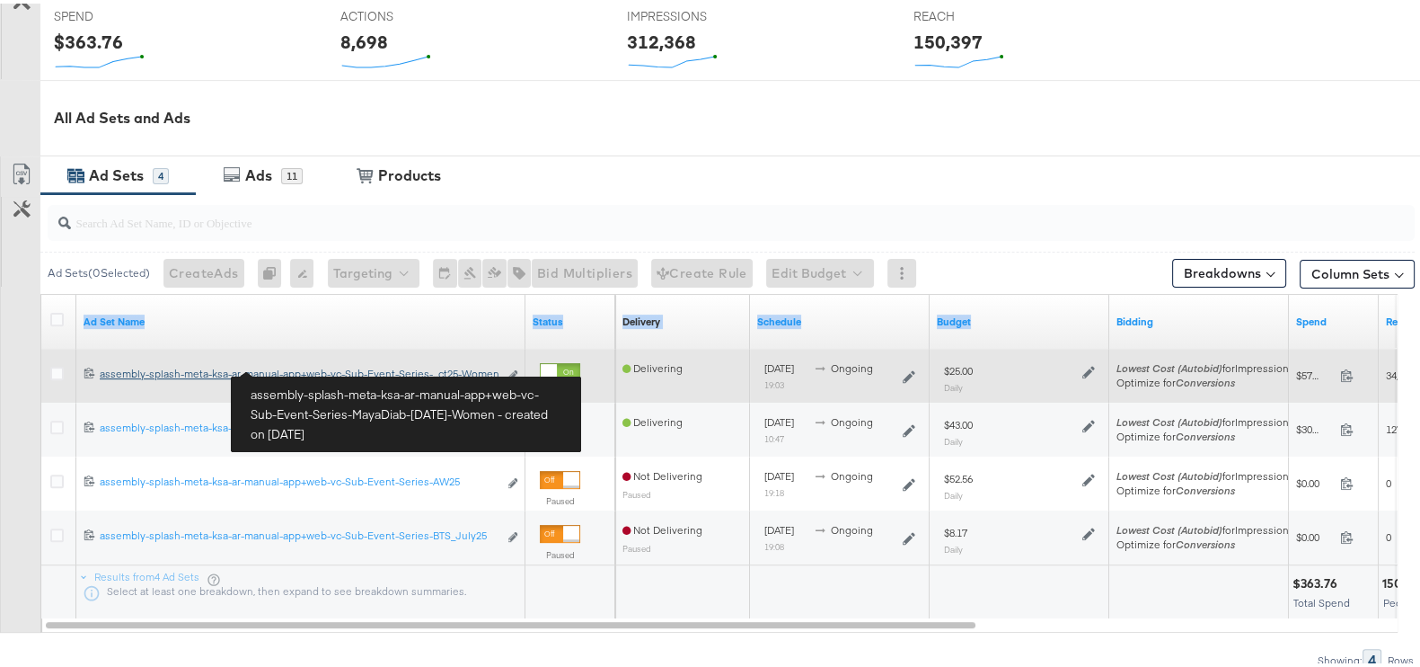
click at [454, 370] on div "assembly-splash-meta-ksa-ar-manual-app+web-vc-Sub-Event-Series-MayaDiab-Oct25-W…" at bounding box center [299, 370] width 398 height 14
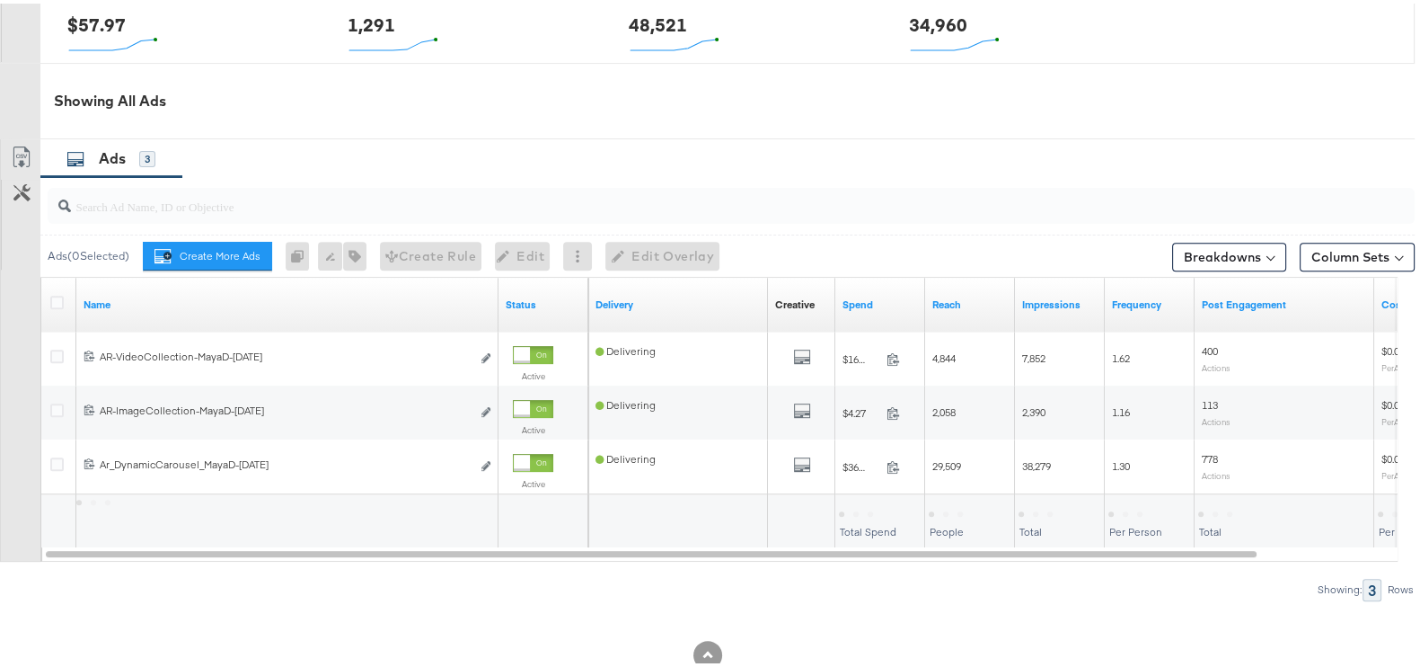
scroll to position [868, 0]
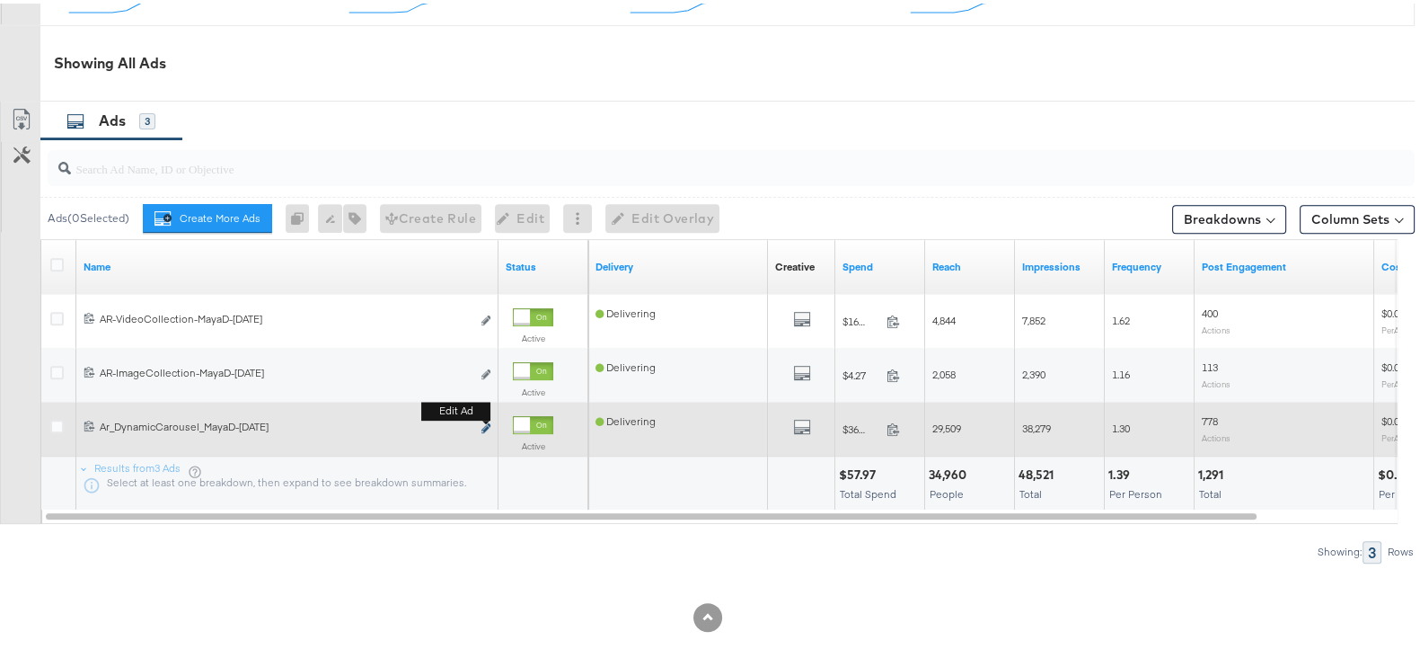
click at [489, 420] on icon "link" at bounding box center [486, 425] width 9 height 10
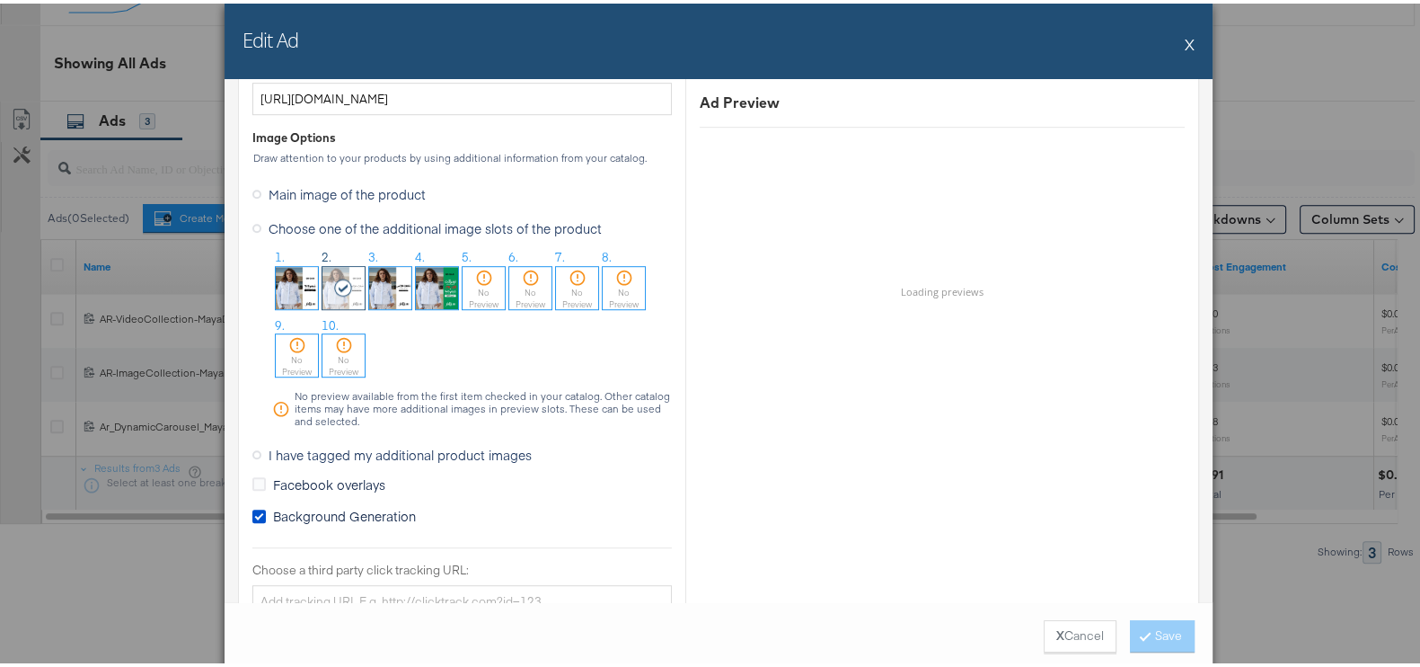
scroll to position [1571, 0]
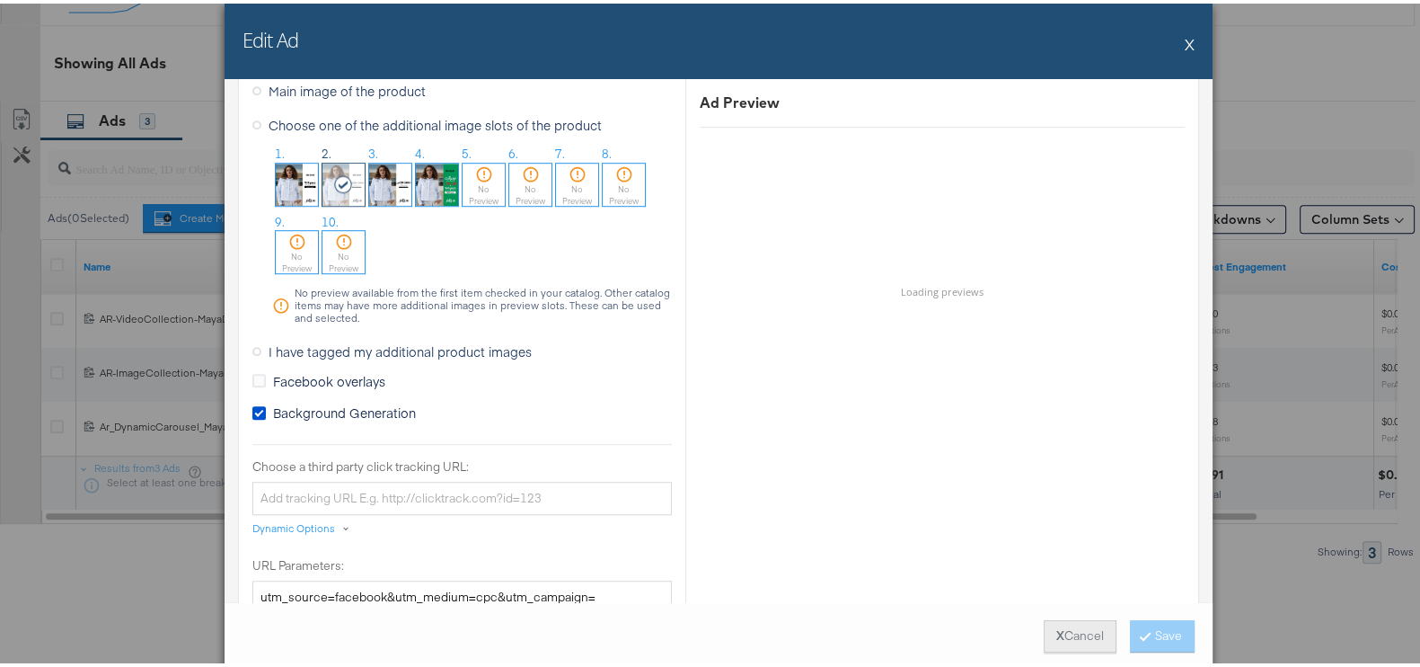
click at [1087, 625] on button "X Cancel" at bounding box center [1080, 632] width 73 height 32
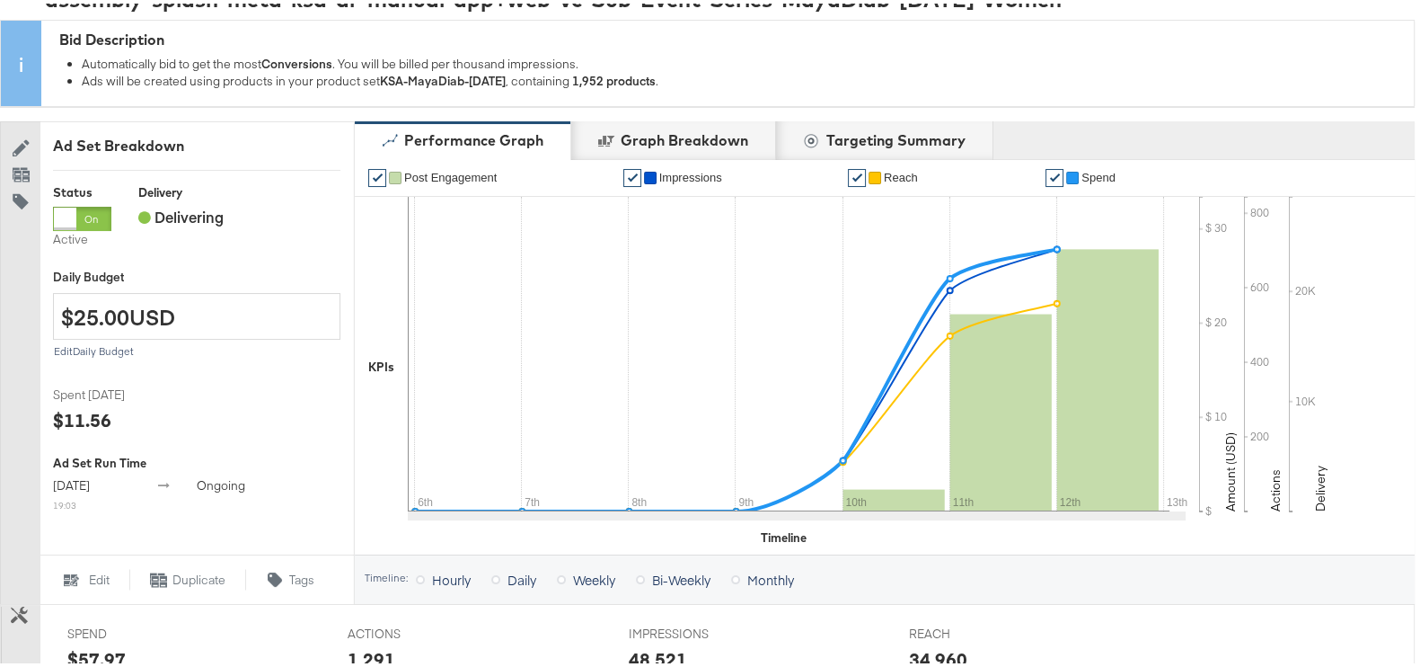
scroll to position [0, 0]
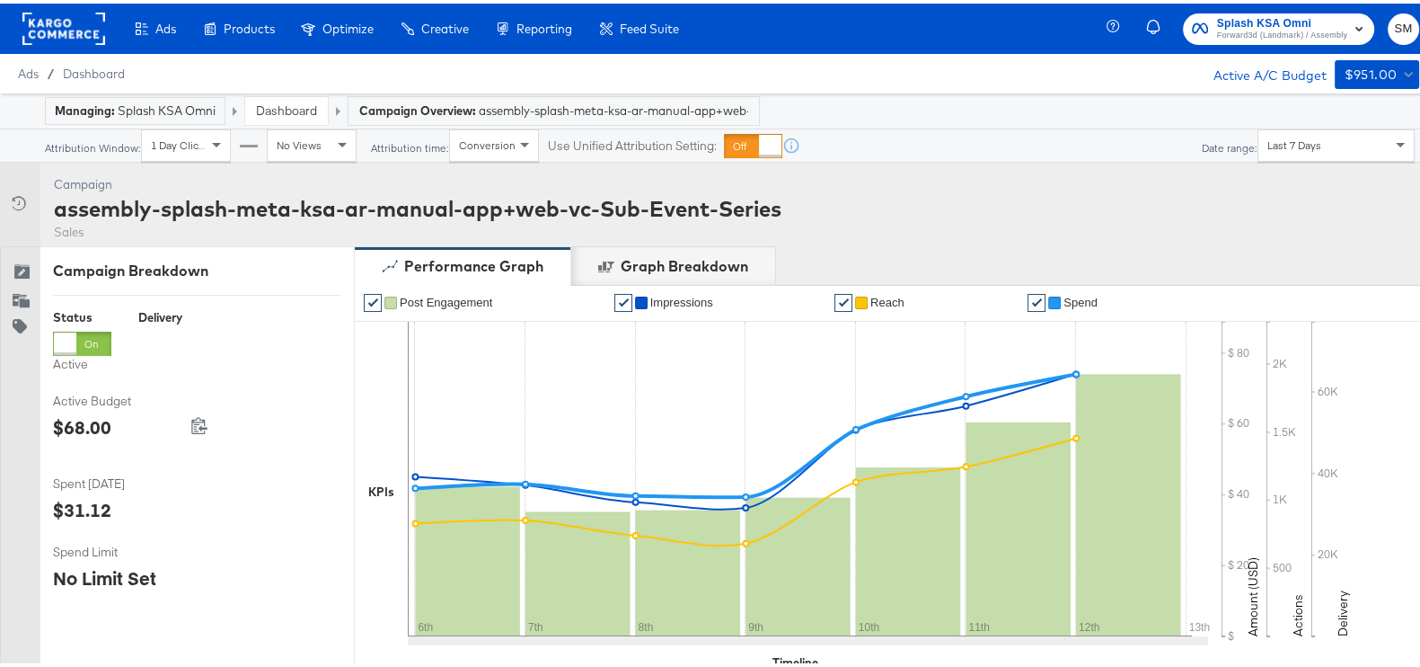
scroll to position [785, 0]
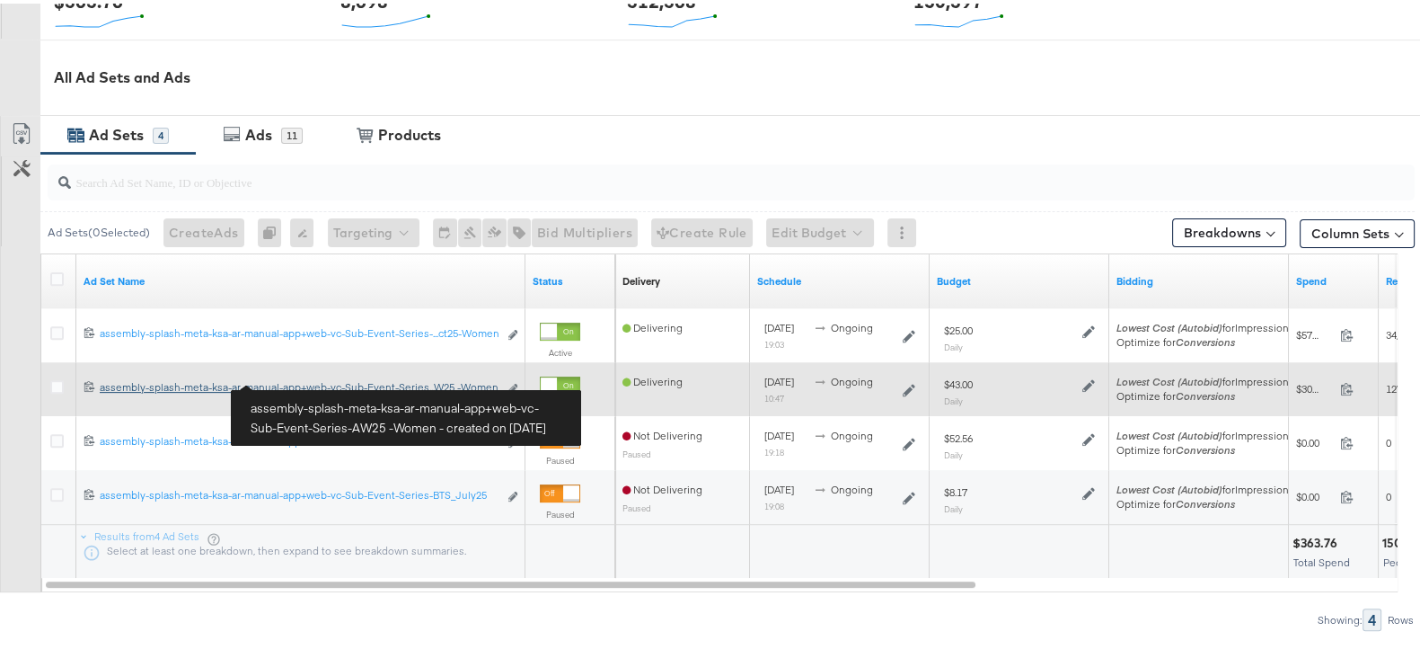
click at [415, 384] on div "assembly-splash-meta-ksa-ar-manual-app+web-vc-Sub-Event-Series-AW25 -Women asse…" at bounding box center [299, 383] width 398 height 14
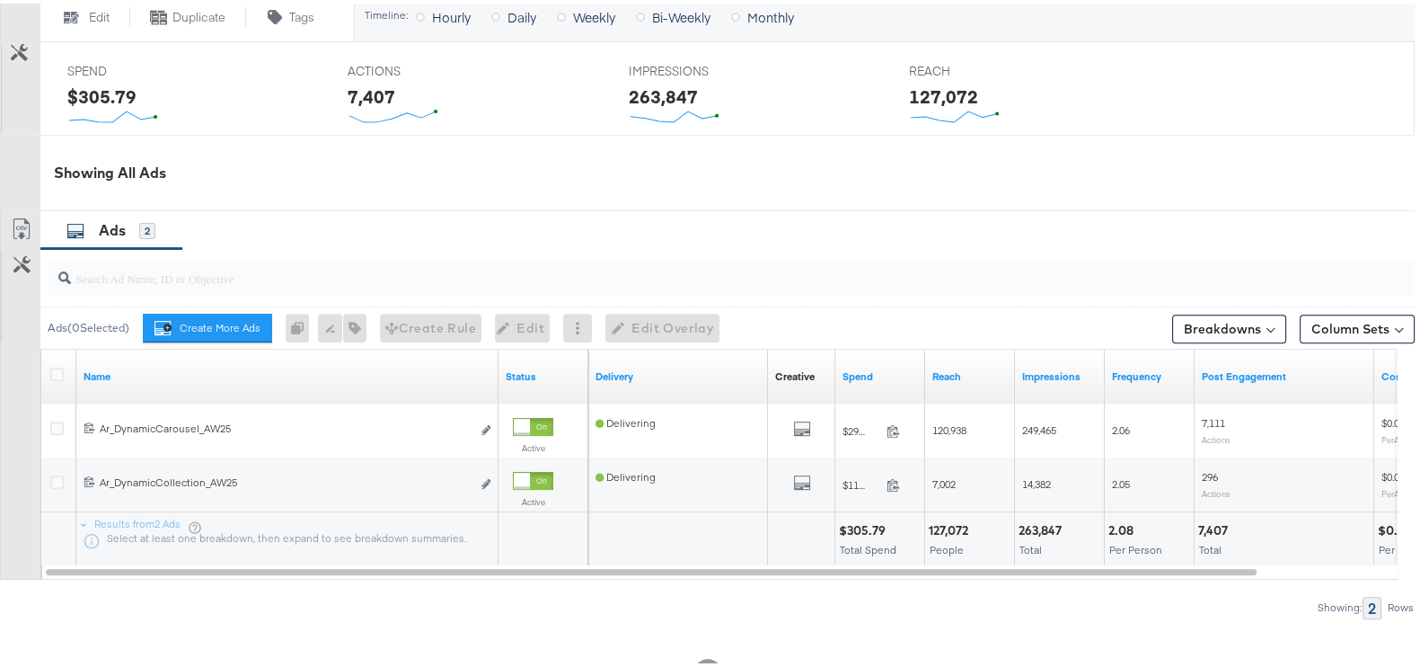
scroll to position [814, 0]
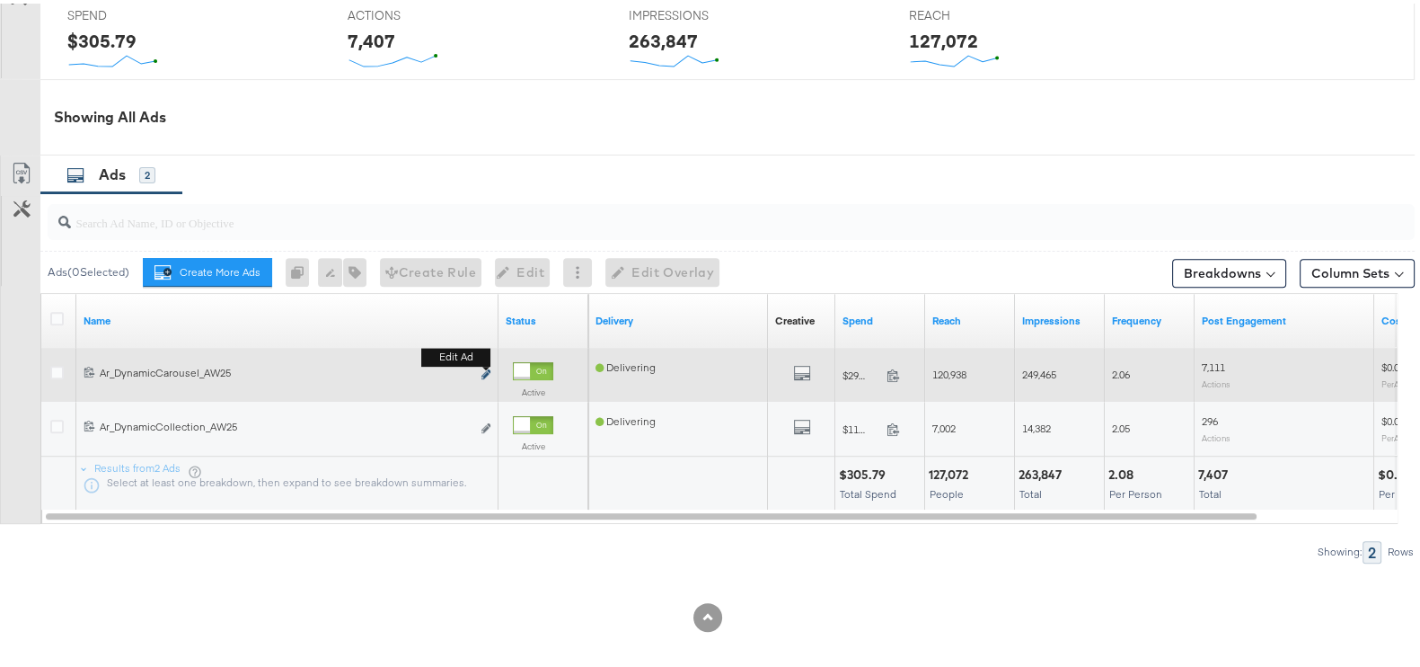
click at [485, 370] on icon "link" at bounding box center [486, 371] width 9 height 10
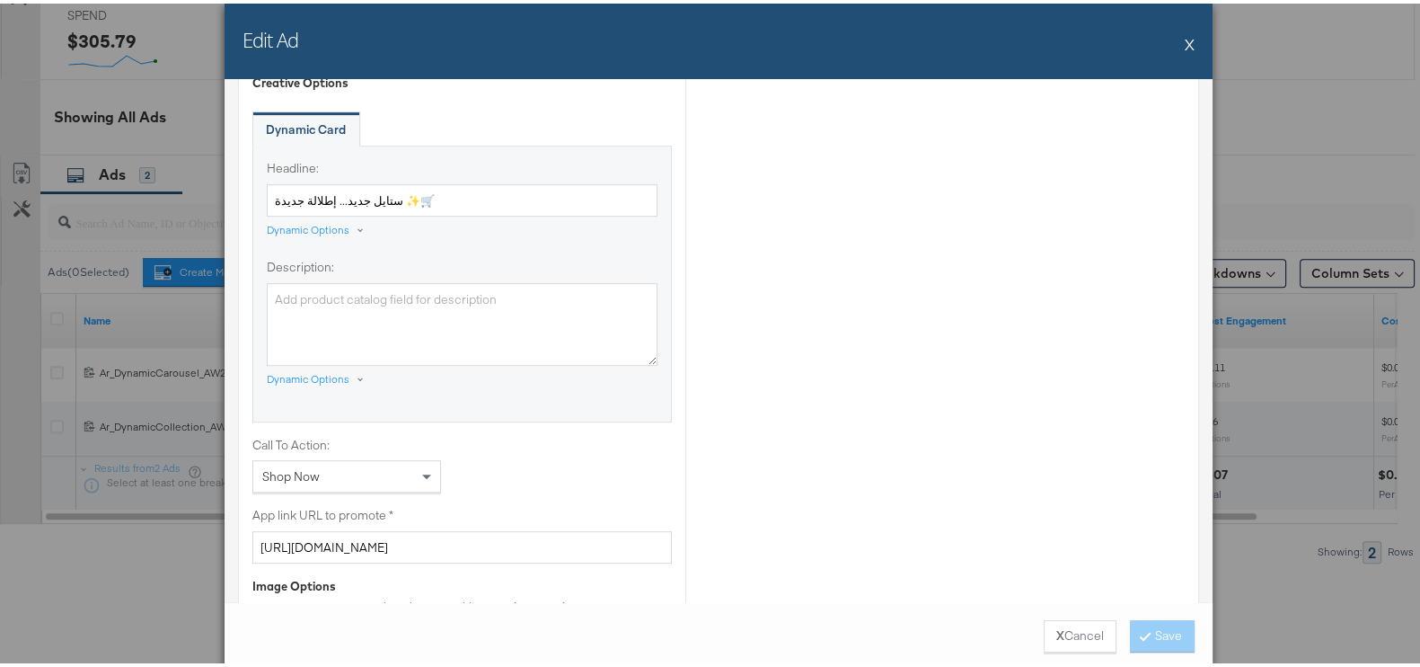
scroll to position [1347, 0]
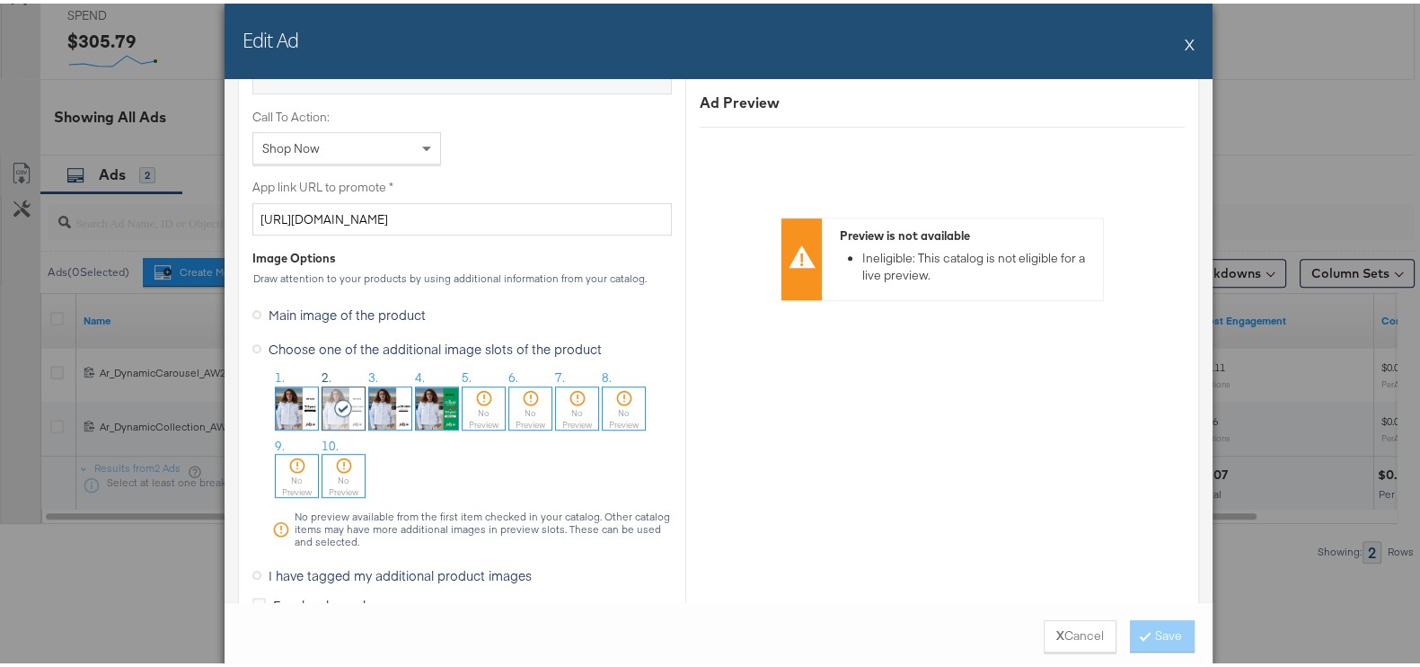
click at [1175, 35] on div "Edit Ad X" at bounding box center [719, 37] width 988 height 75
click at [1186, 38] on button "X" at bounding box center [1190, 40] width 10 height 36
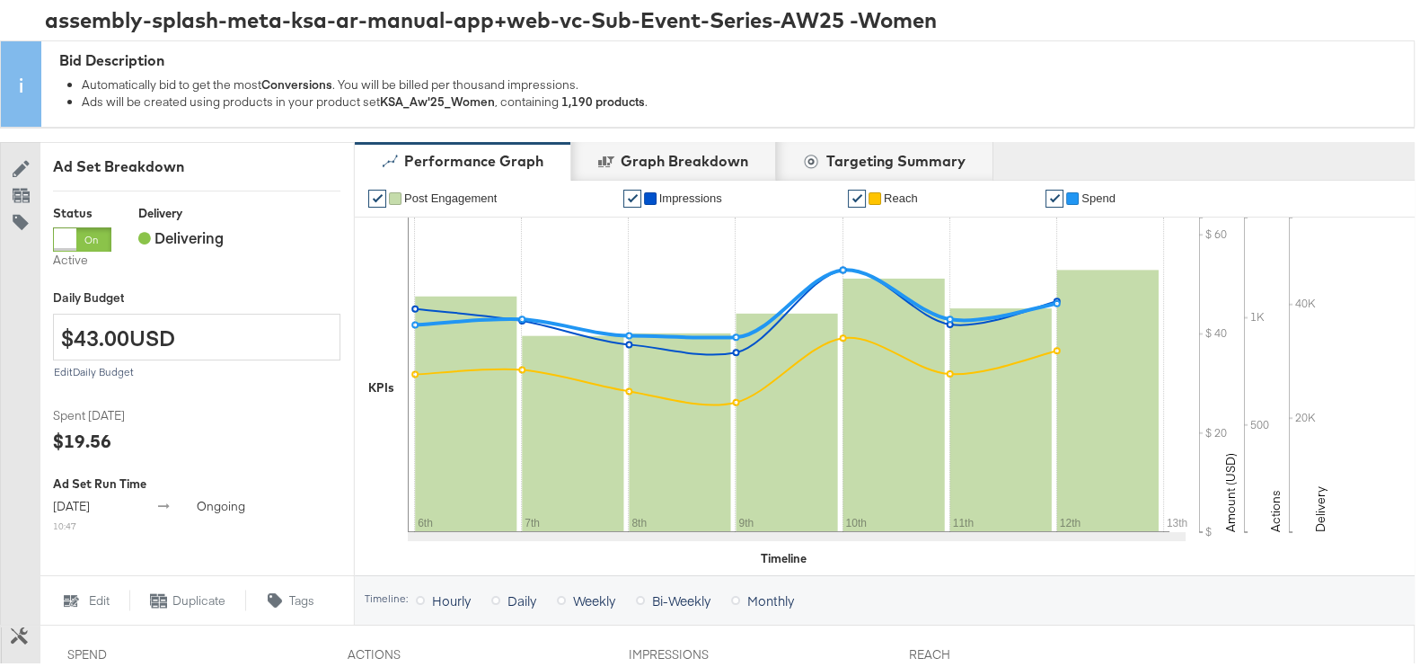
scroll to position [0, 0]
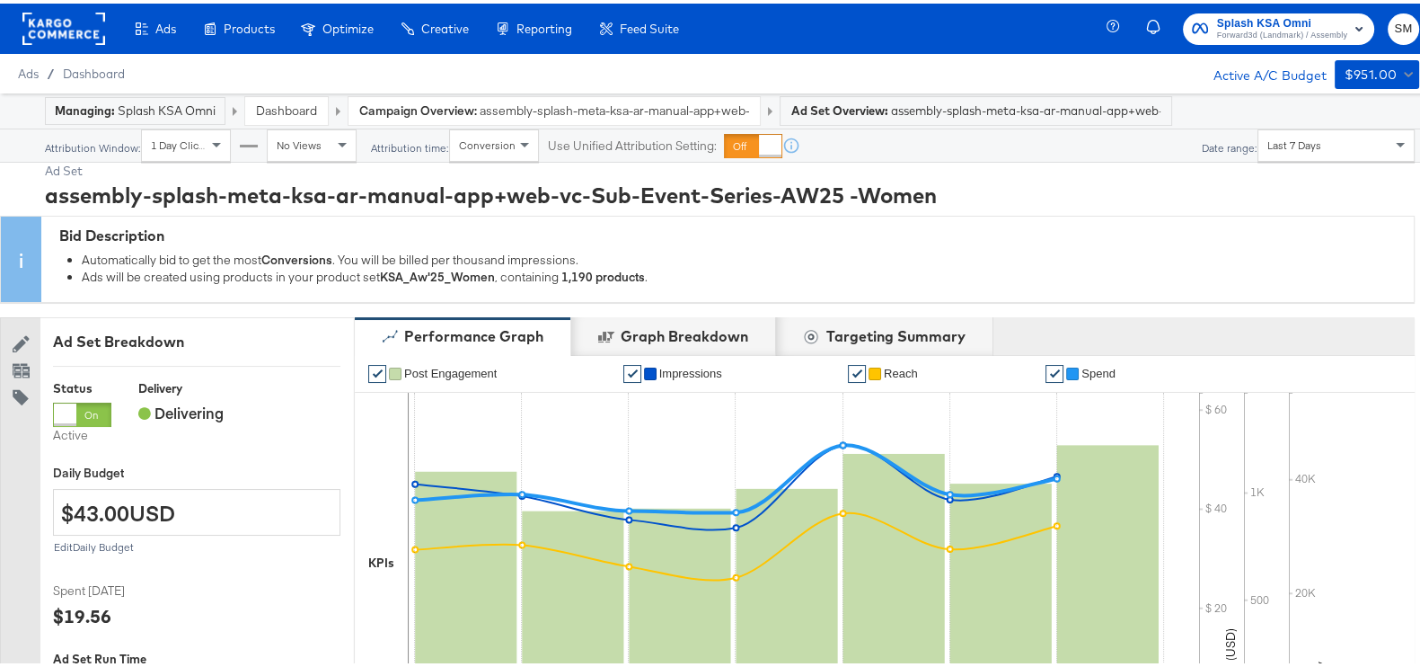
click at [1321, 31] on span "Forward3d (Landmark) / Assembly" at bounding box center [1282, 32] width 130 height 14
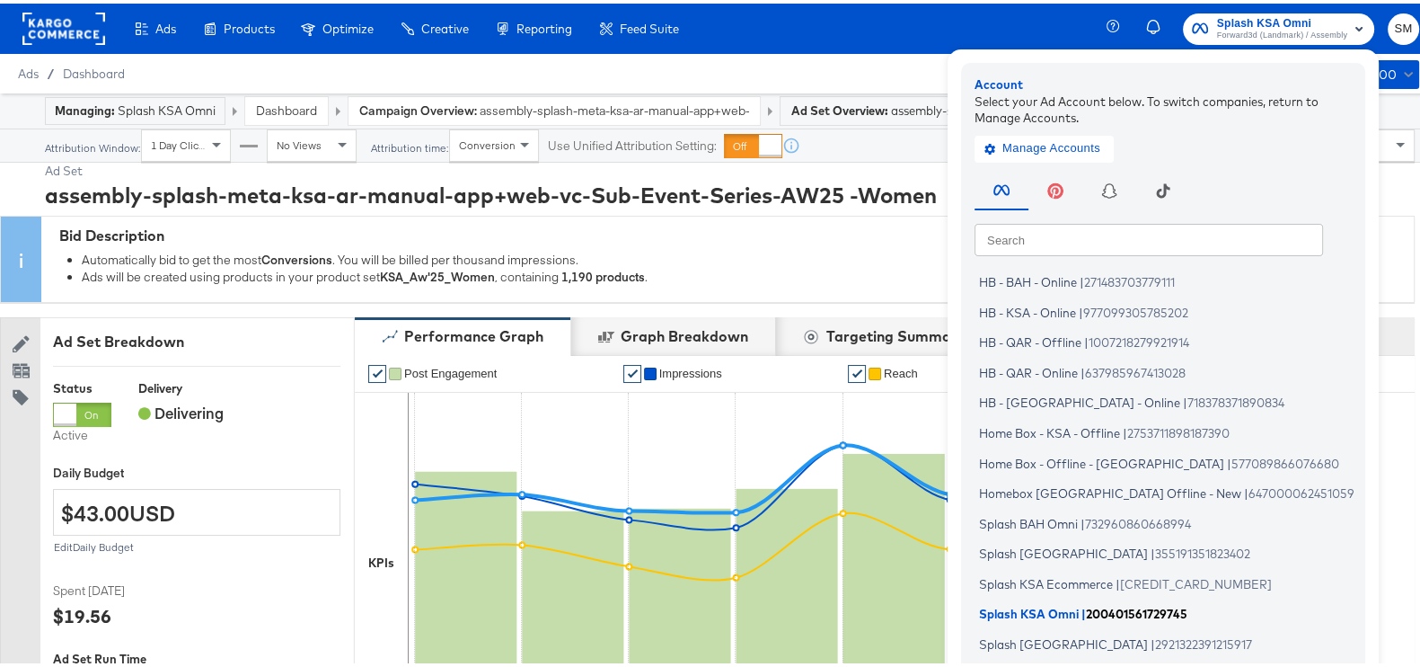
click at [1082, 605] on span "|" at bounding box center [1084, 610] width 4 height 14
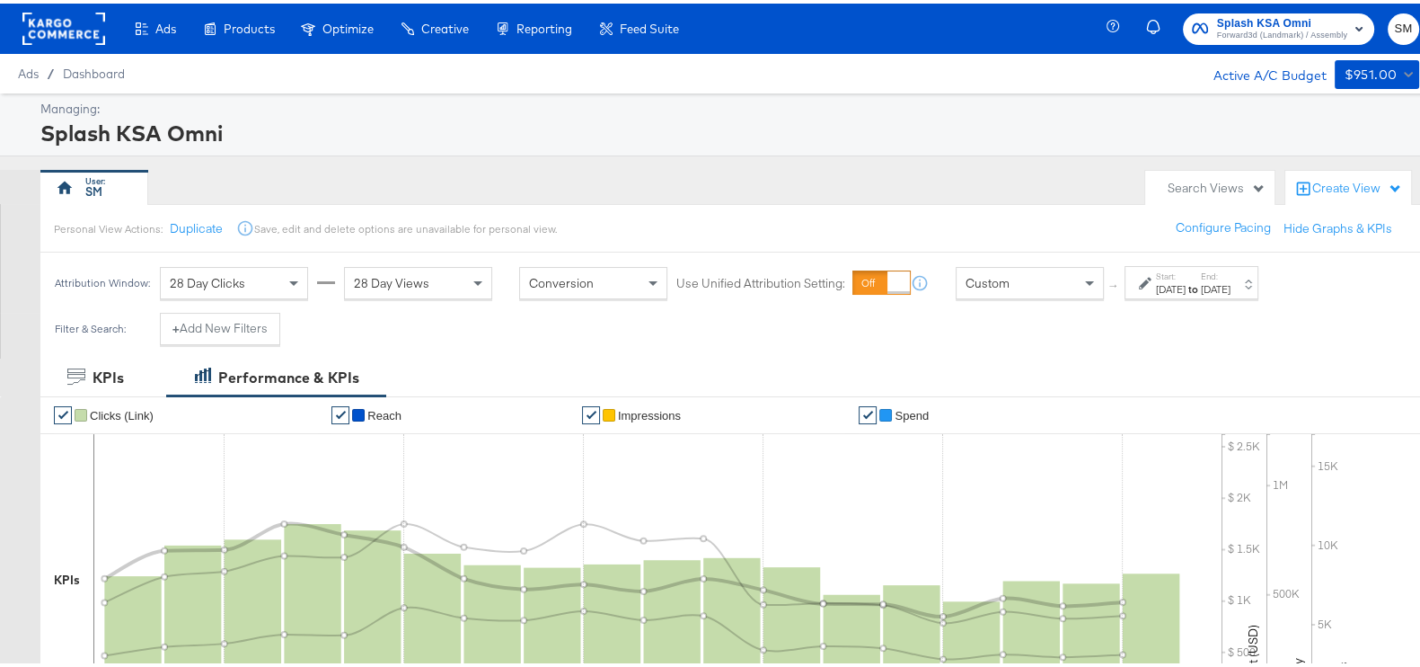
scroll to position [674, 0]
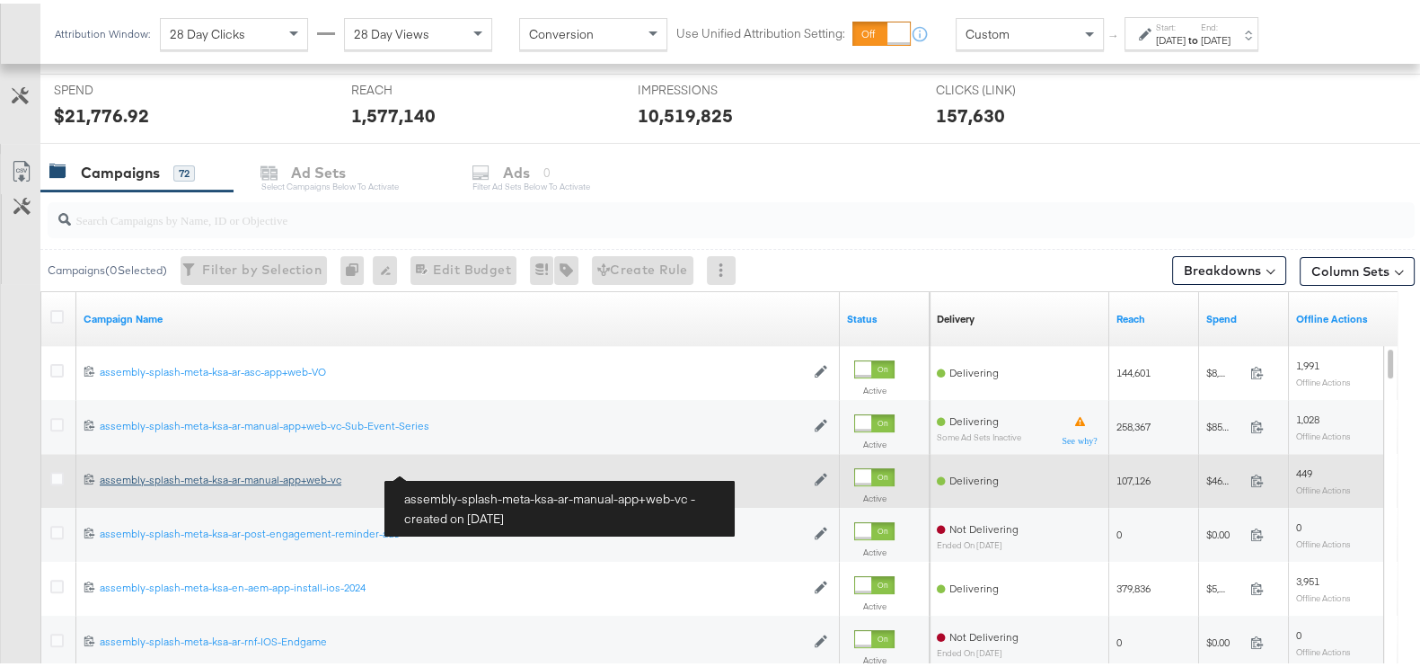
click at [337, 473] on div "assembly-splash-meta-ksa-ar-manual-app+web-vc assembly-splash-meta-ksa-ar-manua…" at bounding box center [452, 476] width 705 height 14
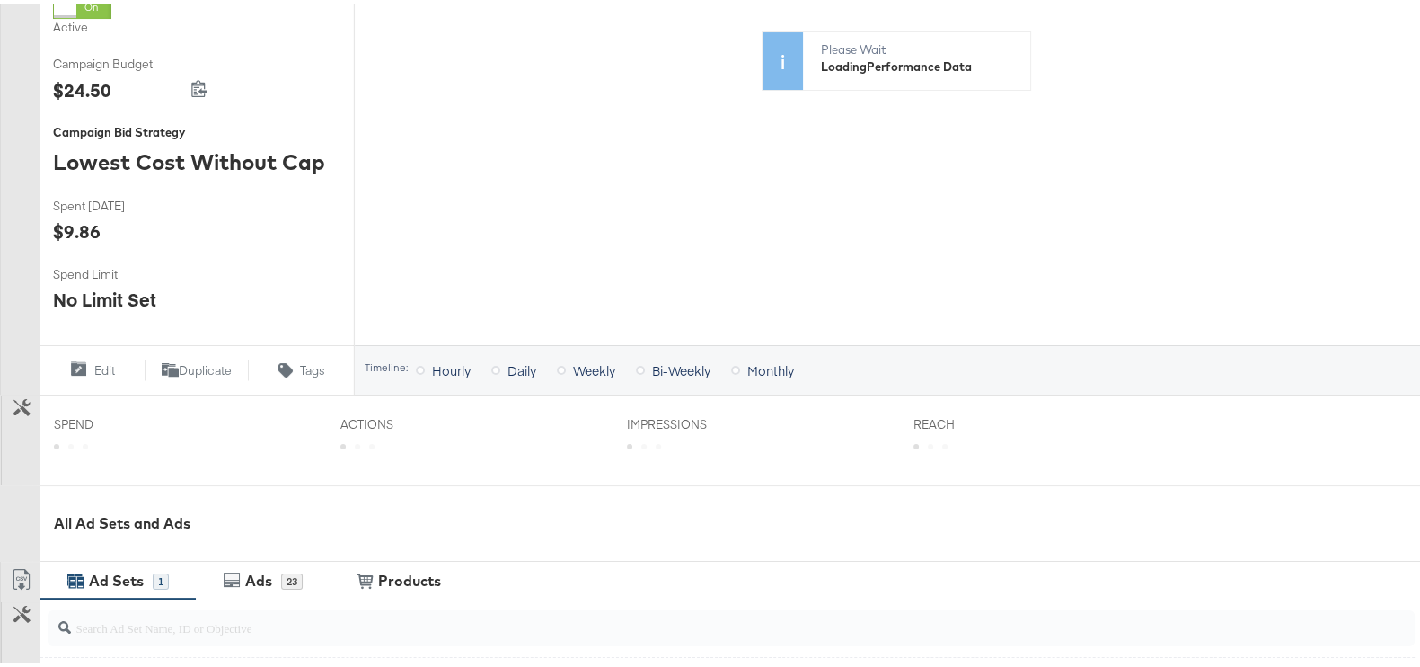
scroll to position [690, 0]
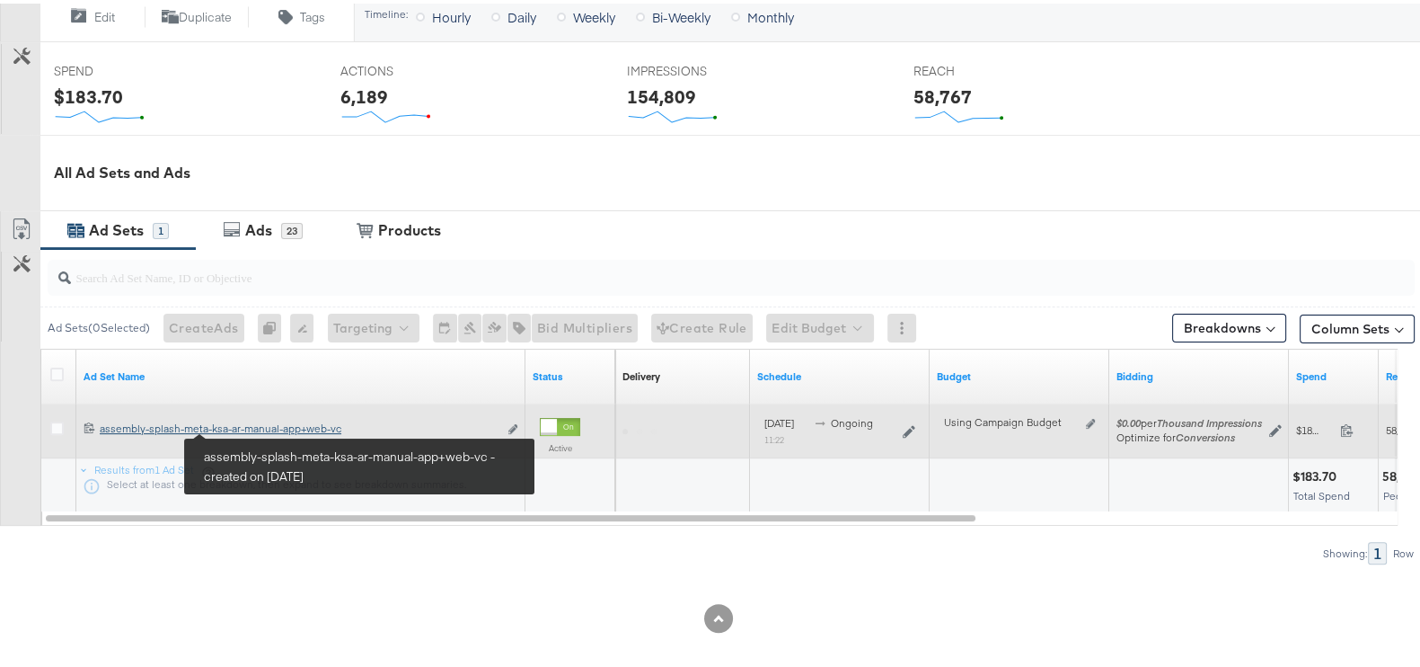
click at [252, 427] on div "assembly-splash-meta-ksa-ar-manual-app+web-vc assembly-splash-meta-ksa-ar-manua…" at bounding box center [299, 425] width 398 height 14
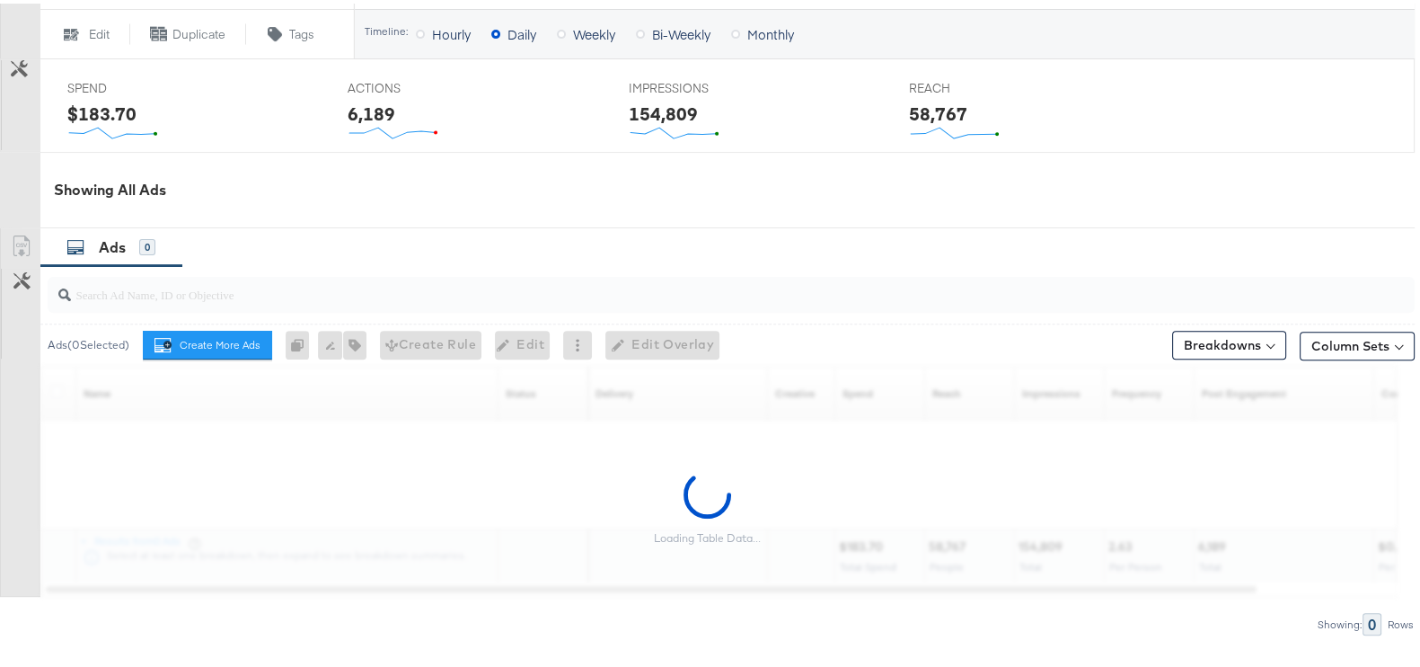
scroll to position [830, 0]
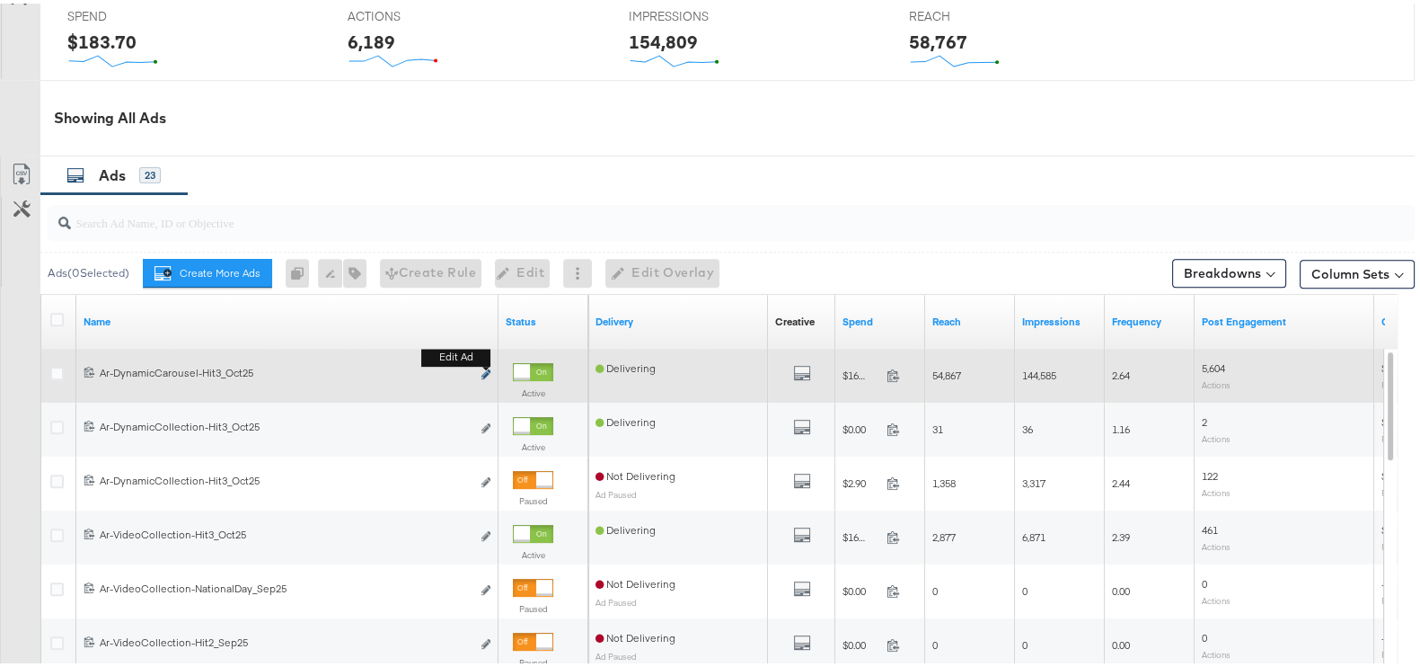
click at [485, 365] on button "Edit ad" at bounding box center [486, 371] width 11 height 19
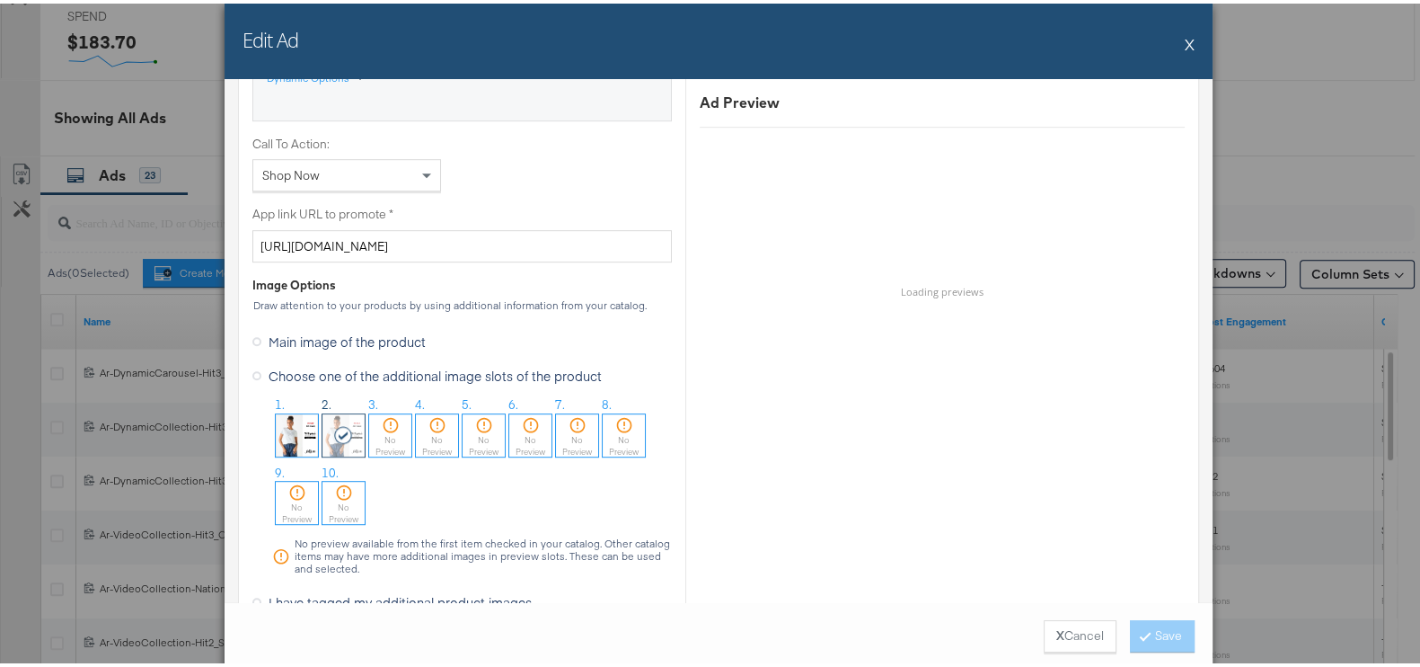
scroll to position [1571, 0]
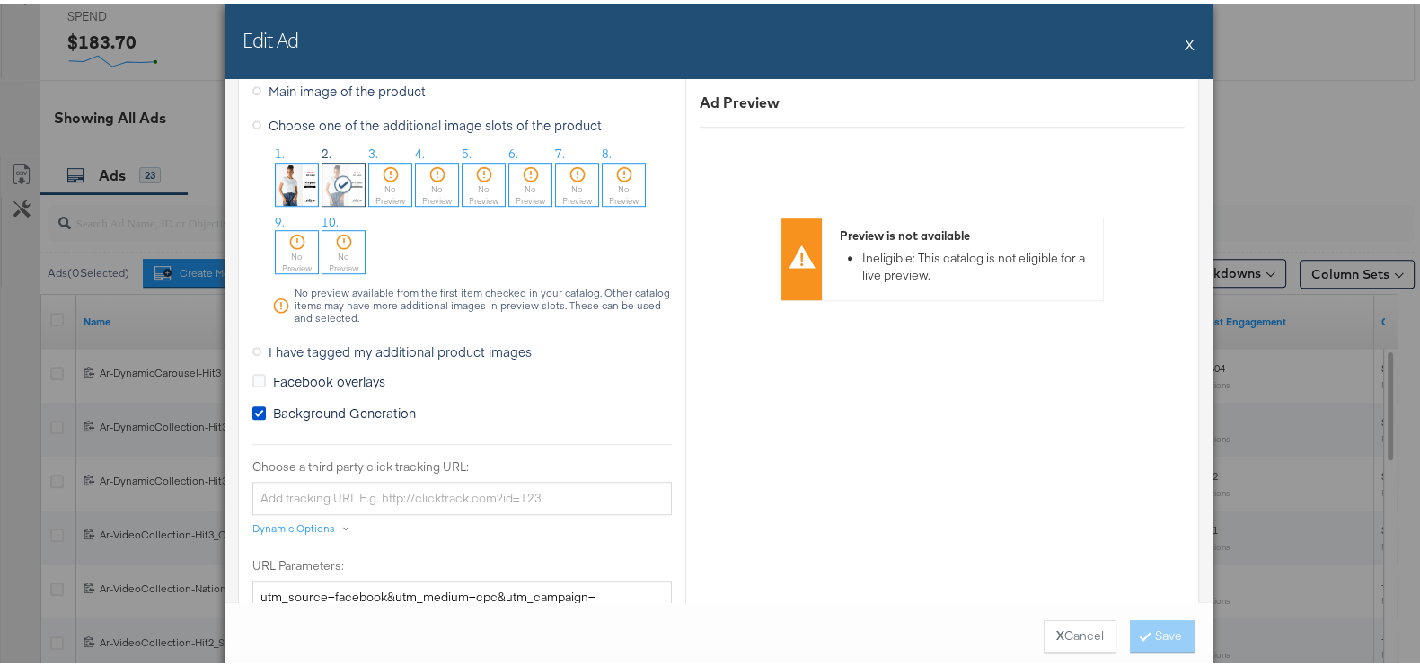
click at [1188, 37] on div "Edit Ad X" at bounding box center [719, 37] width 988 height 75
click at [1185, 37] on button "X" at bounding box center [1190, 40] width 10 height 36
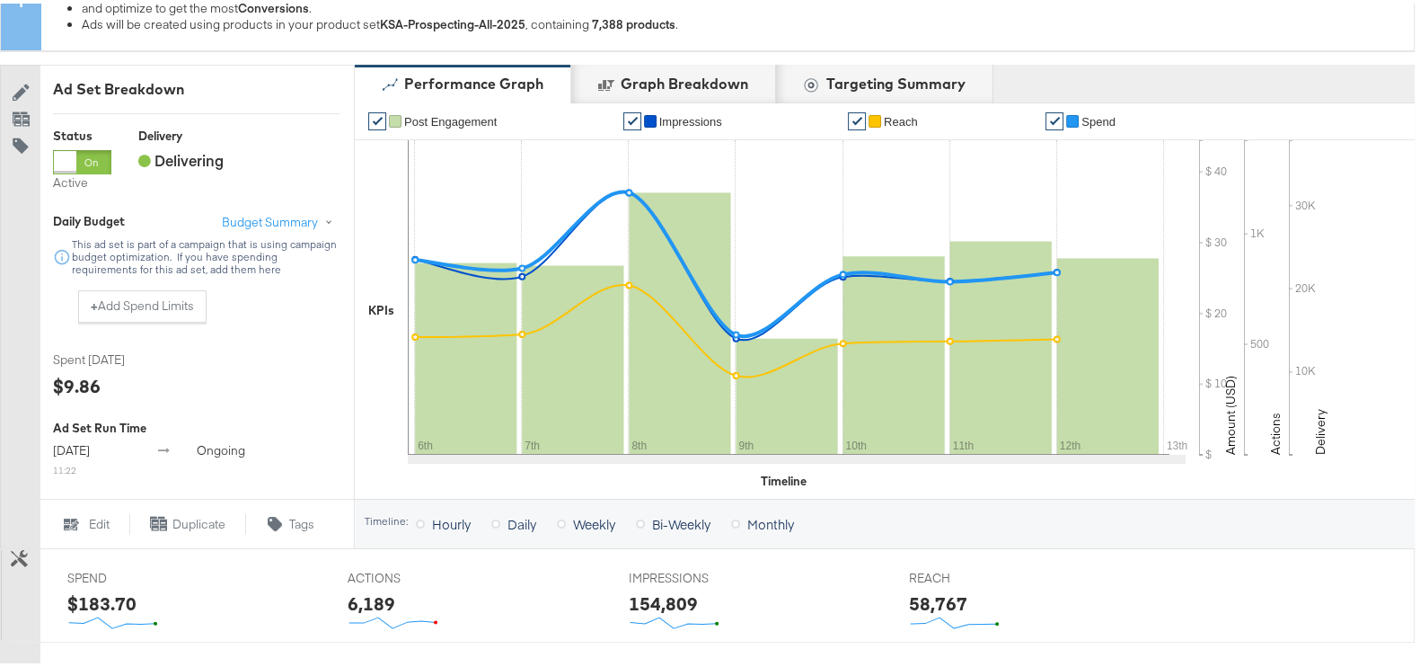
scroll to position [0, 0]
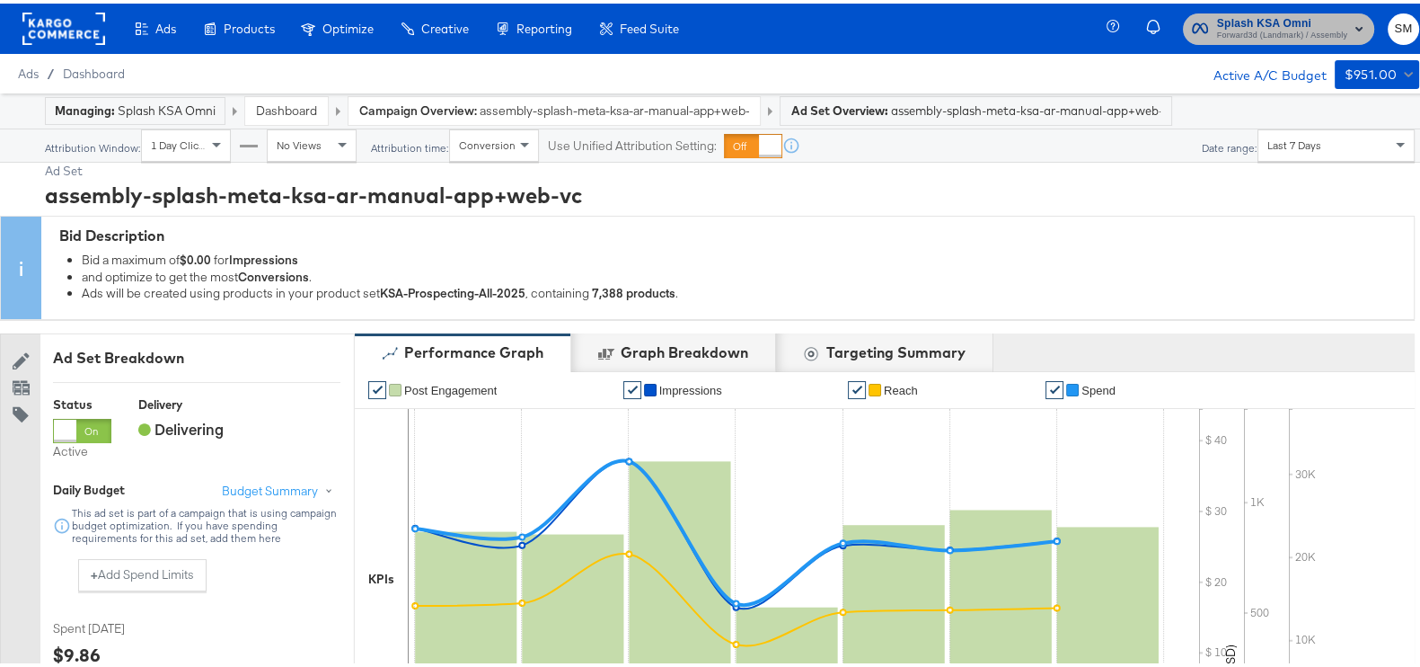
click at [1217, 29] on span "Forward3d (Landmark) / Assembly" at bounding box center [1282, 32] width 130 height 14
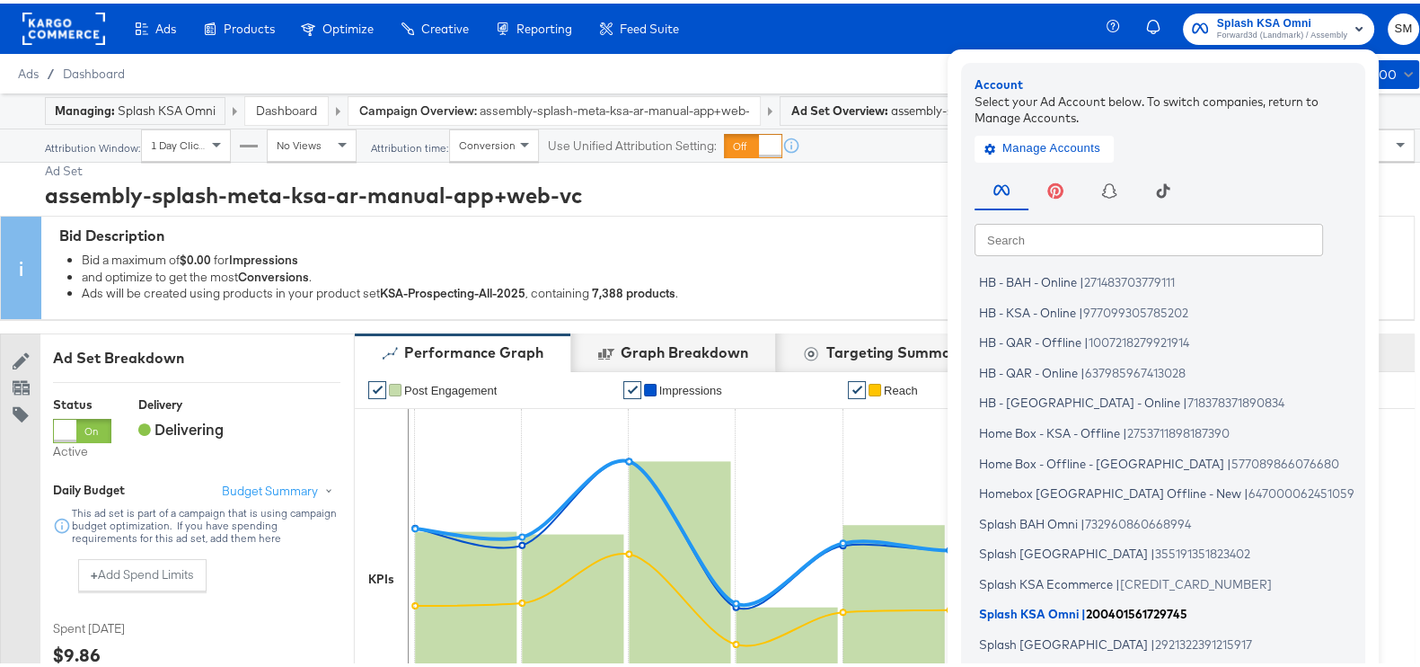
click at [1045, 607] on span "Splash KSA Omni" at bounding box center [1029, 610] width 100 height 14
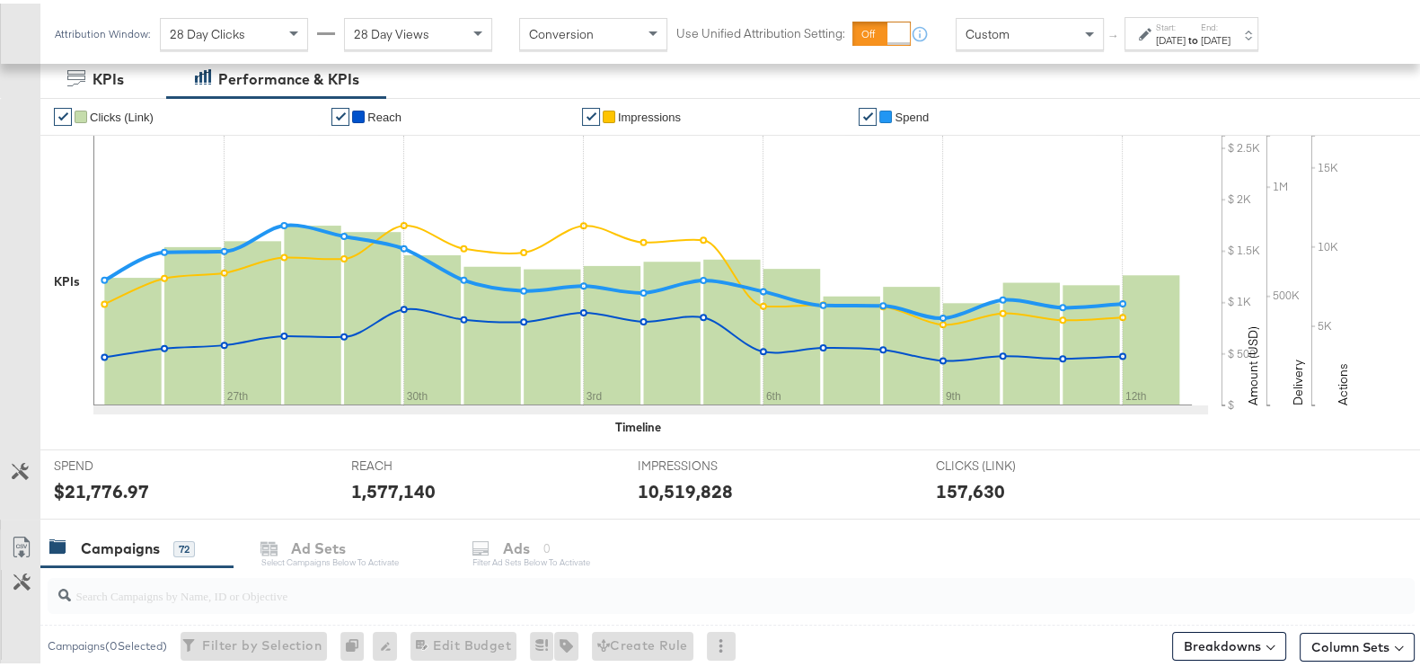
scroll to position [785, 0]
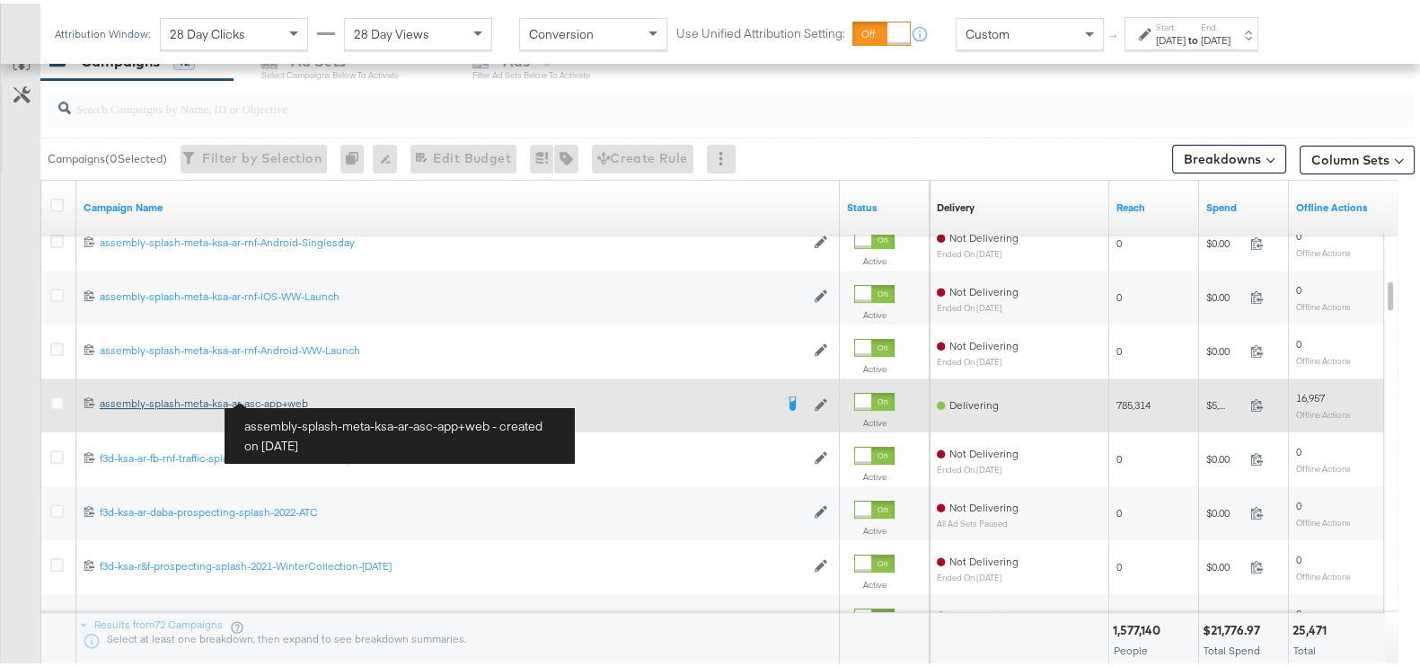
click at [292, 397] on div "assembly-splash-meta-ksa-ar-asc-app+web assembly-splash-meta-ksa-ar-asc-app+web" at bounding box center [437, 400] width 674 height 14
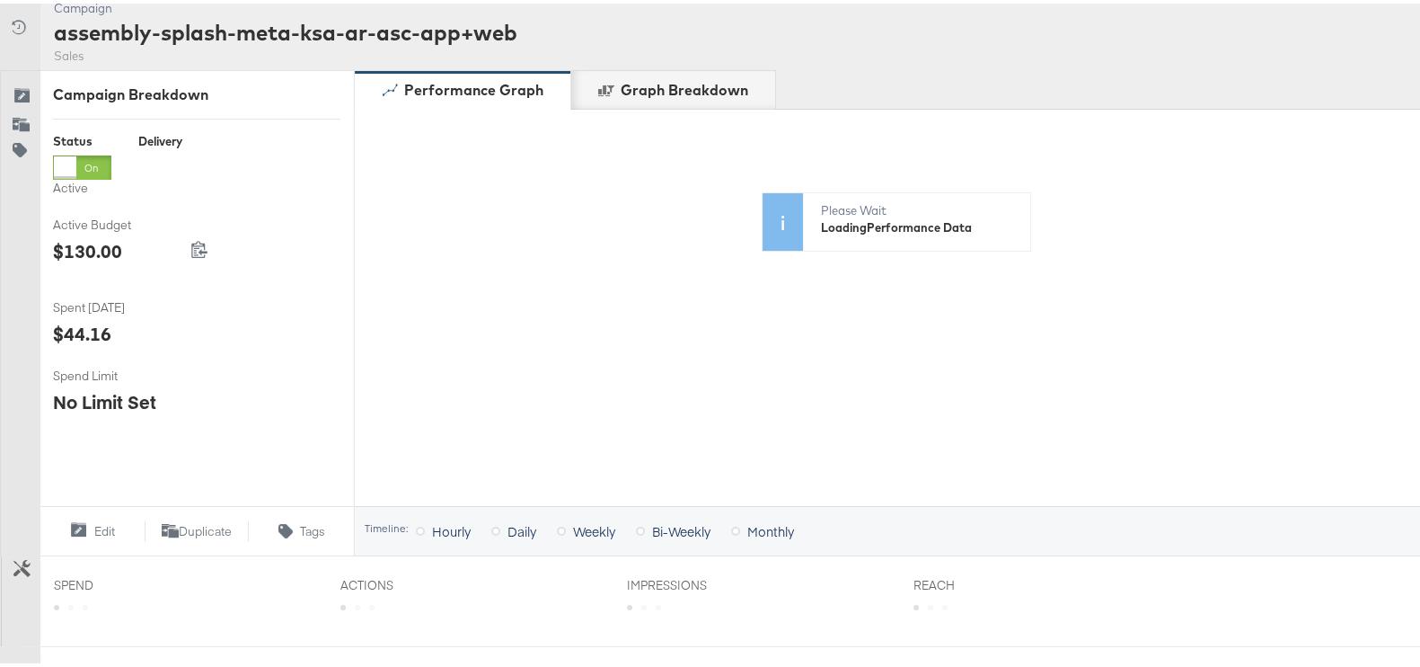
scroll to position [674, 0]
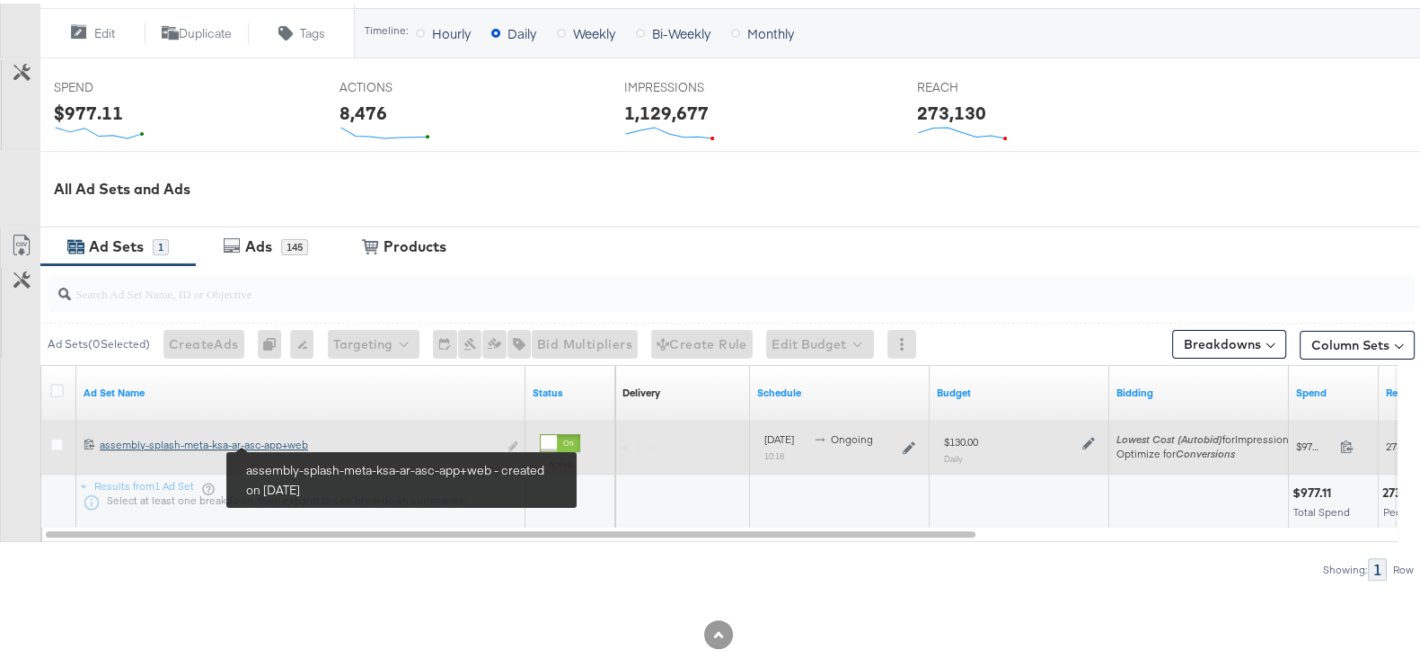
click at [294, 440] on div "assembly-splash-meta-ksa-ar-asc-app+web assembly-splash-meta-ksa-ar-asc-app+web" at bounding box center [299, 441] width 398 height 14
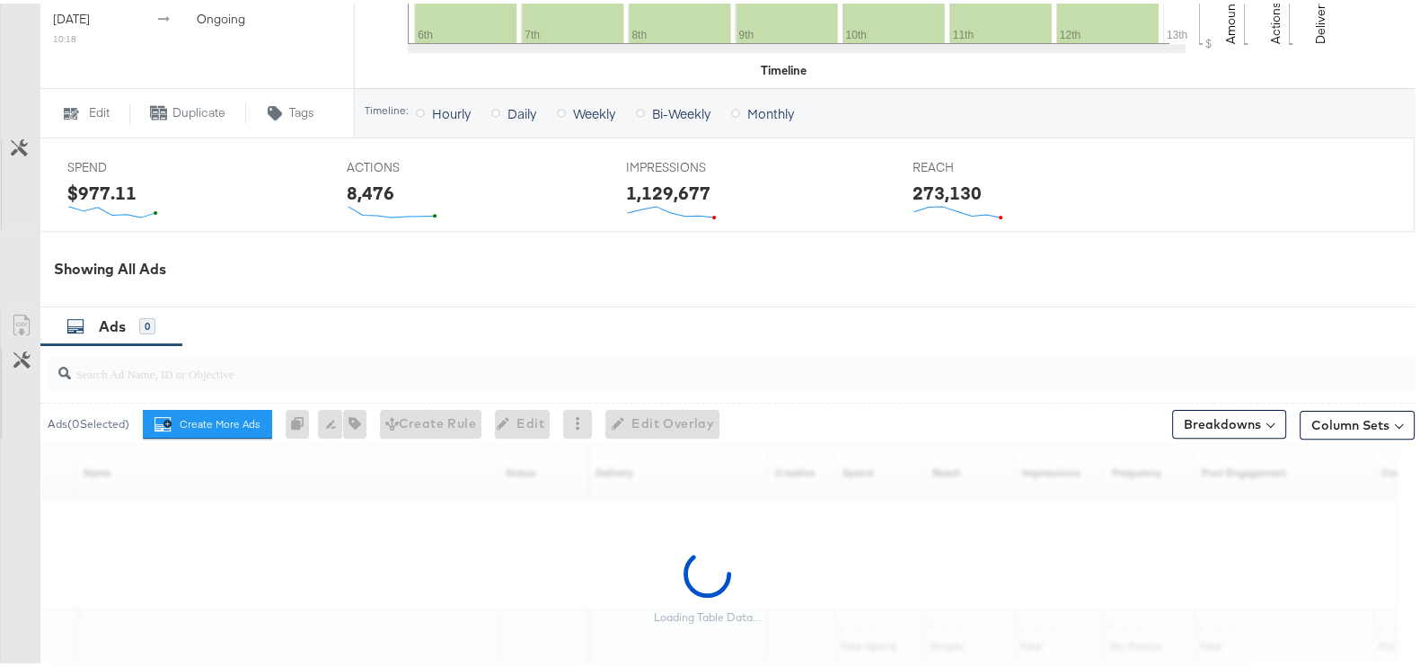
scroll to position [796, 0]
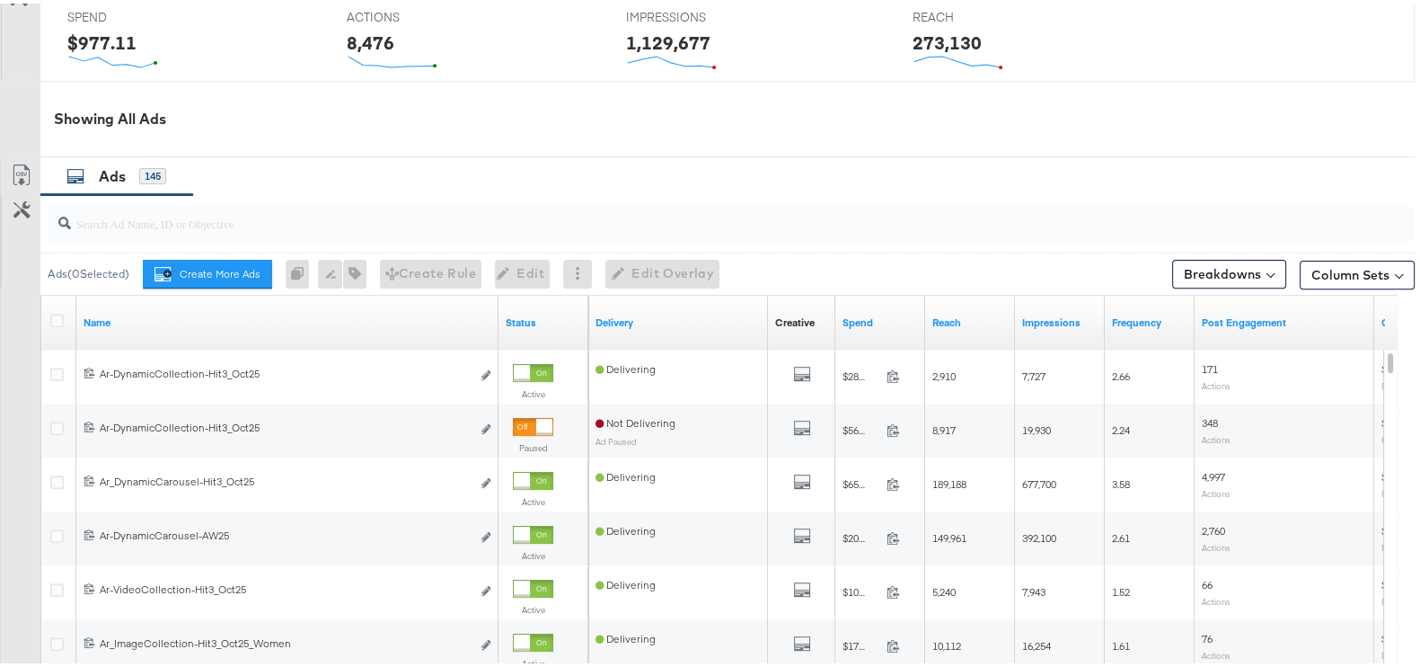
click at [243, 225] on input "search" at bounding box center [681, 212] width 1221 height 35
paste input "dynamiccarousel"
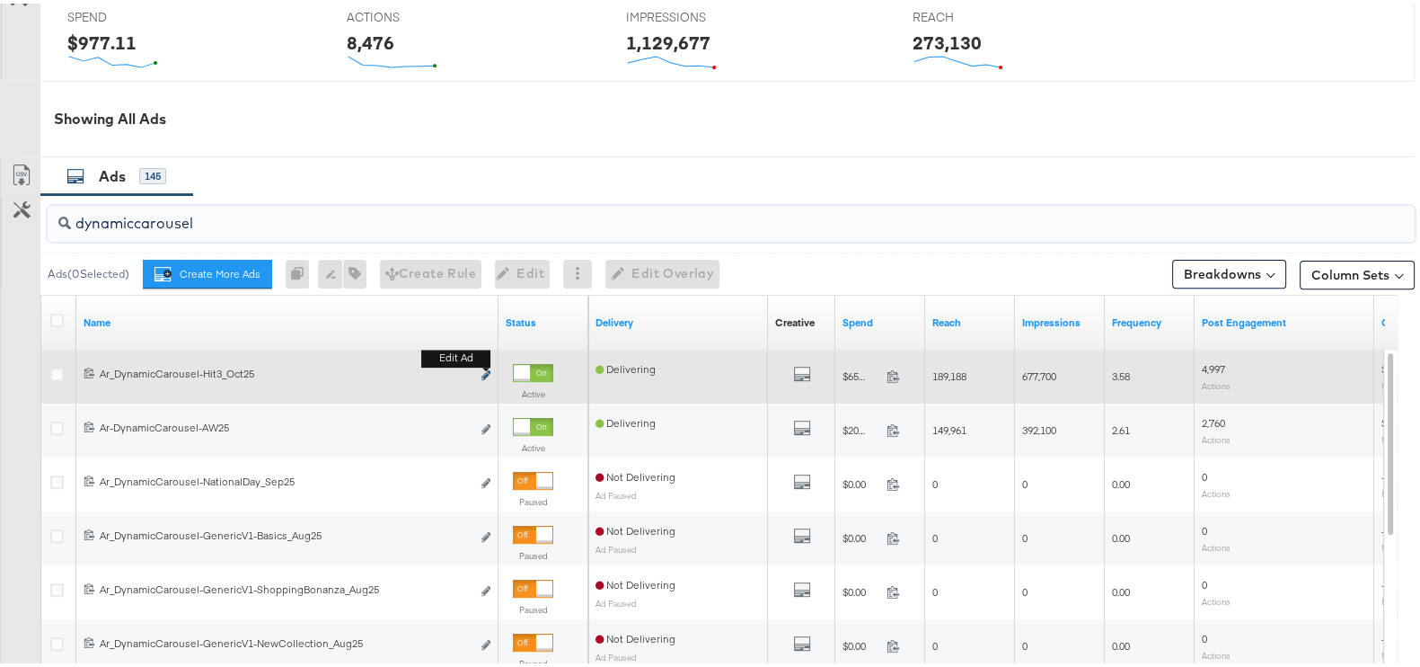
type input "dynamiccarousel"
click at [490, 365] on button "Edit ad" at bounding box center [486, 372] width 11 height 19
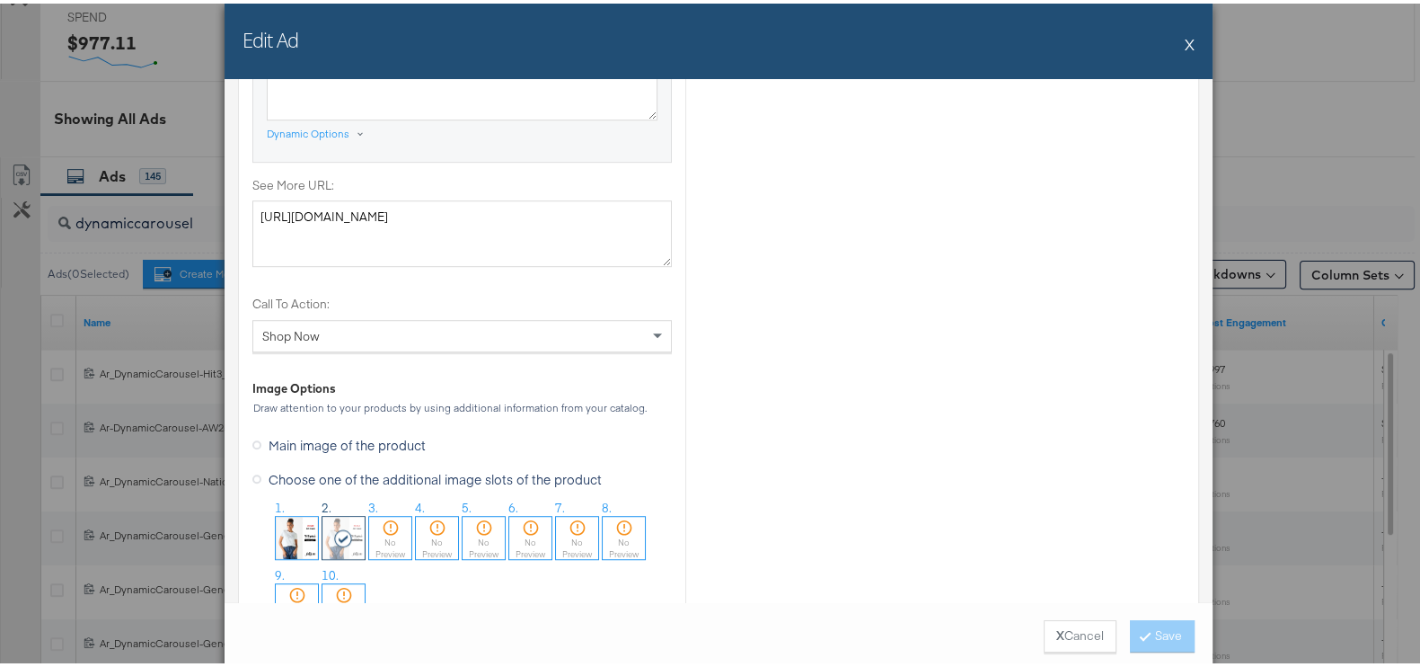
scroll to position [1571, 0]
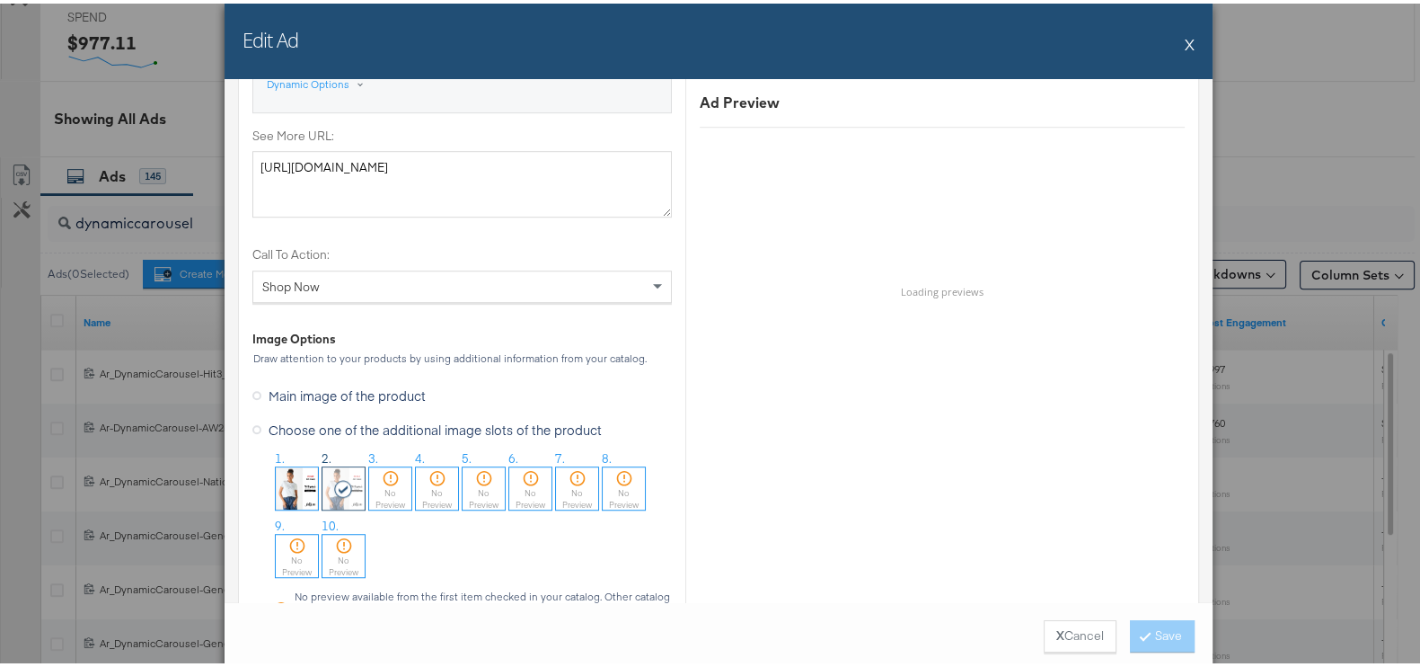
click at [1185, 42] on button "X" at bounding box center [1190, 40] width 10 height 36
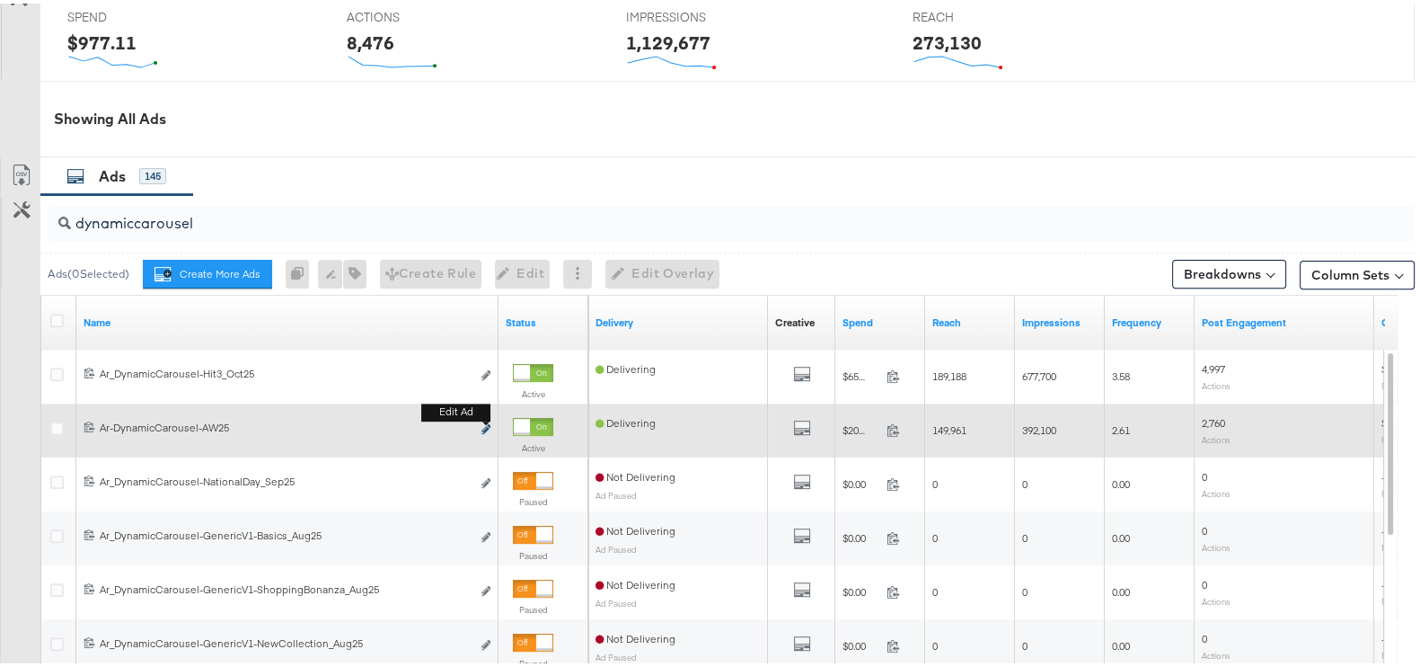
click at [485, 425] on icon "link" at bounding box center [486, 425] width 9 height 10
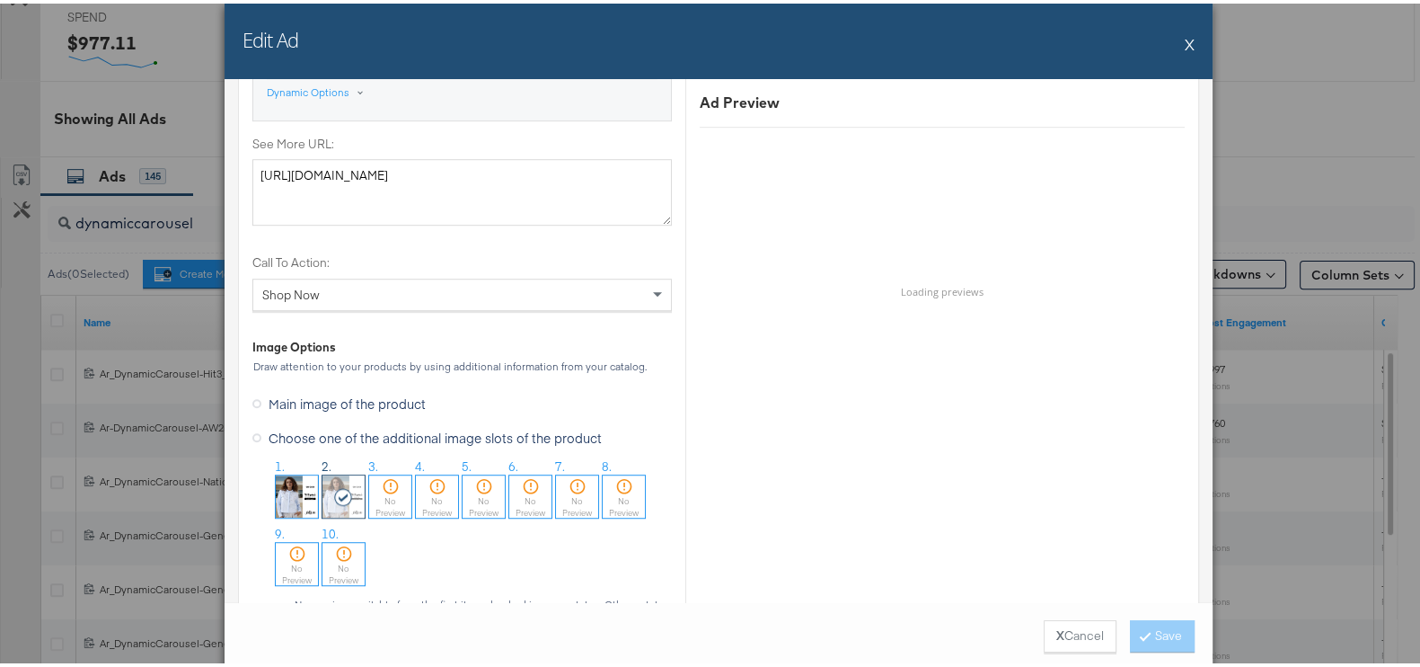
scroll to position [1683, 0]
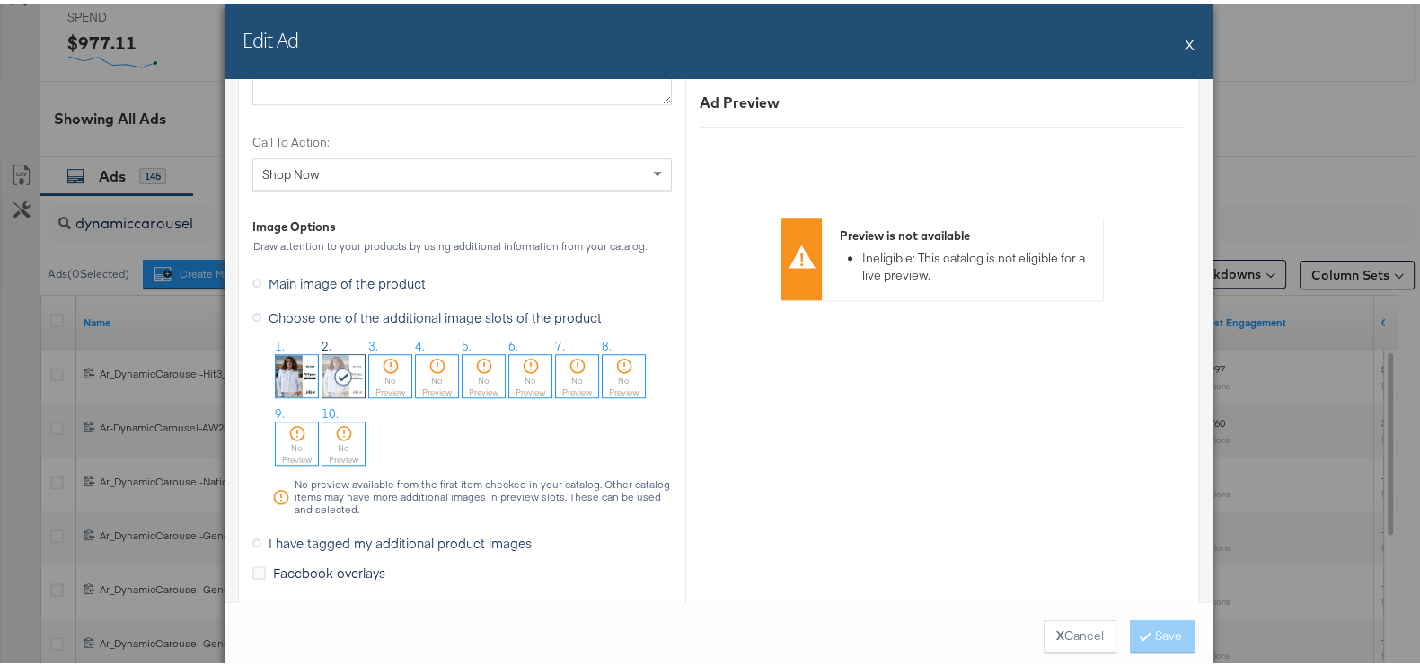
click at [1185, 41] on button "X" at bounding box center [1190, 40] width 10 height 36
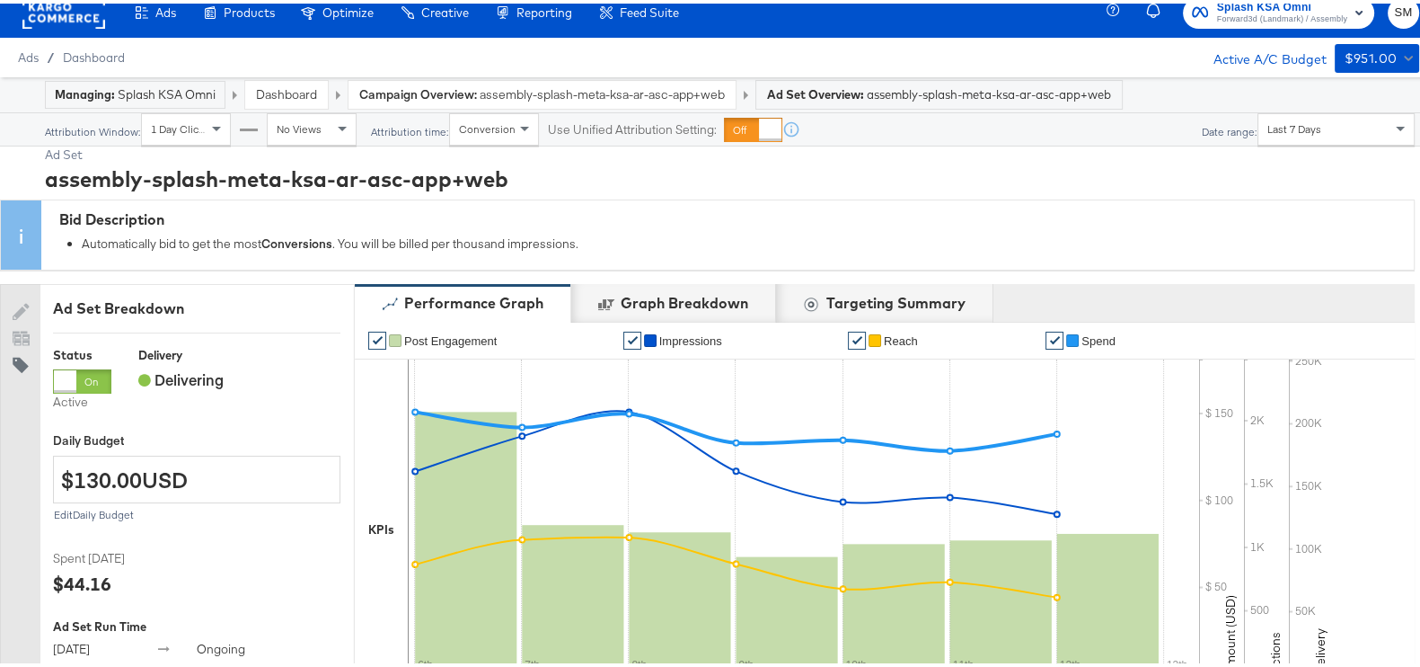
scroll to position [0, 0]
